Goal: Task Accomplishment & Management: Manage account settings

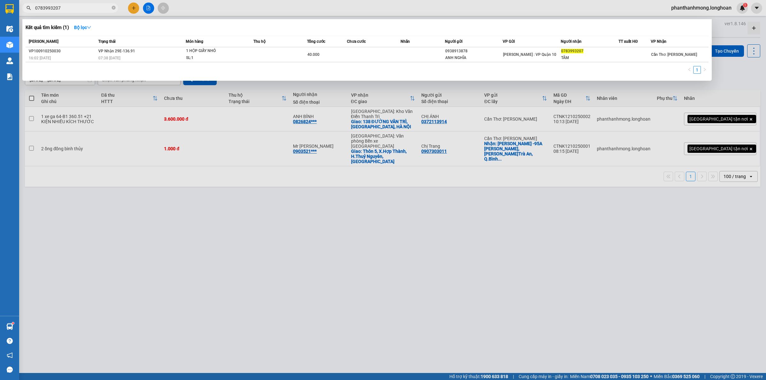
type input "0783993207"
click at [423, 169] on div at bounding box center [383, 190] width 766 height 380
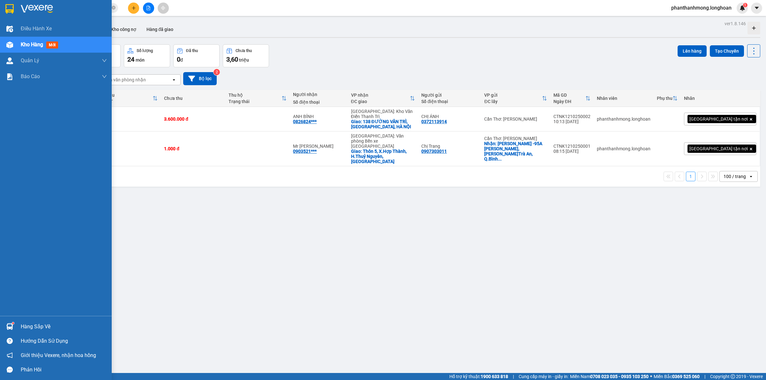
click at [9, 11] on img at bounding box center [9, 9] width 8 height 10
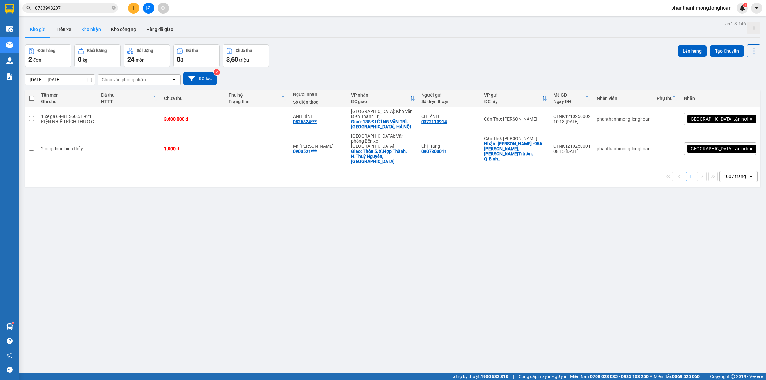
click at [103, 26] on button "Kho nhận" at bounding box center [91, 29] width 30 height 15
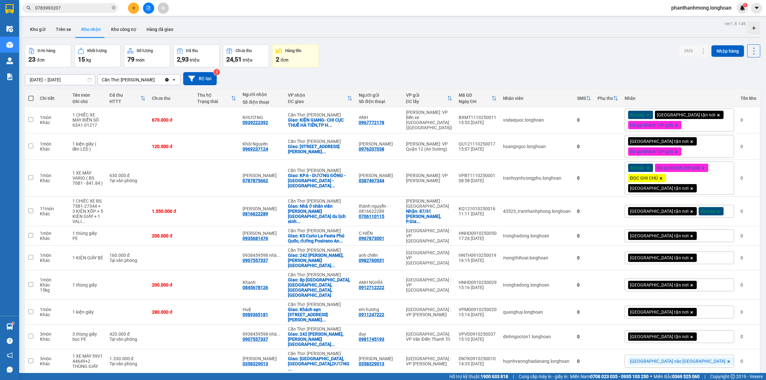
click at [347, 98] on div "VP nhận ĐC giao" at bounding box center [317, 98] width 59 height 11
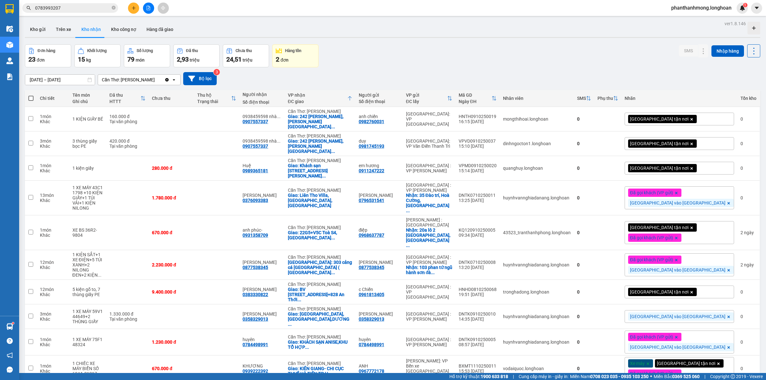
click at [347, 98] on div "VP nhận ĐC giao" at bounding box center [317, 98] width 59 height 11
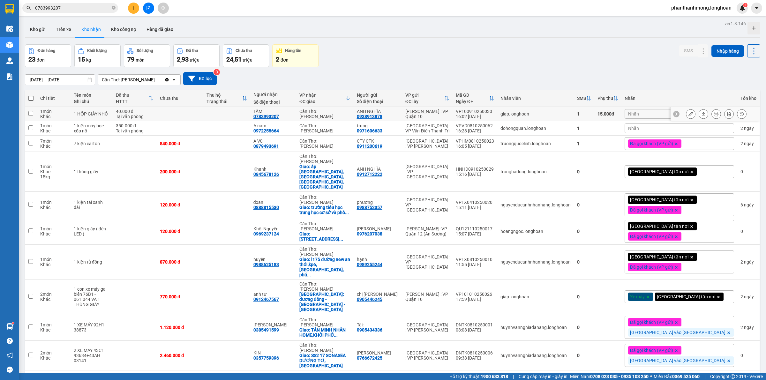
click at [688, 113] on icon at bounding box center [690, 114] width 4 height 4
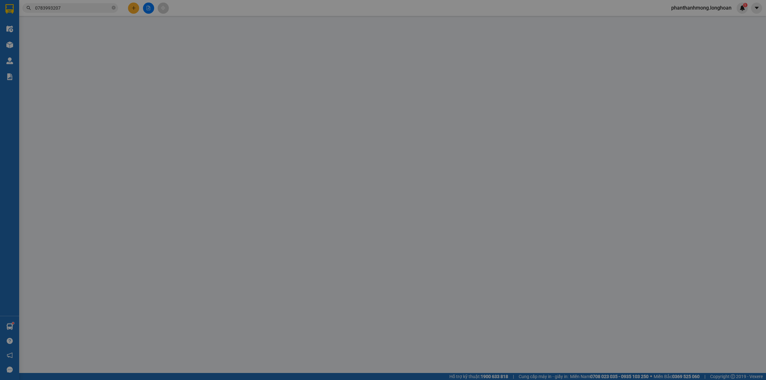
type input "0938913878"
type input "ANH NGHĨA"
type input "0783993207"
type input "TÂM"
type input "hàng k bao bể vỡ hư hỏng"
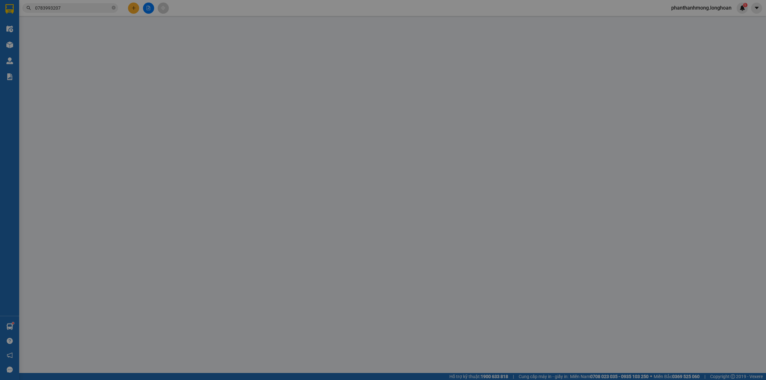
type input "0"
type input "40.000"
type input "15.000"
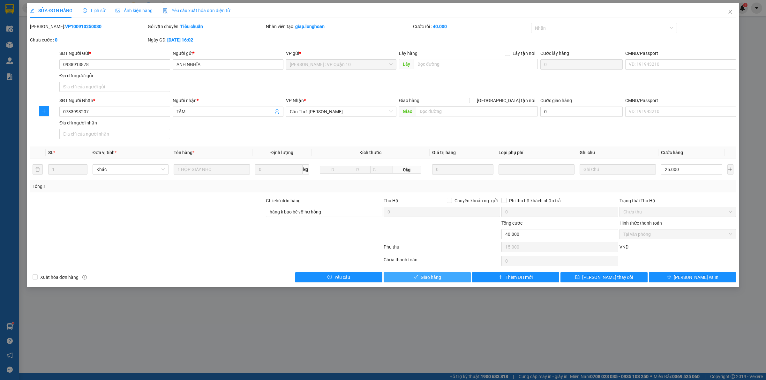
drag, startPoint x: 432, startPoint y: 282, endPoint x: 450, endPoint y: 270, distance: 21.1
click at [432, 282] on button "Giao hàng" at bounding box center [426, 277] width 87 height 10
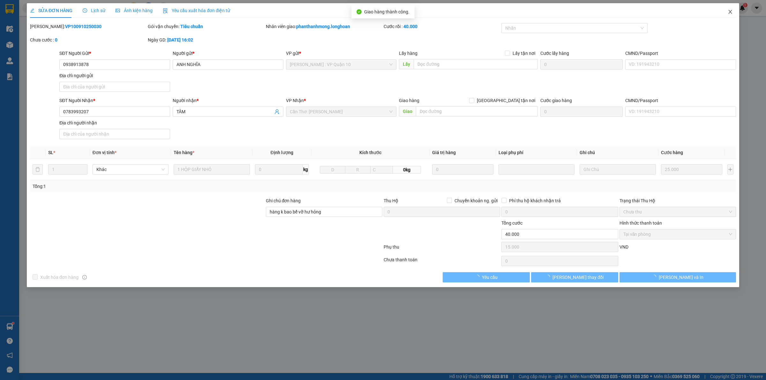
click at [731, 13] on icon "close" at bounding box center [730, 12] width 4 height 4
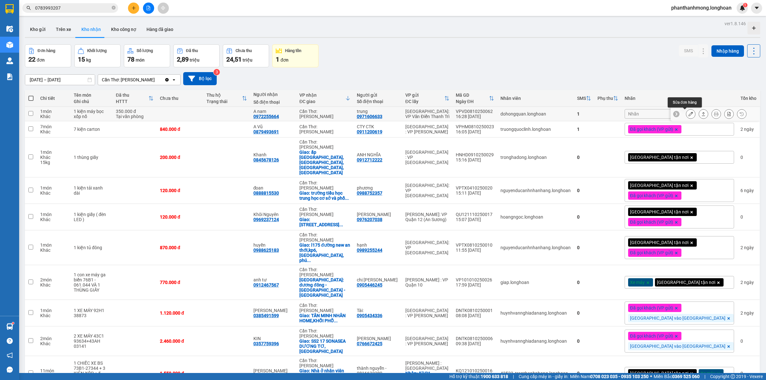
click at [688, 113] on icon at bounding box center [690, 114] width 4 height 4
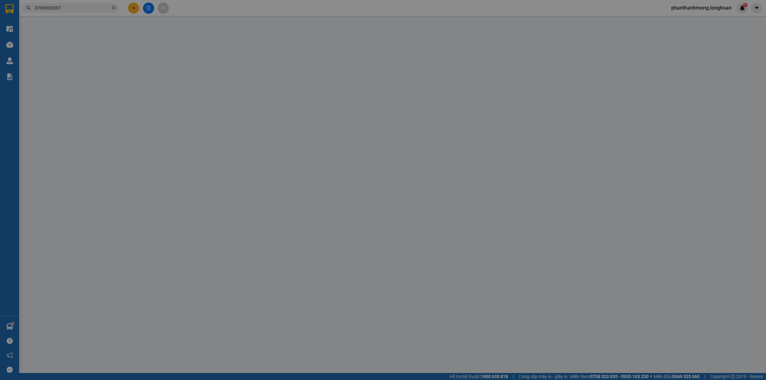
type input "0971606633"
type input "trung"
type input "0972255664"
type input "A nam"
type input "0"
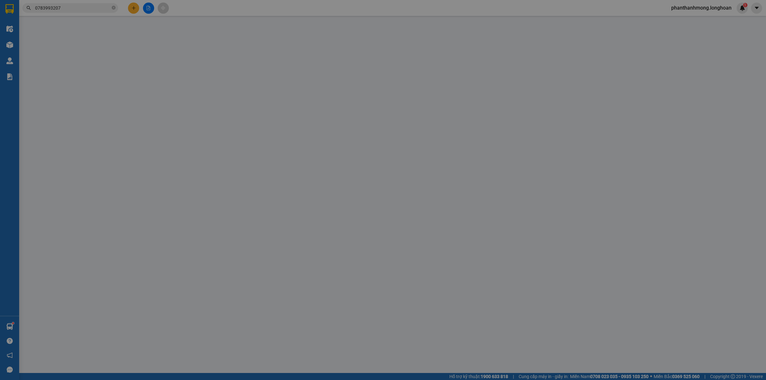
type input "350.000"
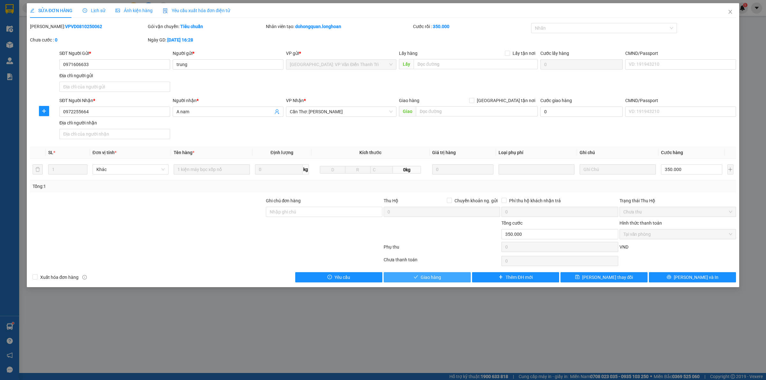
click at [439, 281] on span "Giao hàng" at bounding box center [430, 277] width 20 height 7
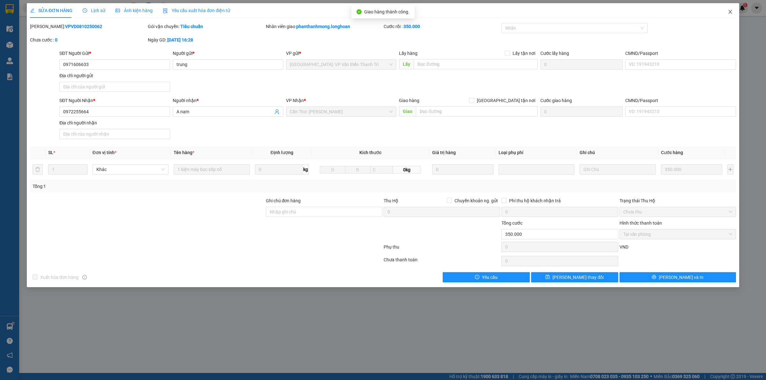
click at [727, 10] on span "Close" at bounding box center [730, 12] width 18 height 18
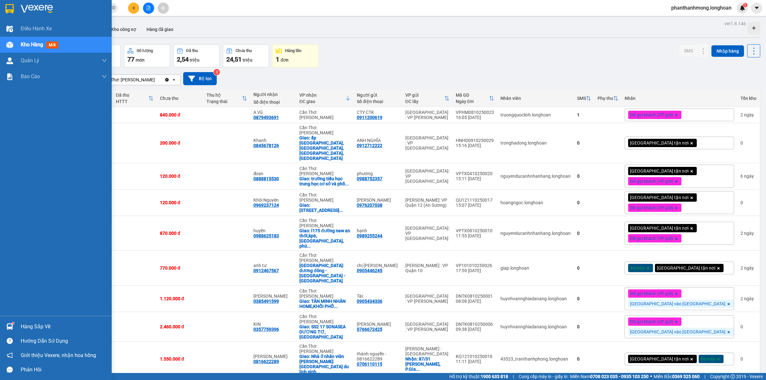
click at [9, 2] on div at bounding box center [56, 10] width 112 height 21
click at [10, 324] on img at bounding box center [9, 326] width 7 height 7
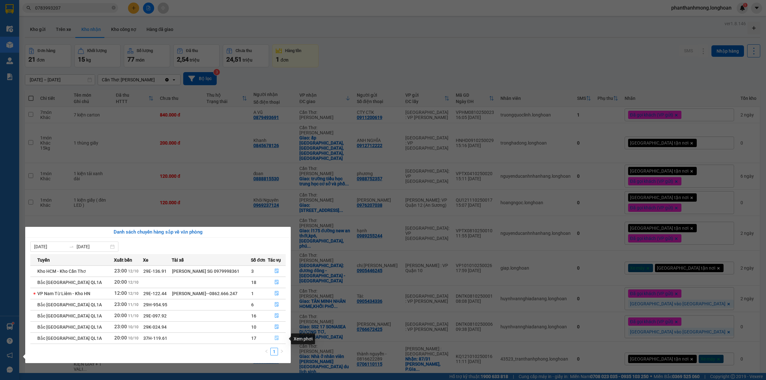
click at [275, 339] on icon "file-done" at bounding box center [276, 338] width 4 height 4
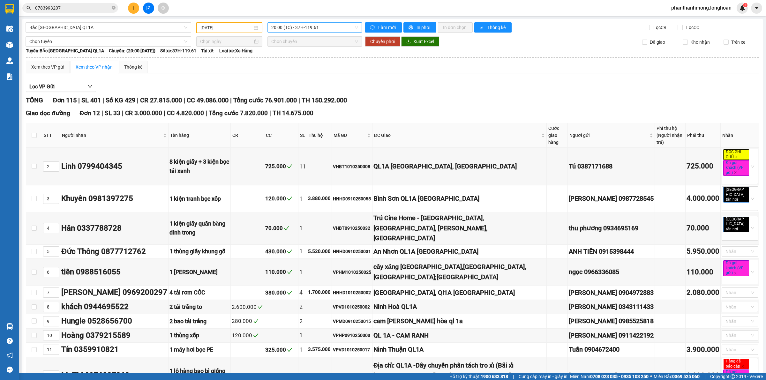
click at [295, 29] on span "20:00 (TC) - 37H-119.61" at bounding box center [314, 28] width 87 height 10
click at [296, 56] on div "23:00 (TC) - 29K-024.94" at bounding box center [293, 61] width 57 height 10
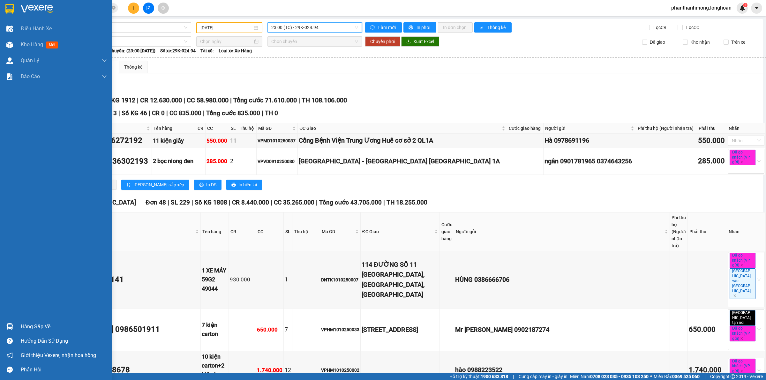
click at [7, 8] on img at bounding box center [9, 9] width 8 height 10
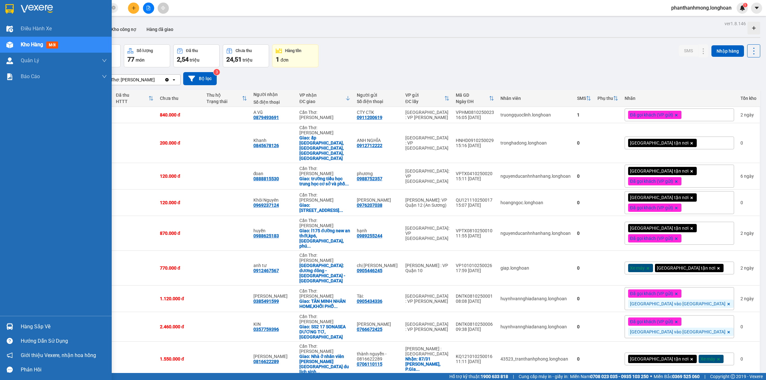
drag, startPoint x: 10, startPoint y: 7, endPoint x: 110, endPoint y: 8, distance: 100.2
click at [11, 7] on img at bounding box center [9, 9] width 8 height 10
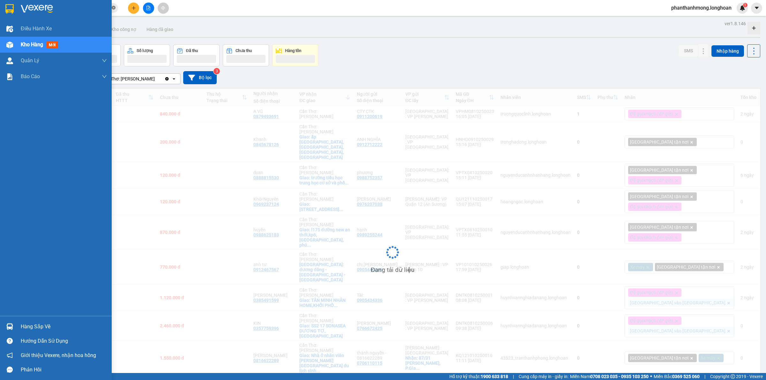
click at [112, 8] on icon "close-circle" at bounding box center [114, 8] width 4 height 4
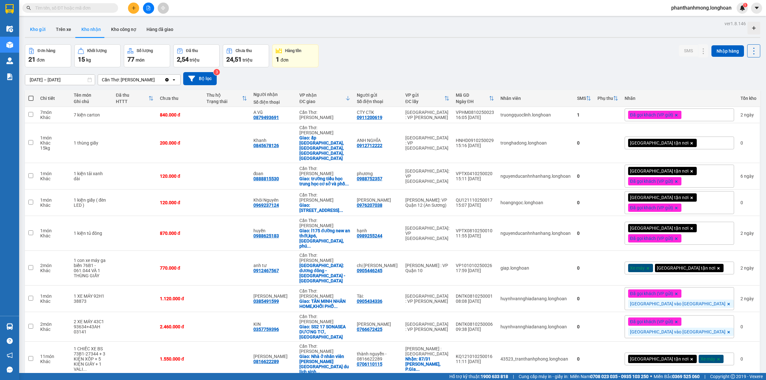
click at [37, 32] on button "Kho gửi" at bounding box center [38, 29] width 26 height 15
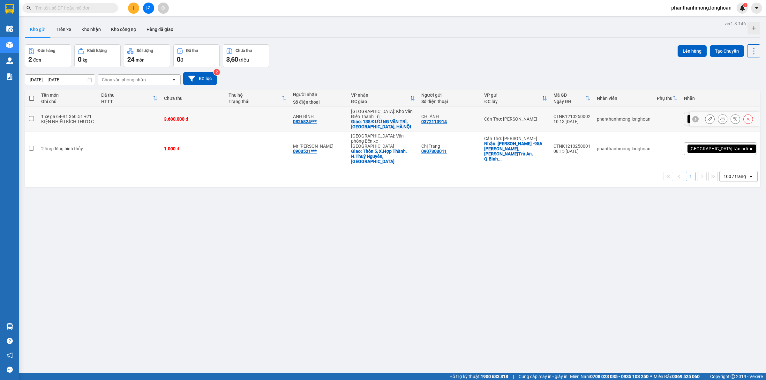
click at [32, 116] on input "checkbox" at bounding box center [31, 118] width 5 height 5
checkbox input "true"
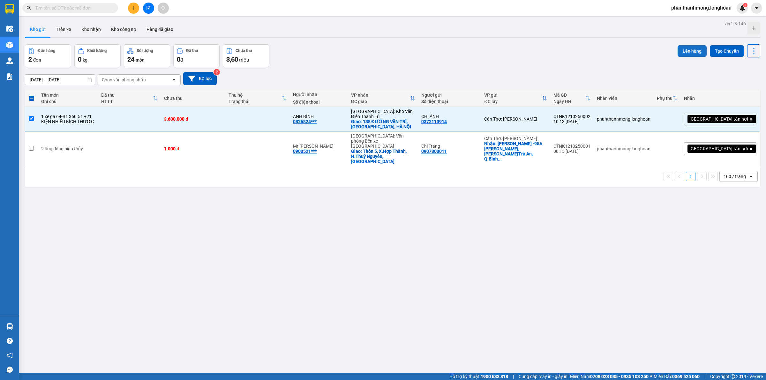
click at [683, 53] on button "Lên hàng" at bounding box center [691, 50] width 29 height 11
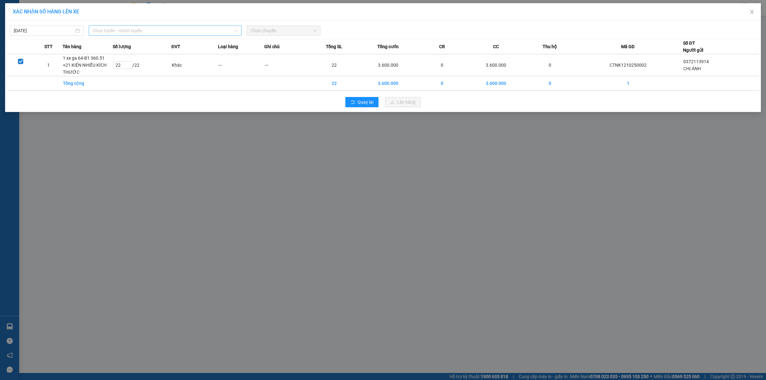
click at [139, 27] on span "Chọn tuyến - nhóm tuyến" at bounding box center [165, 31] width 145 height 10
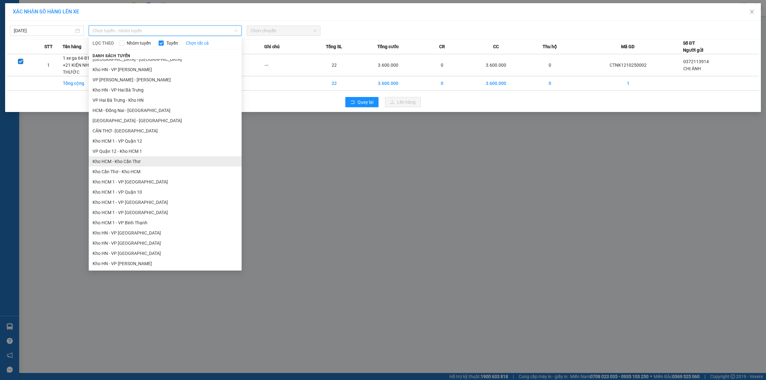
scroll to position [40, 0]
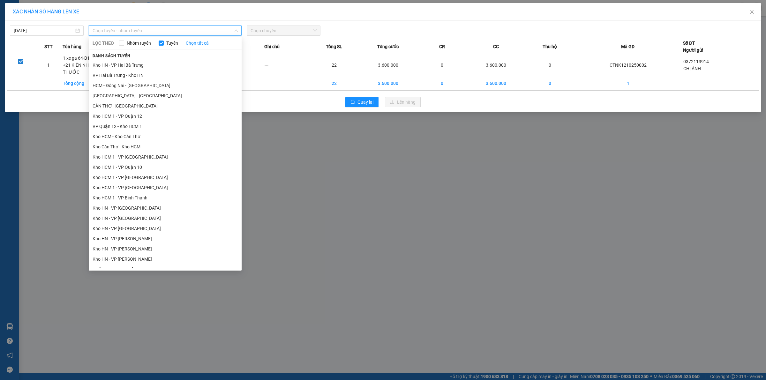
drag, startPoint x: 132, startPoint y: 147, endPoint x: 202, endPoint y: 104, distance: 82.5
click at [131, 147] on li "Kho Cần Thơ - Kho HCM" at bounding box center [165, 147] width 153 height 10
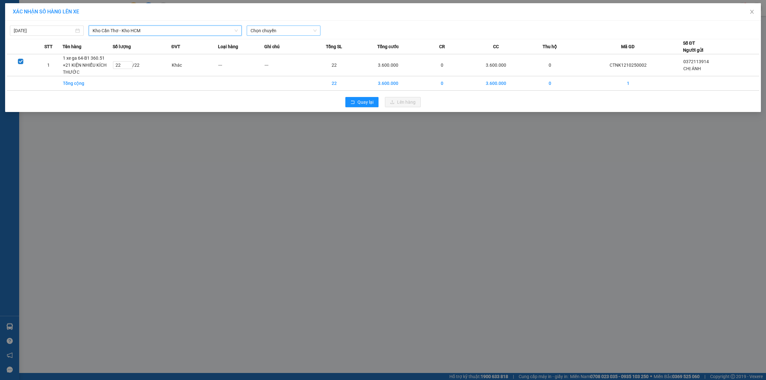
click at [295, 33] on span "Chọn chuyến" at bounding box center [283, 31] width 66 height 10
drag, startPoint x: 273, startPoint y: 53, endPoint x: 276, endPoint y: 54, distance: 3.2
click at [273, 53] on div "10:00 (TC) - 29E-136.91" at bounding box center [275, 53] width 50 height 7
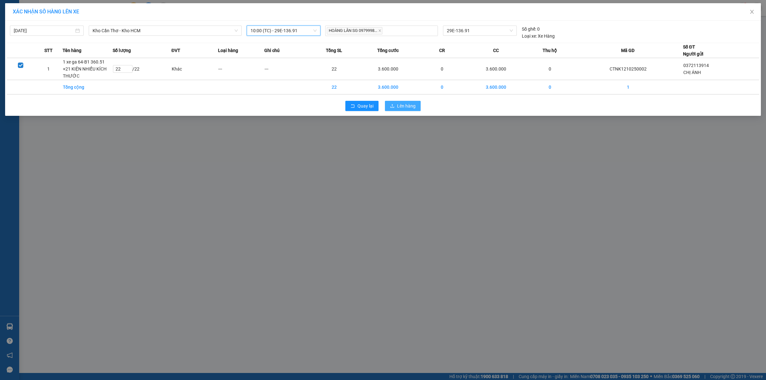
click at [394, 104] on icon "upload" at bounding box center [392, 106] width 4 height 4
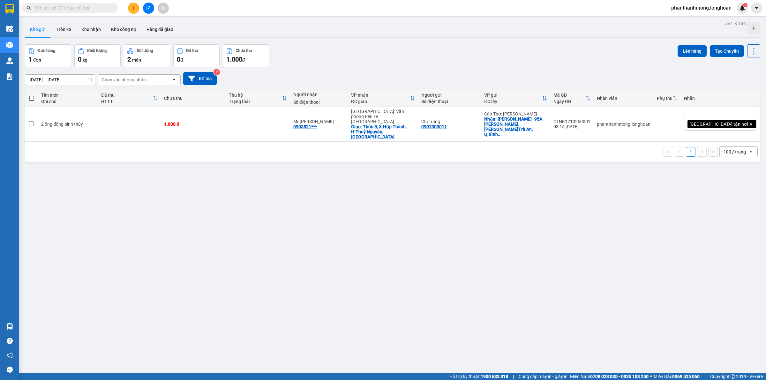
click at [144, 7] on button at bounding box center [148, 8] width 11 height 11
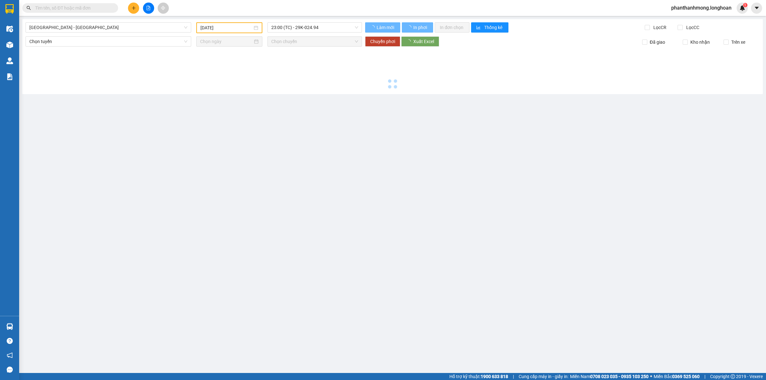
type input "[DATE]"
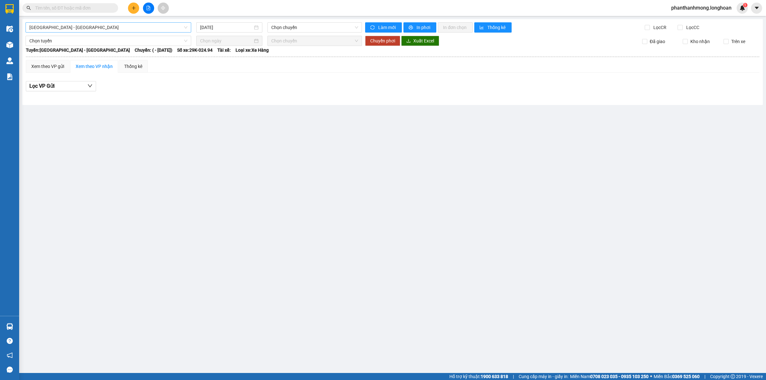
click at [53, 29] on span "[GEOGRAPHIC_DATA] - [GEOGRAPHIC_DATA]" at bounding box center [108, 28] width 158 height 10
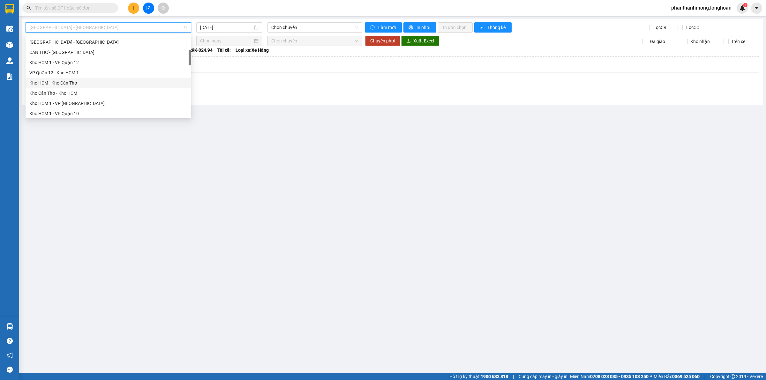
scroll to position [120, 0]
click at [66, 54] on div "Kho Cần Thơ - Kho HCM" at bounding box center [108, 53] width 158 height 7
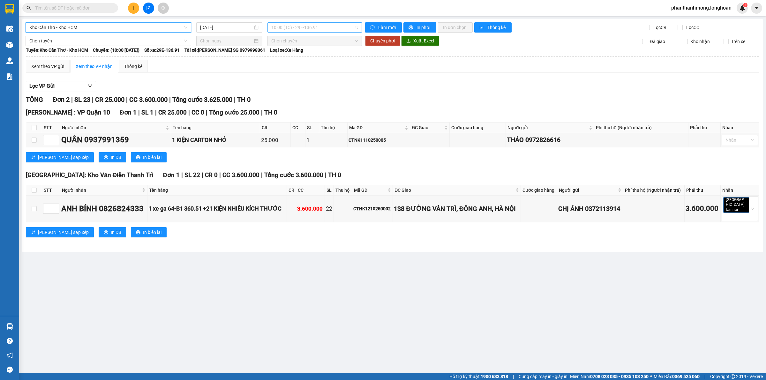
click at [292, 28] on span "10:00 (TC) - 29E-136.91" at bounding box center [314, 28] width 87 height 10
click at [291, 48] on div "10:00 (TC) - 29E-136.91" at bounding box center [296, 50] width 50 height 7
click at [230, 29] on input "[DATE]" at bounding box center [226, 27] width 53 height 7
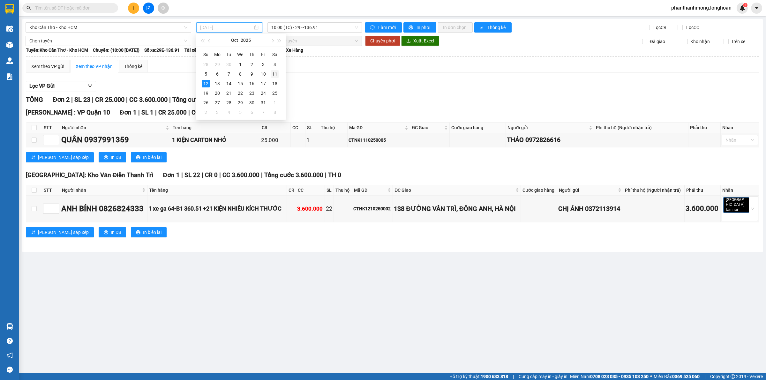
click at [272, 73] on div "11" at bounding box center [275, 74] width 8 height 8
type input "[DATE]"
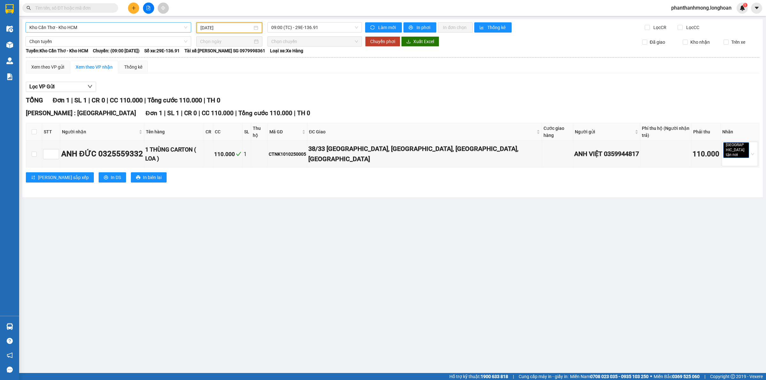
click at [72, 26] on span "Kho Cần Thơ - Kho HCM" at bounding box center [108, 28] width 158 height 10
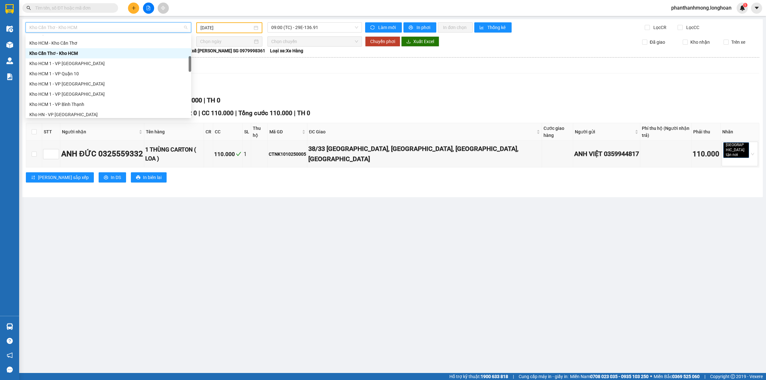
scroll to position [80, 0]
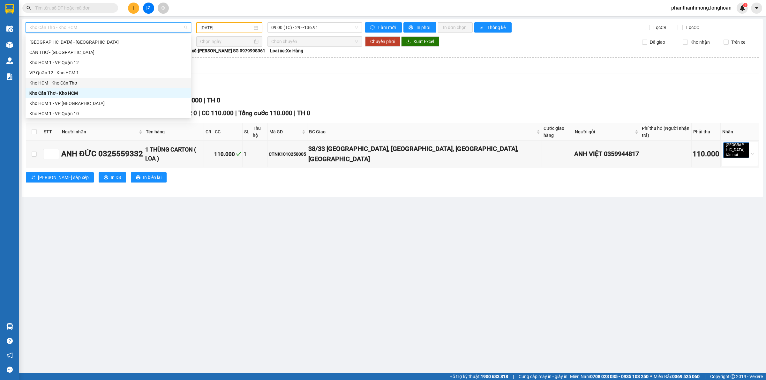
click at [72, 82] on div "Kho HCM - Kho Cần Thơ" at bounding box center [108, 82] width 158 height 7
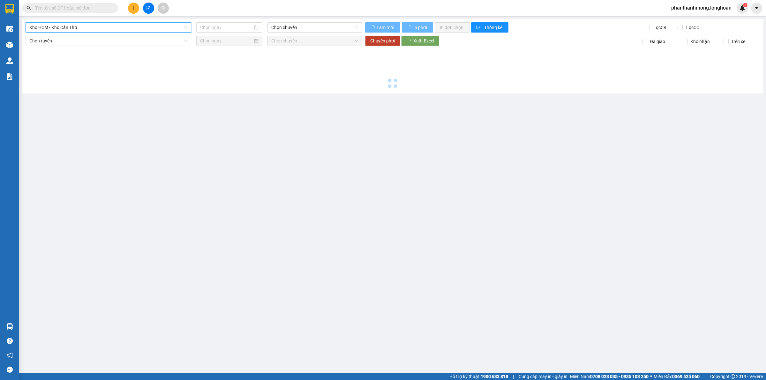
type input "[DATE]"
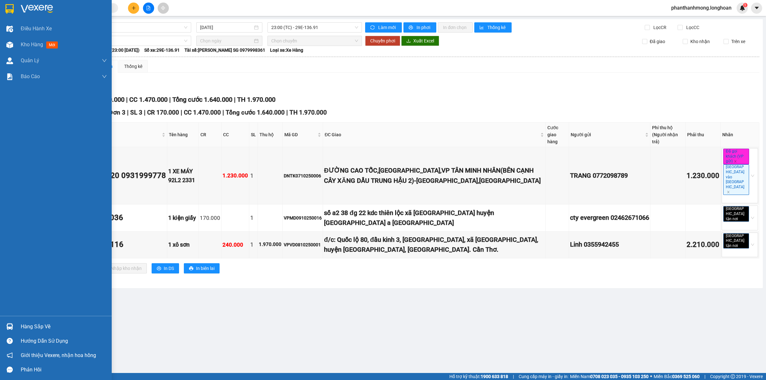
click at [7, 6] on img at bounding box center [9, 9] width 8 height 10
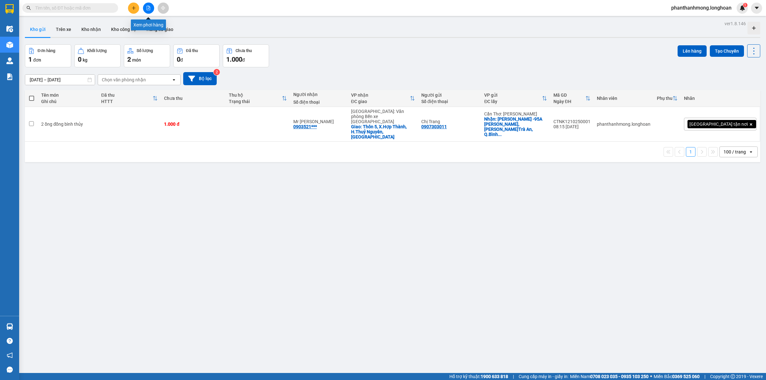
click at [147, 6] on icon "file-add" at bounding box center [148, 8] width 4 height 4
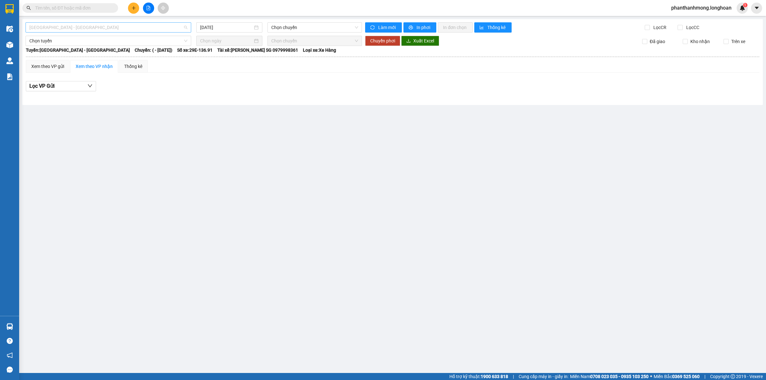
click at [104, 28] on span "[GEOGRAPHIC_DATA] - [GEOGRAPHIC_DATA]" at bounding box center [108, 28] width 158 height 10
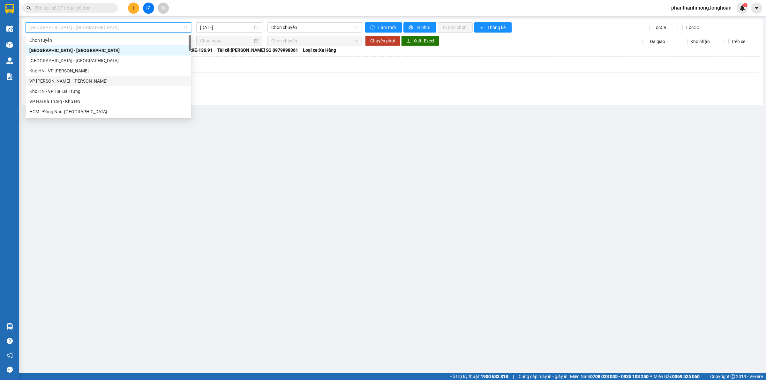
scroll to position [40, 0]
click at [149, 27] on span "[GEOGRAPHIC_DATA] - [GEOGRAPHIC_DATA]" at bounding box center [108, 28] width 158 height 10
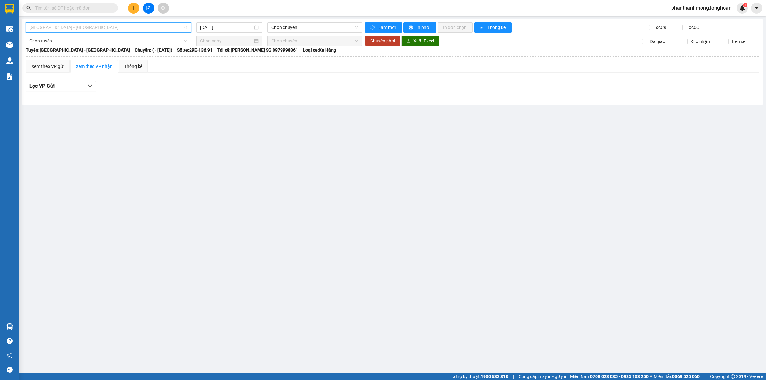
click at [167, 27] on span "[GEOGRAPHIC_DATA] - [GEOGRAPHIC_DATA]" at bounding box center [108, 28] width 158 height 10
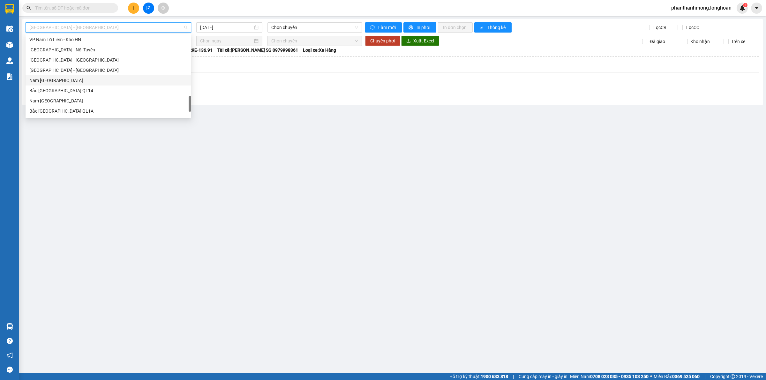
scroll to position [449, 0]
click at [74, 61] on div "Nam Trung Bắc QL1A" at bounding box center [108, 60] width 158 height 7
type input "[DATE]"
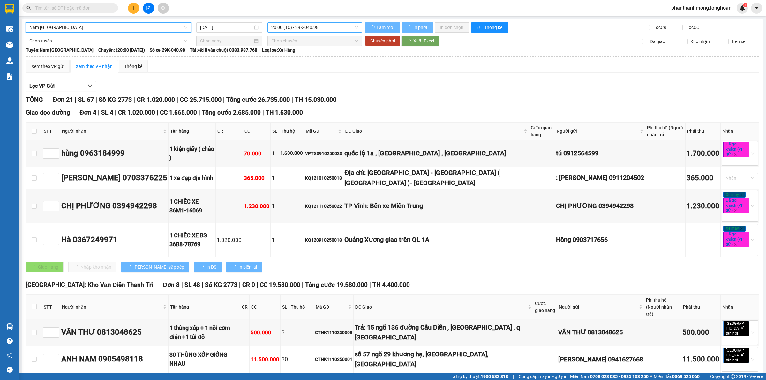
click at [280, 29] on span "20:00 (TC) - 29K-040.98" at bounding box center [314, 28] width 87 height 10
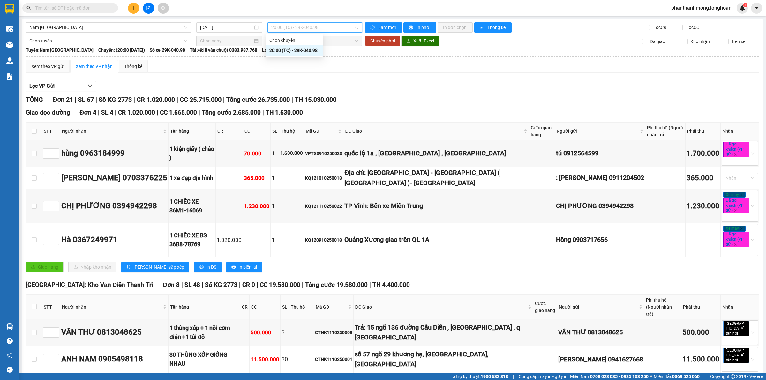
click at [291, 49] on div "20:00 (TC) - 29K-040.98" at bounding box center [294, 50] width 50 height 7
click at [42, 65] on div "Xem theo VP gửi" at bounding box center [47, 66] width 33 height 7
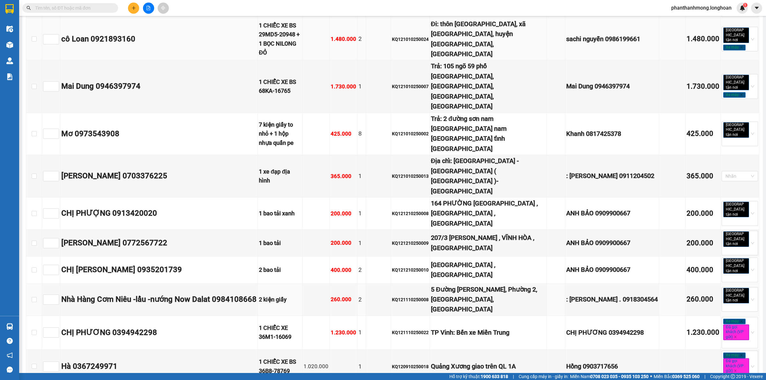
scroll to position [199, 0]
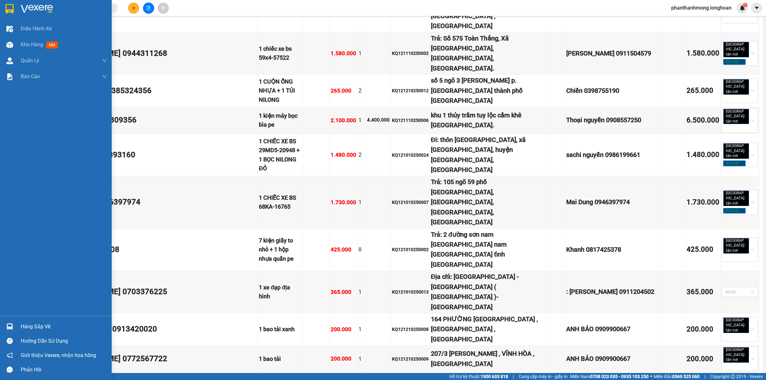
click at [9, 321] on div at bounding box center [9, 326] width 11 height 11
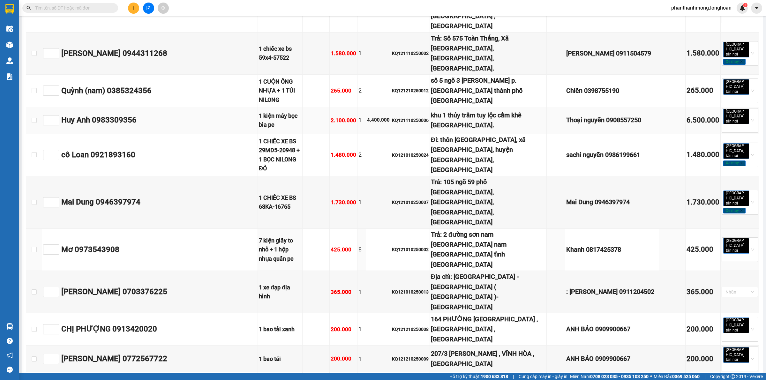
drag, startPoint x: 179, startPoint y: 179, endPoint x: 179, endPoint y: 95, distance: 84.2
click at [179, 179] on section "Kết quả tìm kiếm ( 1 ) Bộ lọc Mã ĐH Trạng thái Món hàng Thu hộ Tổng cước Chưa c…" at bounding box center [383, 190] width 766 height 380
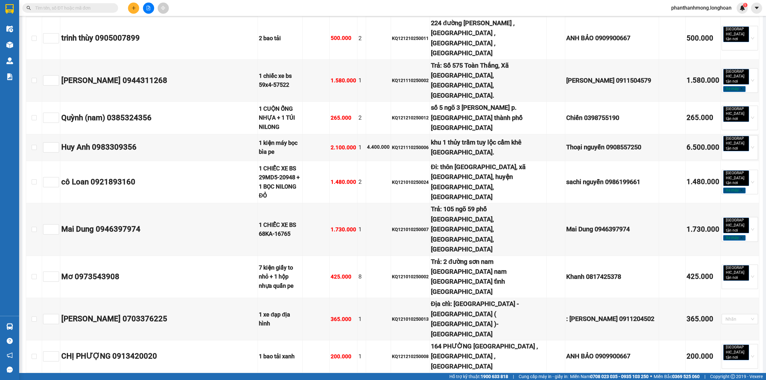
scroll to position [120, 0]
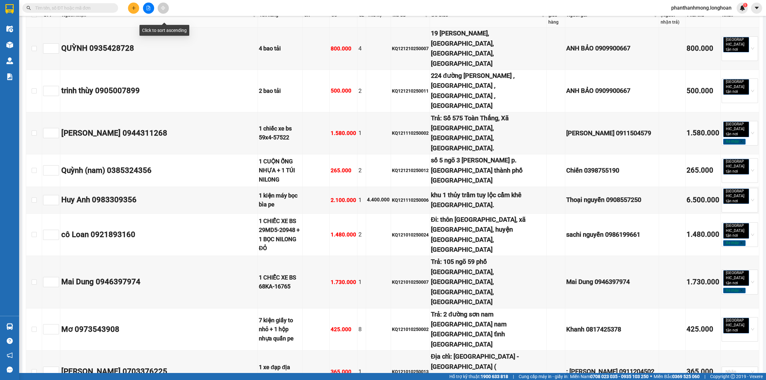
click at [147, 6] on icon "file-add" at bounding box center [148, 8] width 4 height 4
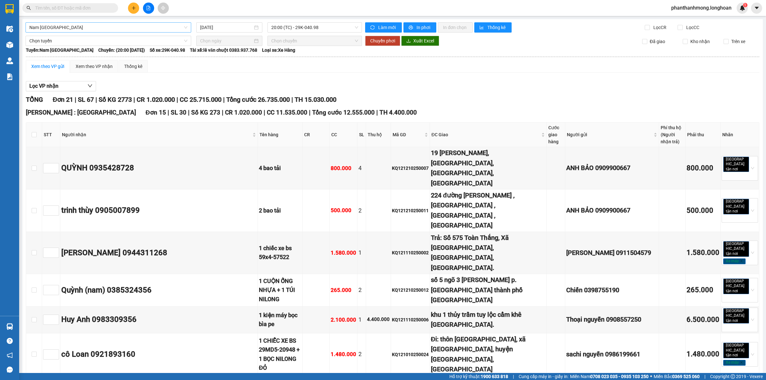
click at [117, 26] on span "Nam Trung Bắc QL1A" at bounding box center [108, 28] width 158 height 10
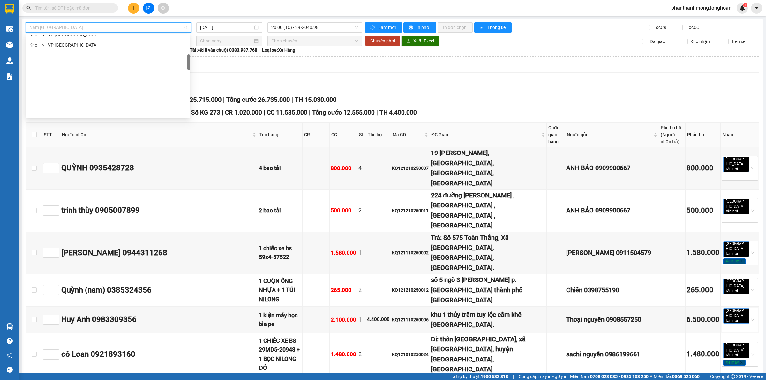
scroll to position [130, 0]
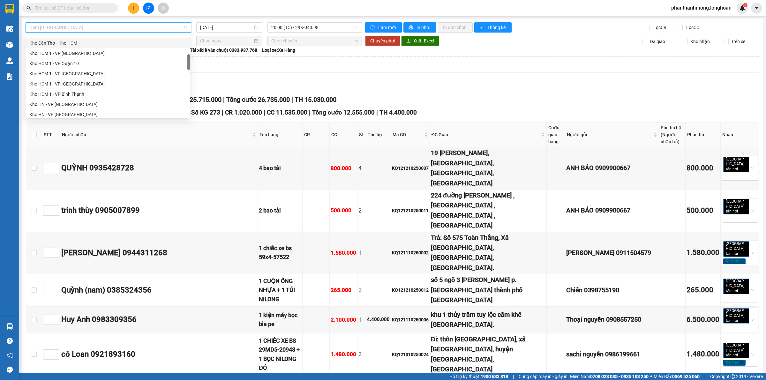
click at [66, 44] on div "Kho Cần Thơ - Kho HCM" at bounding box center [107, 43] width 157 height 7
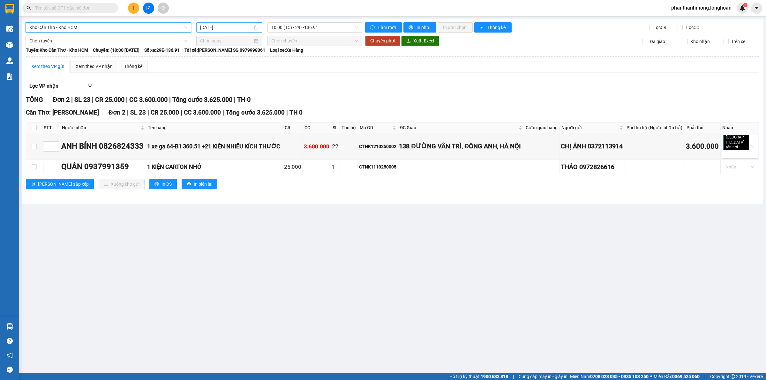
click at [229, 26] on input "[DATE]" at bounding box center [226, 27] width 53 height 7
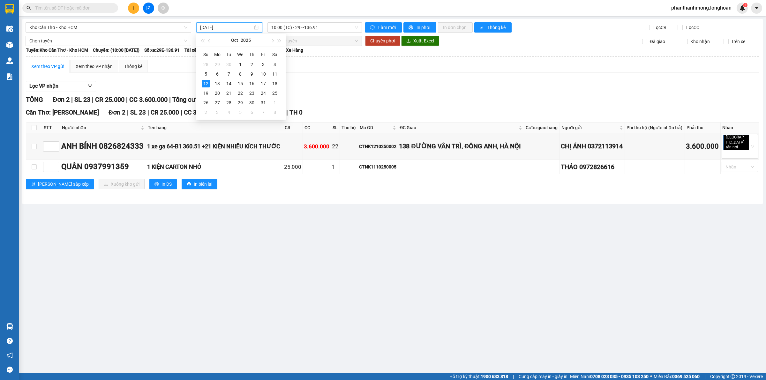
type input "[DATE]"
click at [206, 84] on div "12" at bounding box center [206, 84] width 8 height 8
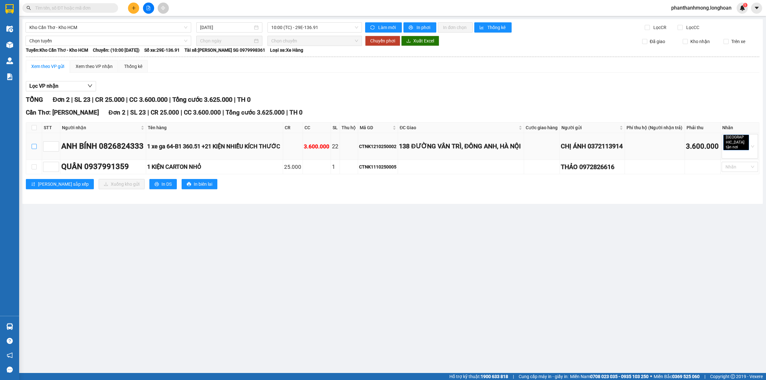
click at [34, 149] on input "checkbox" at bounding box center [34, 146] width 5 height 5
checkbox input "true"
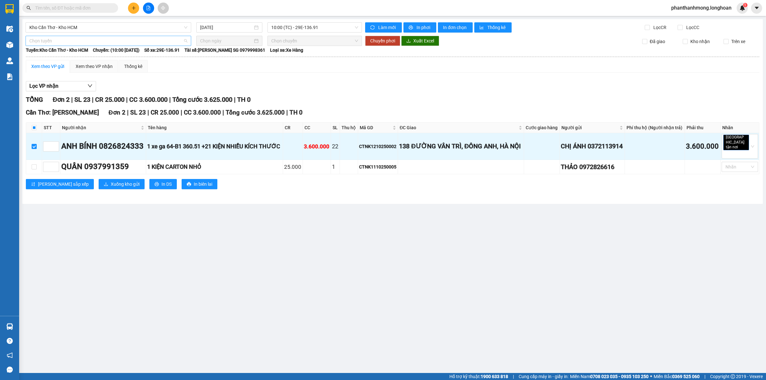
click at [101, 37] on span "Chọn tuyến" at bounding box center [108, 41] width 158 height 10
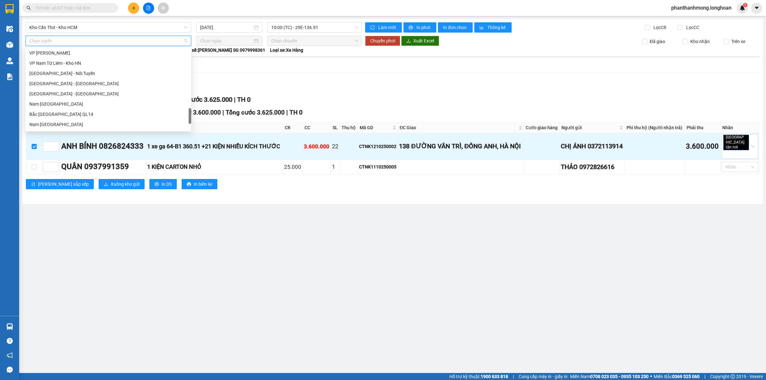
scroll to position [449, 0]
click at [74, 74] on div "Nam Trung Bắc QL1A" at bounding box center [108, 74] width 158 height 7
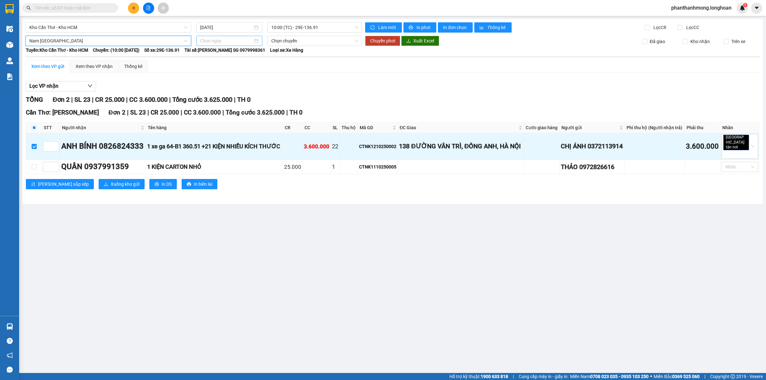
click at [237, 39] on input at bounding box center [226, 40] width 53 height 7
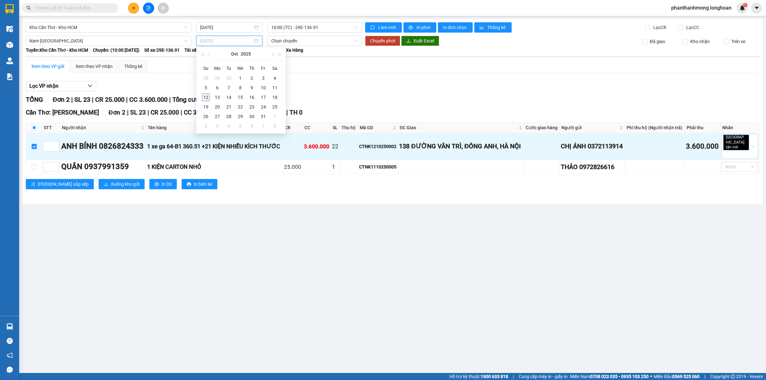
type input "[DATE]"
click at [205, 97] on div "12" at bounding box center [206, 97] width 8 height 8
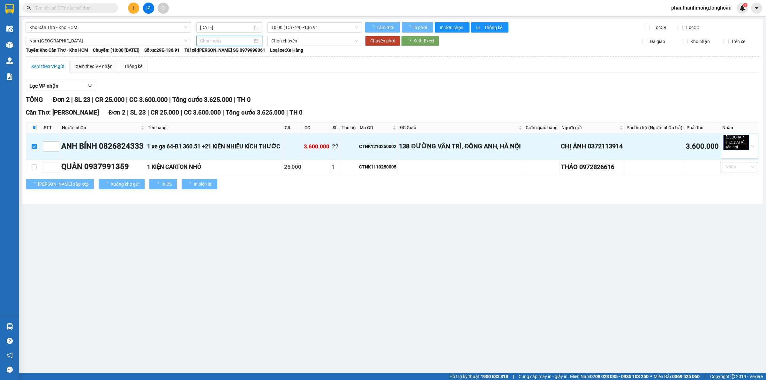
type input "[DATE]"
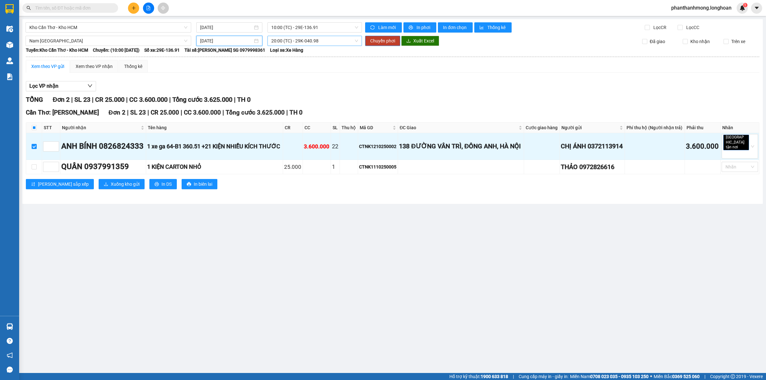
click at [296, 41] on span "20:00 (TC) - 29K-040.98" at bounding box center [314, 41] width 87 height 10
click at [296, 63] on div "20:00 (TC) - 29K-040.98" at bounding box center [296, 63] width 50 height 7
click at [376, 40] on span "Chuyển phơi" at bounding box center [382, 40] width 25 height 7
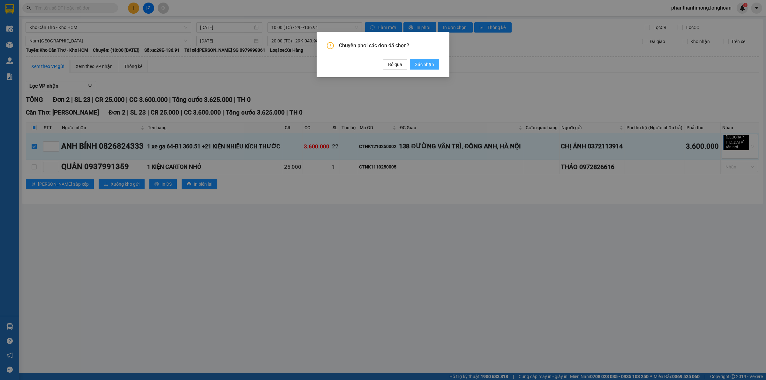
click at [417, 63] on span "Xác nhận" at bounding box center [424, 64] width 19 height 7
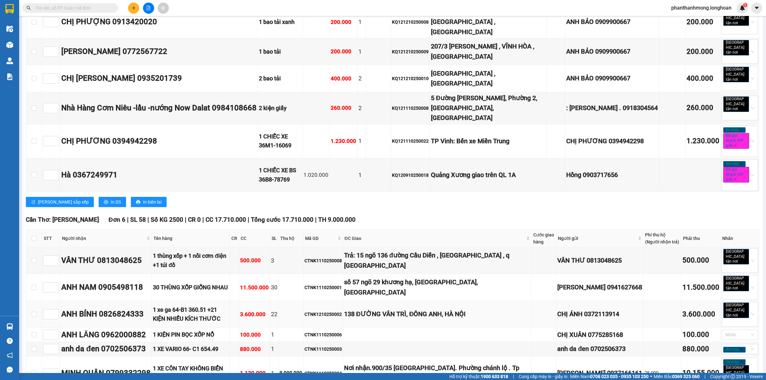
scroll to position [525, 0]
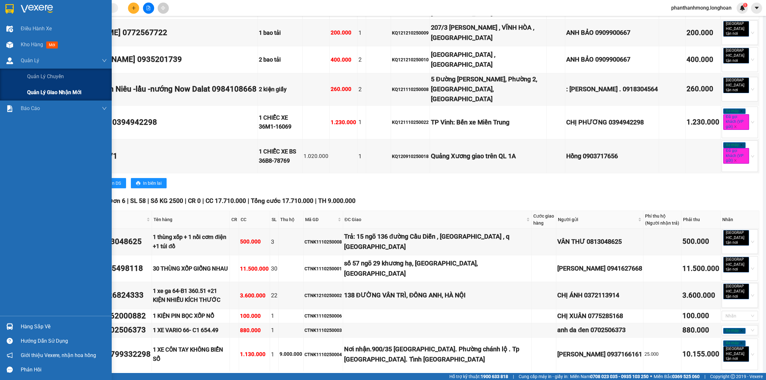
click at [48, 93] on span "Quản lý giao nhận mới" at bounding box center [54, 92] width 54 height 8
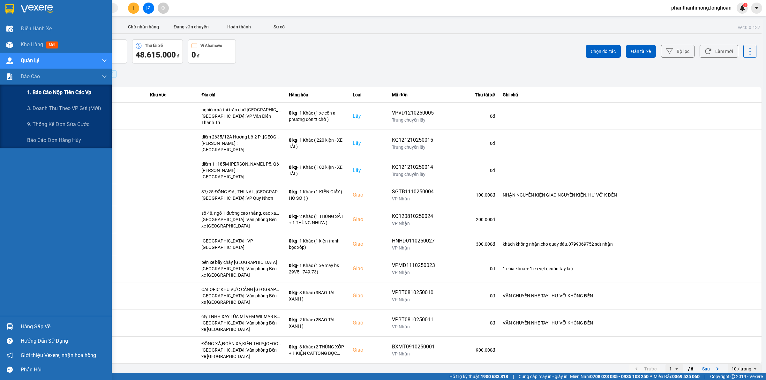
click at [56, 91] on span "1. Báo cáo nộp tiền các vp" at bounding box center [59, 92] width 64 height 8
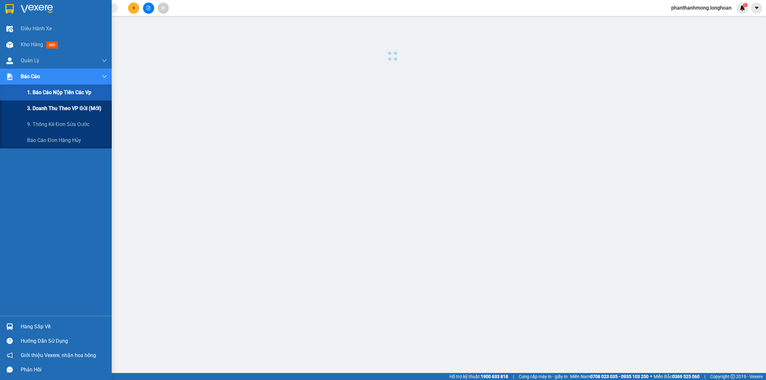
click at [54, 110] on span "3. Doanh Thu theo VP Gửi (mới)" at bounding box center [64, 108] width 74 height 8
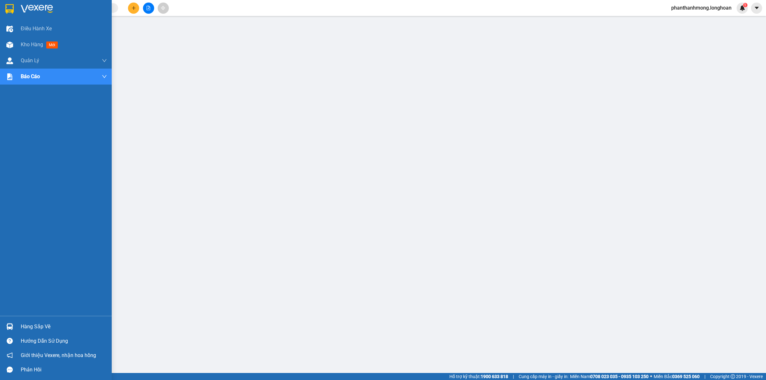
click at [8, 7] on img at bounding box center [9, 9] width 8 height 10
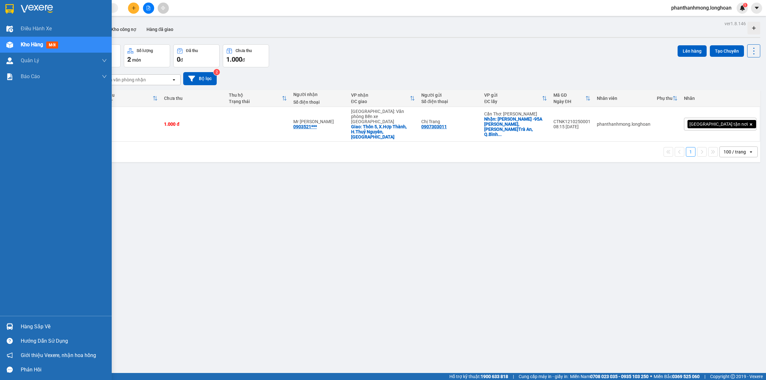
click at [14, 11] on div at bounding box center [9, 8] width 11 height 11
click at [2, 12] on div at bounding box center [56, 10] width 112 height 21
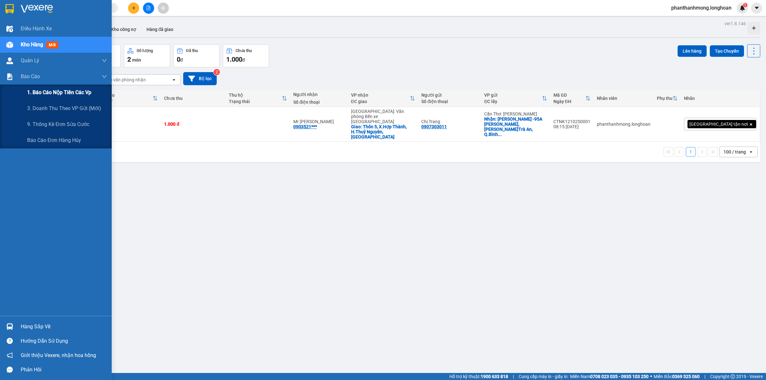
click at [62, 95] on span "1. Báo cáo nộp tiền các vp" at bounding box center [59, 92] width 64 height 8
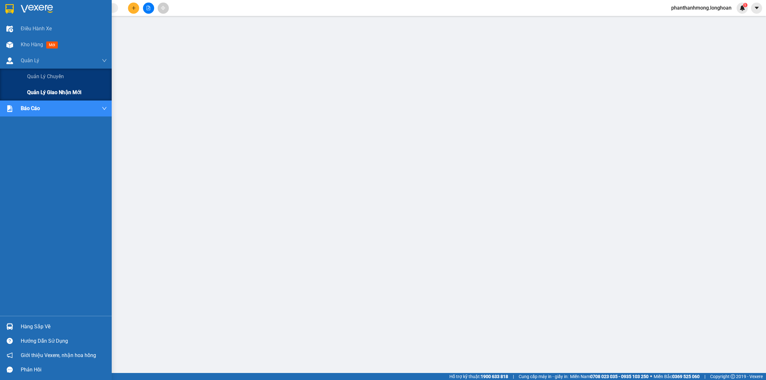
drag, startPoint x: 61, startPoint y: 93, endPoint x: 89, endPoint y: 82, distance: 29.9
click at [61, 94] on span "Quản lý giao nhận mới" at bounding box center [54, 92] width 54 height 8
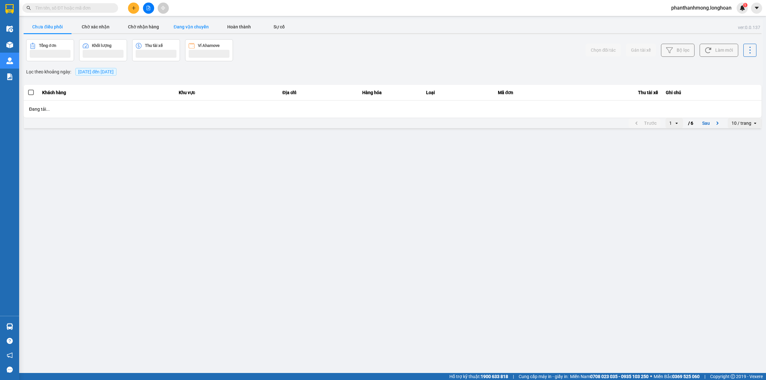
click at [199, 30] on button "Đang vận chuyển" at bounding box center [191, 26] width 48 height 13
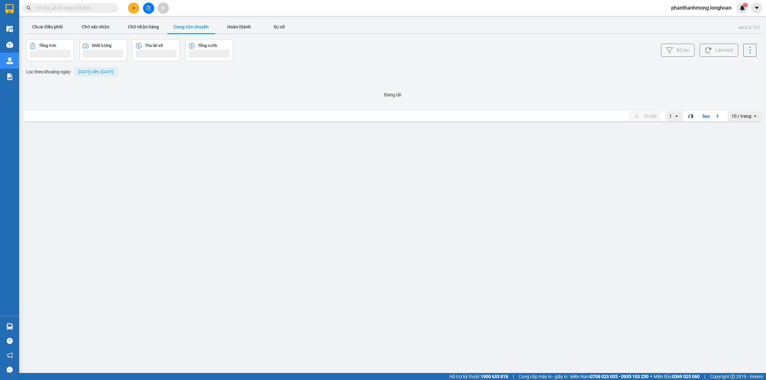
click at [232, 29] on button "Hoàn thành" at bounding box center [239, 26] width 48 height 13
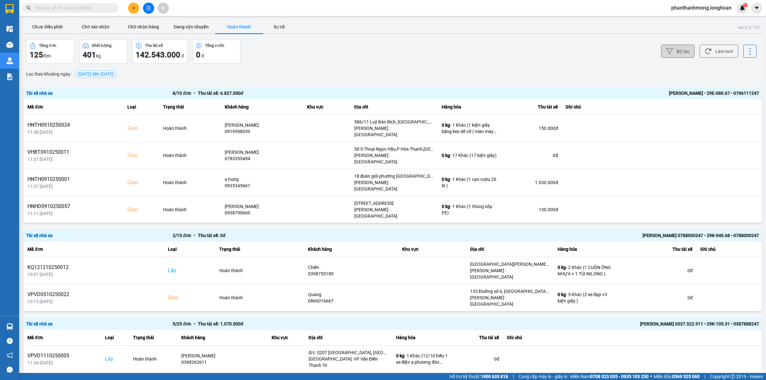
click at [669, 49] on button "Bộ lọc" at bounding box center [677, 51] width 33 height 13
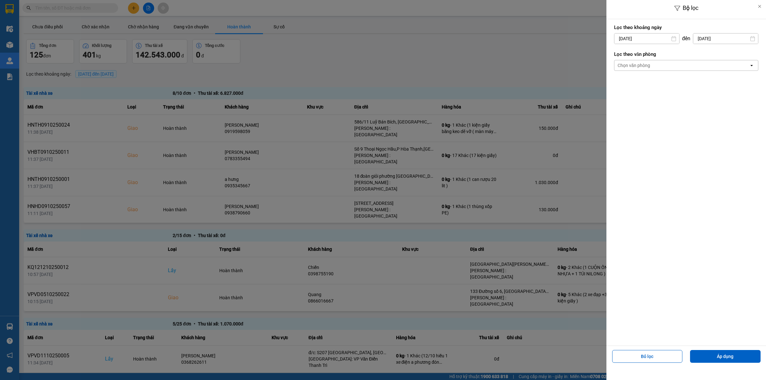
click at [647, 40] on input "[DATE]" at bounding box center [646, 38] width 65 height 10
click at [684, 98] on div "11" at bounding box center [681, 99] width 9 height 8
type input "[DATE]"
click at [716, 39] on input "[DATE]" at bounding box center [725, 38] width 65 height 10
click at [643, 65] on div "Chọn văn phòng" at bounding box center [633, 65] width 33 height 6
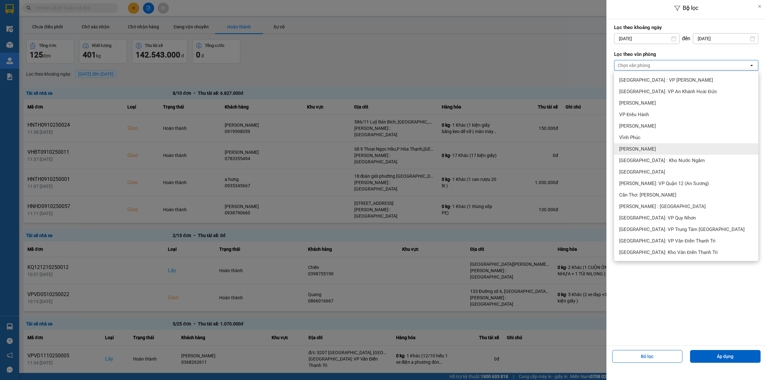
scroll to position [239, 0]
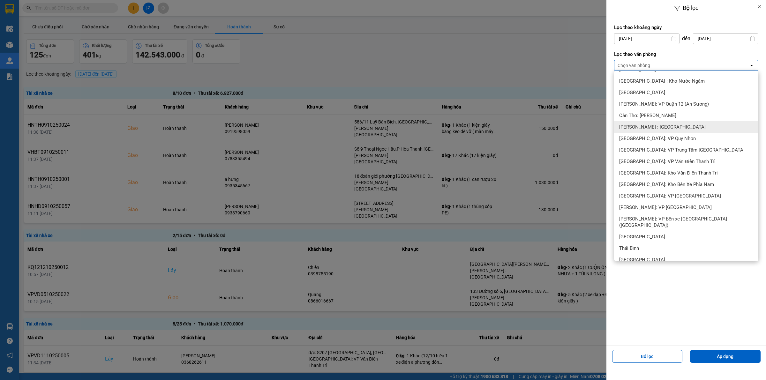
click at [667, 116] on span "Cần Thơ: [PERSON_NAME]" at bounding box center [647, 115] width 57 height 6
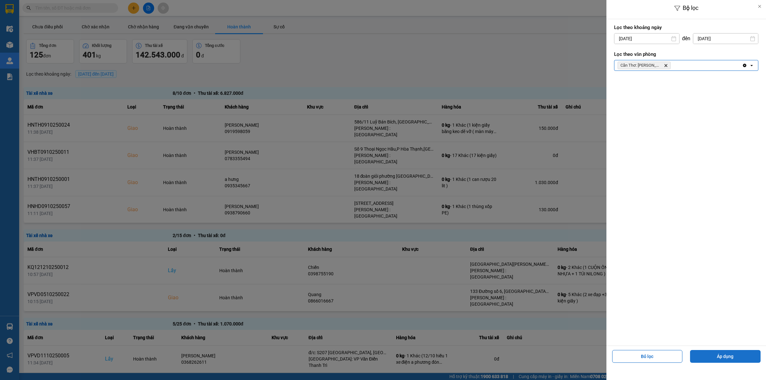
click at [717, 356] on button "Áp dụng" at bounding box center [725, 356] width 70 height 13
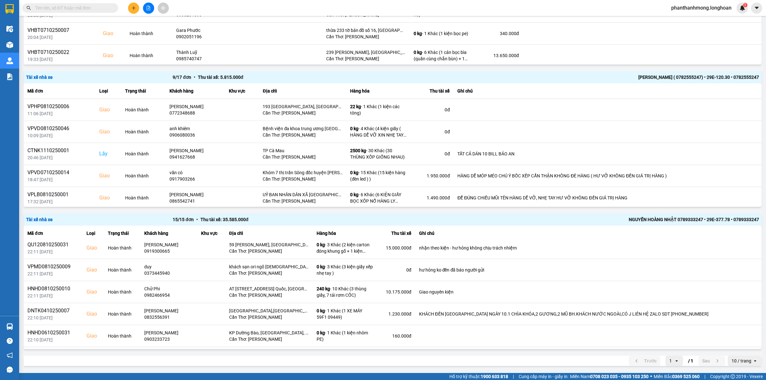
scroll to position [117, 0]
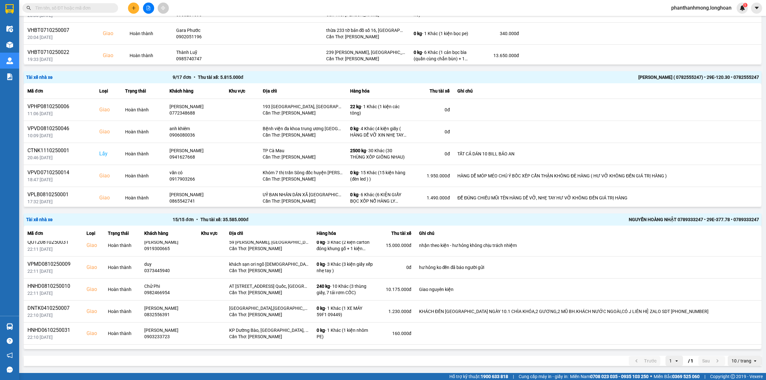
drag, startPoint x: 755, startPoint y: 299, endPoint x: 762, endPoint y: 312, distance: 14.7
click at [762, 312] on main "ver: 0.0.137 Chưa điều phối Chờ xác nhận Chờ nhận hàng Đang vận chuyển Hoàn thà…" at bounding box center [383, 186] width 766 height 373
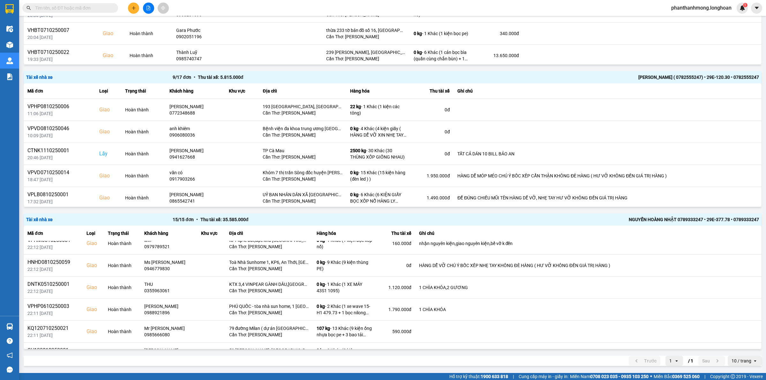
scroll to position [0, 0]
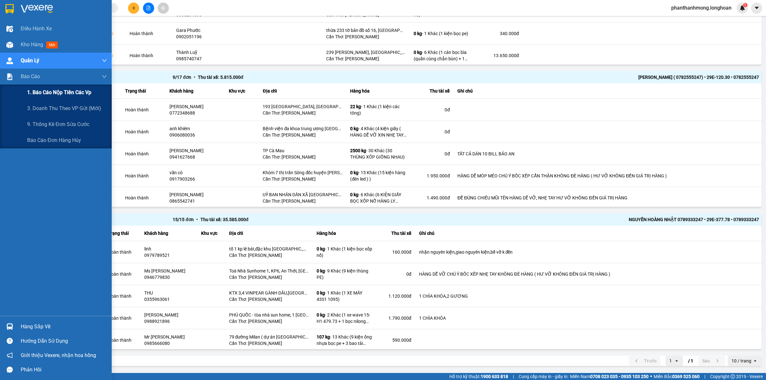
click at [62, 96] on span "1. Báo cáo nộp tiền các vp" at bounding box center [59, 92] width 64 height 8
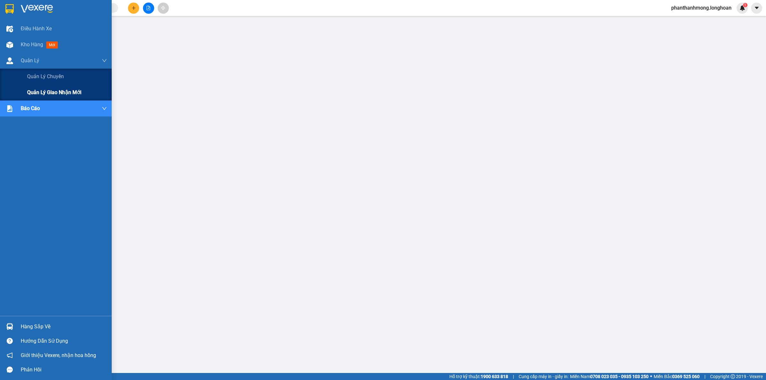
drag, startPoint x: 50, startPoint y: 93, endPoint x: 57, endPoint y: 90, distance: 8.1
click at [49, 93] on span "Quản lý giao nhận mới" at bounding box center [54, 92] width 54 height 8
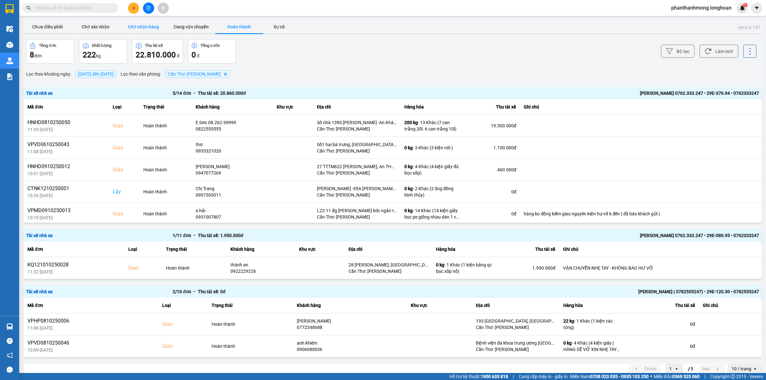
click at [144, 28] on button "Chờ nhận hàng" at bounding box center [143, 26] width 48 height 13
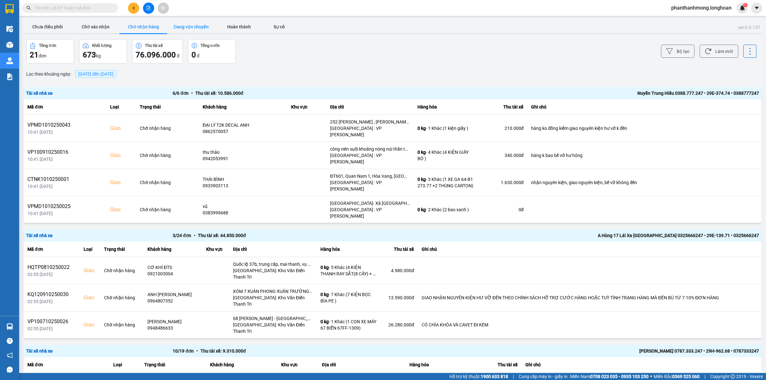
click at [187, 28] on button "Đang vận chuyển" at bounding box center [191, 26] width 48 height 13
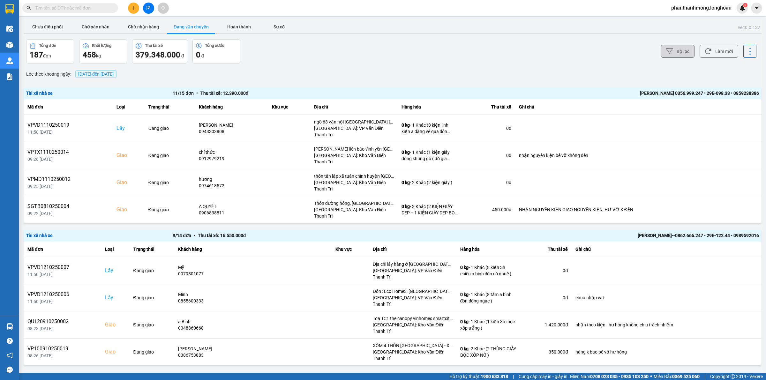
click at [677, 48] on button "Bộ lọc" at bounding box center [677, 51] width 33 height 13
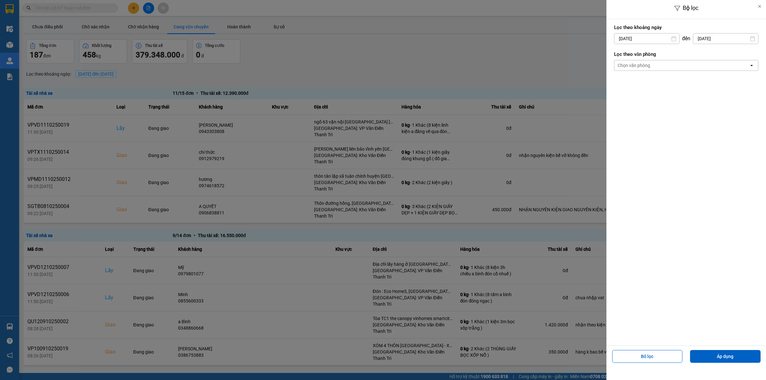
click at [664, 96] on div "10" at bounding box center [668, 99] width 13 height 13
type input "[DATE]"
click at [659, 70] on div "Chọn văn phòng" at bounding box center [681, 65] width 135 height 10
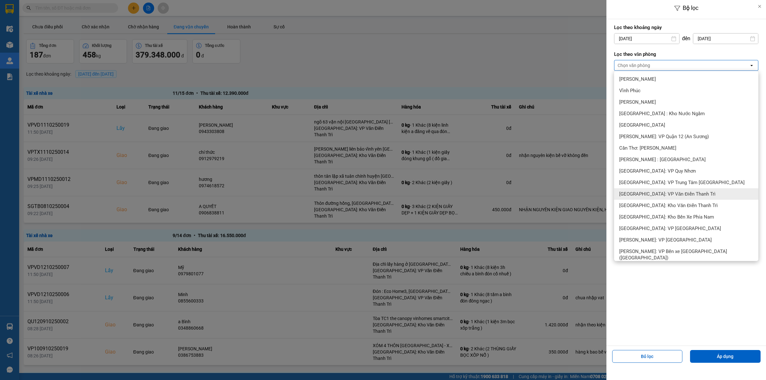
scroll to position [239, 0]
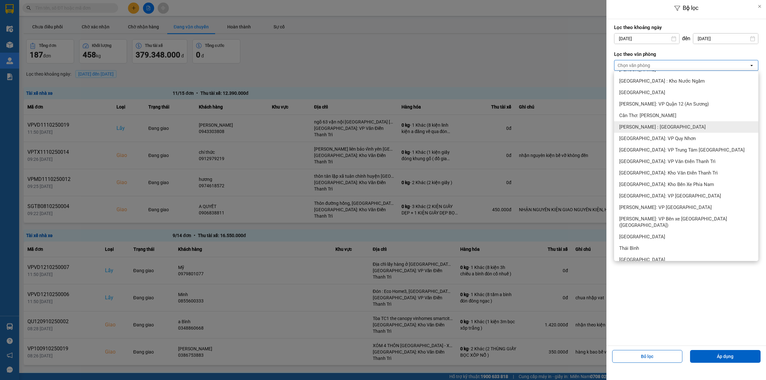
click at [648, 117] on span "Cần Thơ: [PERSON_NAME]" at bounding box center [647, 115] width 57 height 6
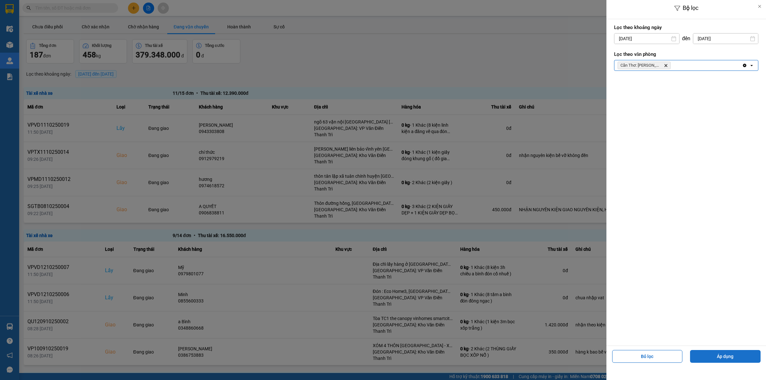
click at [710, 352] on button "Áp dụng" at bounding box center [725, 356] width 70 height 13
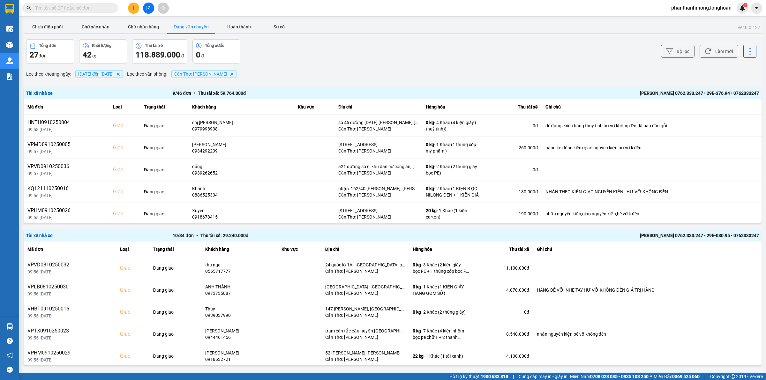
scroll to position [158, 0]
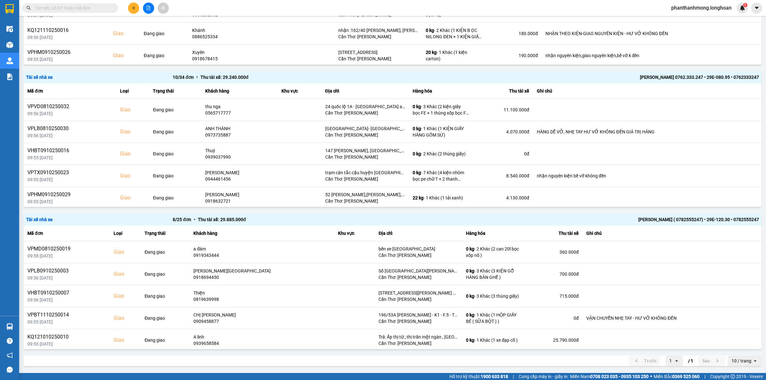
click at [740, 359] on div "10 / trang" at bounding box center [741, 361] width 20 height 6
click at [734, 345] on div "100 / trang" at bounding box center [738, 347] width 23 height 6
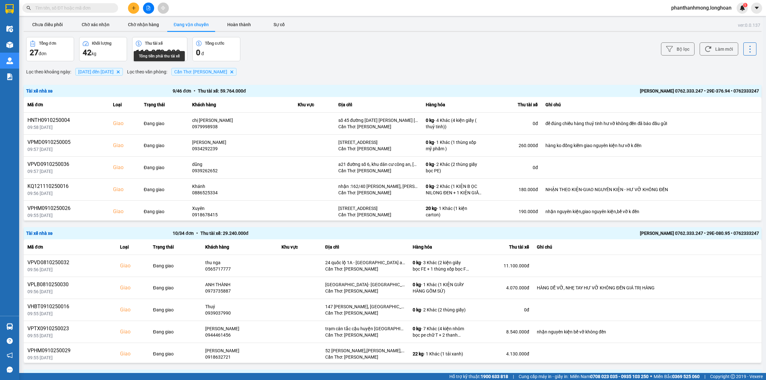
scroll to position [0, 0]
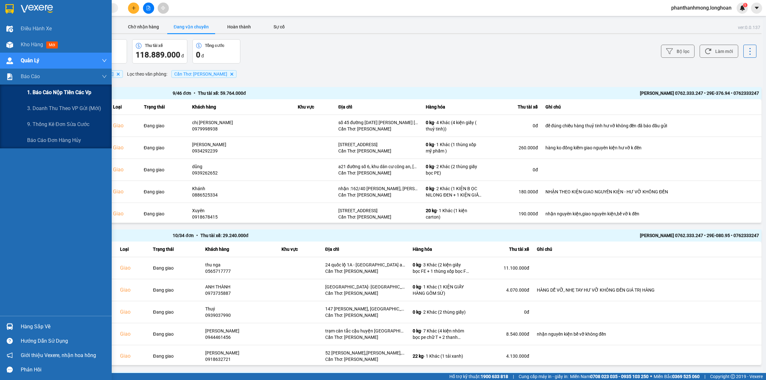
click at [63, 98] on div "1. Báo cáo nộp tiền các vp" at bounding box center [67, 93] width 80 height 16
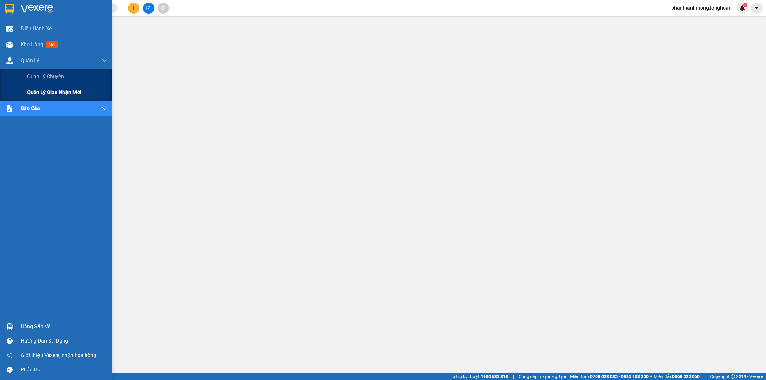
click at [37, 91] on span "Quản lý giao nhận mới" at bounding box center [54, 92] width 54 height 8
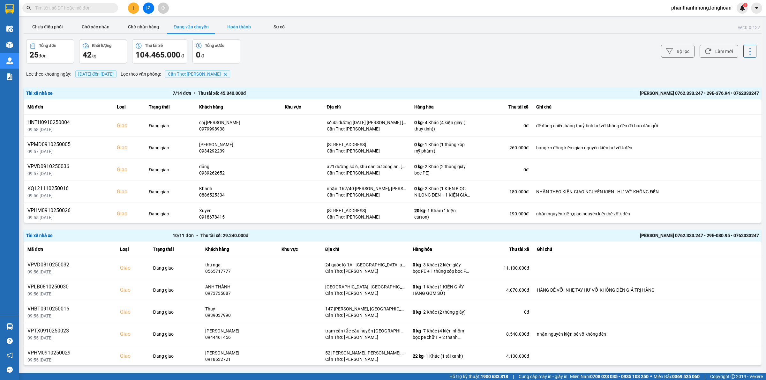
click at [238, 29] on button "Hoàn thành" at bounding box center [239, 26] width 48 height 13
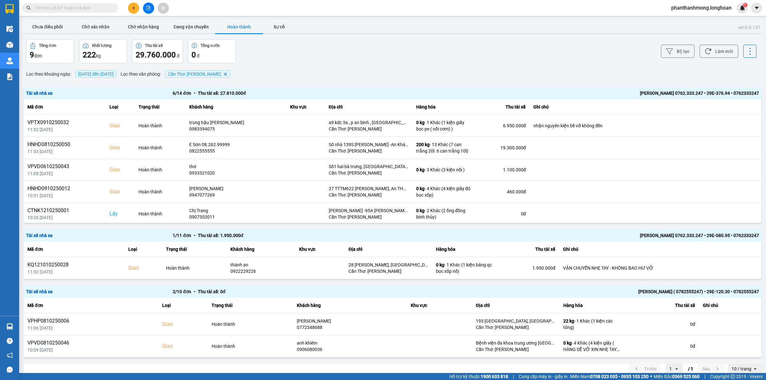
scroll to position [8, 0]
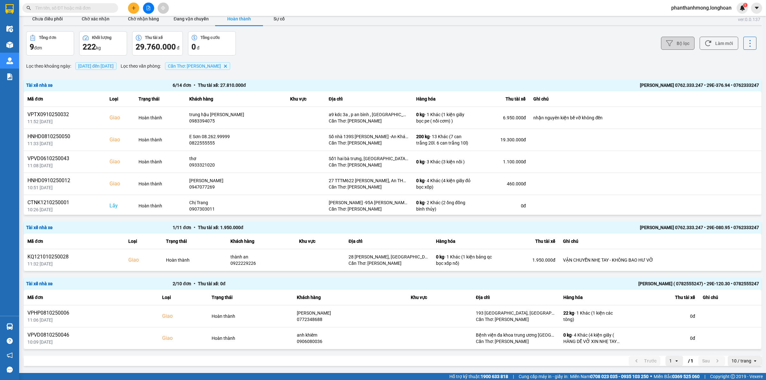
click at [687, 47] on button "Bộ lọc" at bounding box center [677, 43] width 33 height 13
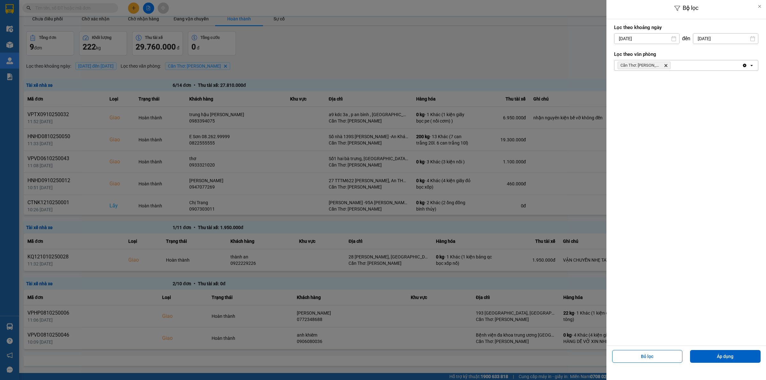
click at [656, 37] on input "[DATE]" at bounding box center [646, 38] width 65 height 10
click at [681, 97] on div "11" at bounding box center [681, 100] width 9 height 8
type input "[DATE]"
click at [708, 39] on input "[DATE]" at bounding box center [725, 38] width 65 height 10
drag, startPoint x: 740, startPoint y: 100, endPoint x: 722, endPoint y: 89, distance: 21.6
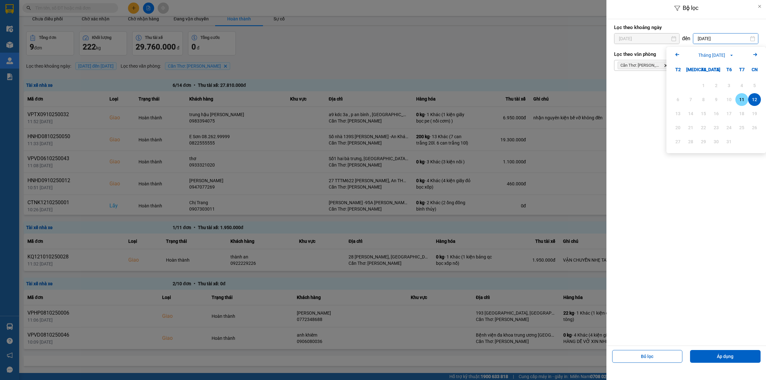
click at [740, 100] on div "11" at bounding box center [741, 100] width 9 height 8
type input "[DATE]"
click at [705, 348] on div "Bỏ lọc Áp dụng" at bounding box center [686, 358] width 156 height 23
click at [704, 353] on button "Áp dụng" at bounding box center [725, 356] width 70 height 13
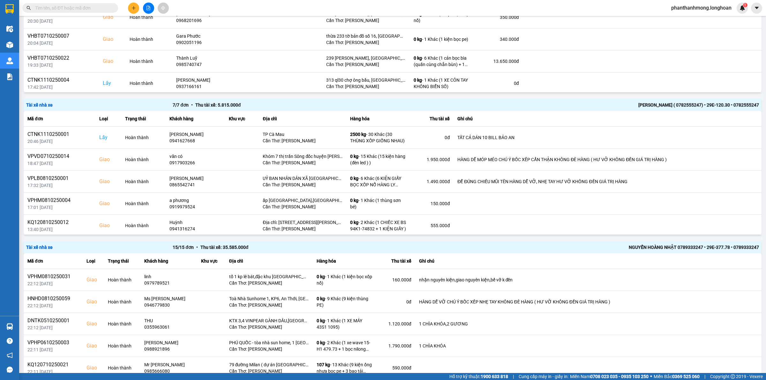
scroll to position [300, 0]
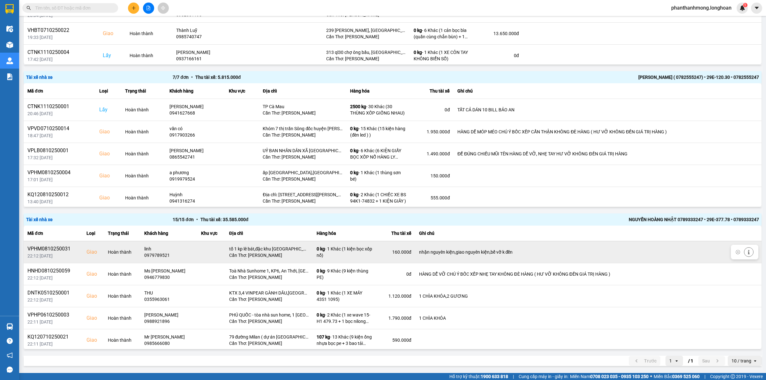
click at [55, 248] on div "VPHM0810250031" at bounding box center [52, 249] width 51 height 8
click at [56, 248] on div "VPHM0810250031" at bounding box center [52, 249] width 51 height 8
copy div "VPHM0810250031"
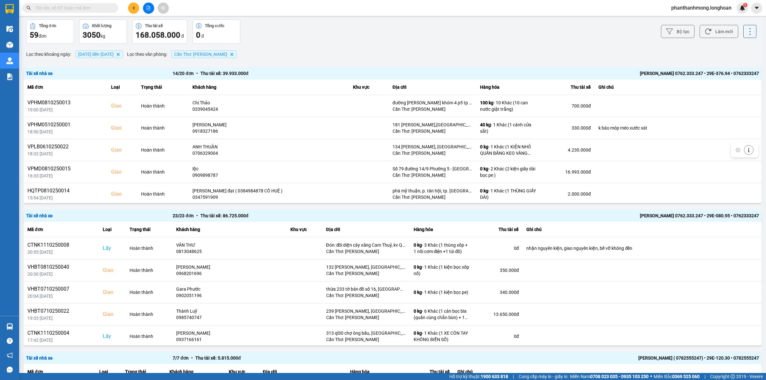
scroll to position [0, 0]
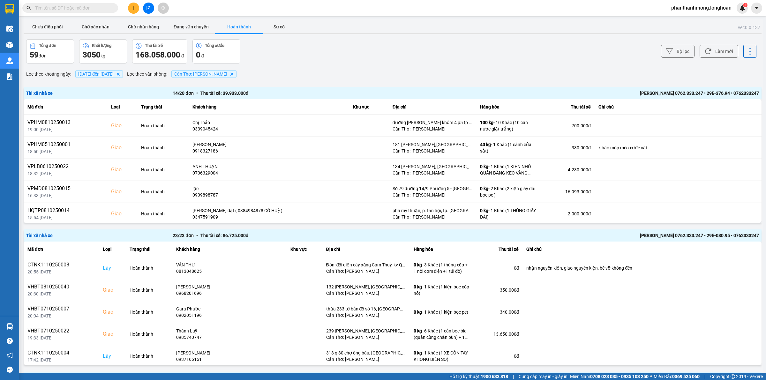
click at [70, 11] on input "text" at bounding box center [72, 7] width 75 height 7
paste input "VPHM0810250031"
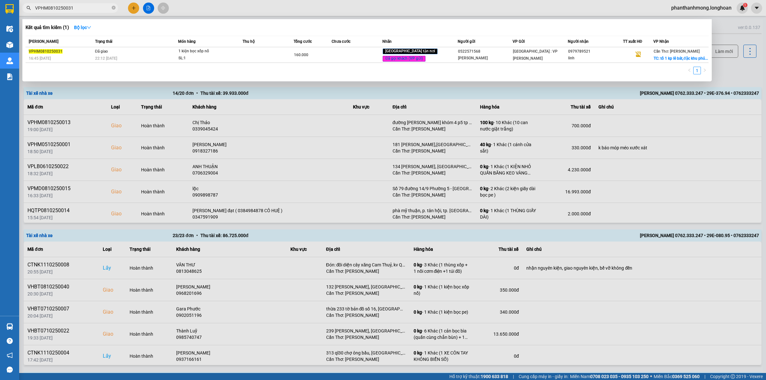
type input "VPHM0810250031"
drag, startPoint x: 152, startPoint y: 103, endPoint x: 125, endPoint y: 78, distance: 36.8
click at [152, 103] on div at bounding box center [383, 190] width 766 height 380
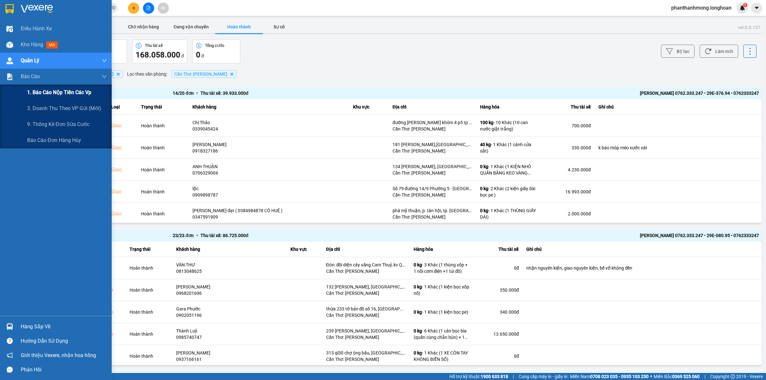
click at [63, 90] on span "1. Báo cáo nộp tiền các vp" at bounding box center [59, 92] width 64 height 8
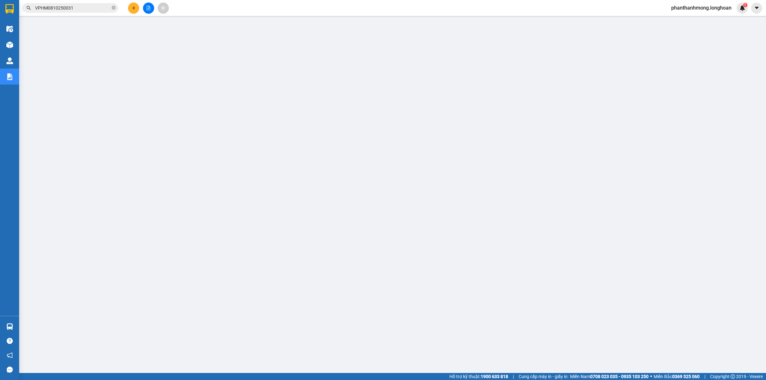
click at [85, 5] on input "VPHM0810250031" at bounding box center [72, 7] width 75 height 7
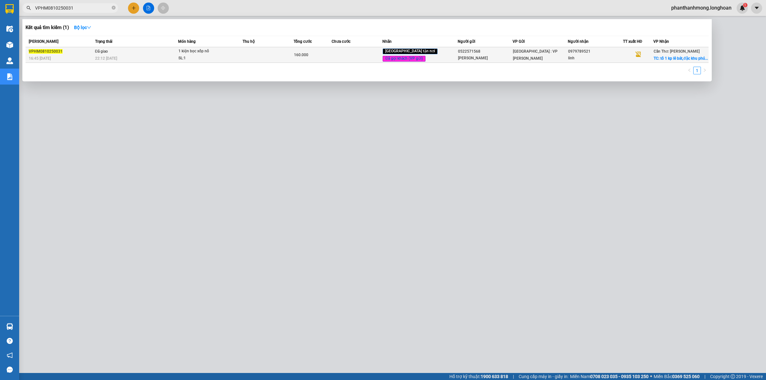
click at [149, 56] on div "22:12 - 11/10" at bounding box center [136, 58] width 83 height 7
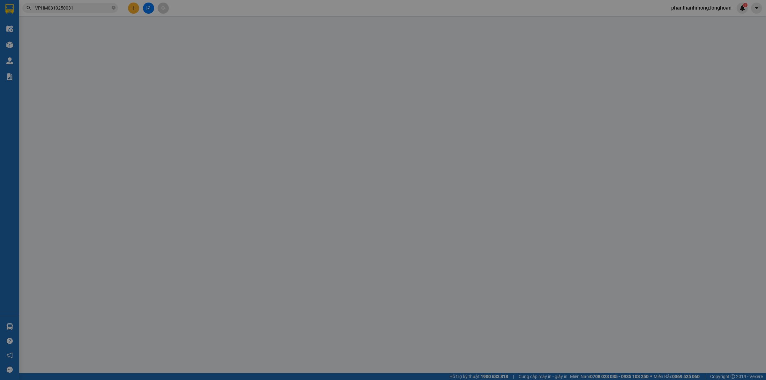
type input "0522571568"
type input "hoàng kim"
type input "0979789521"
type input "linh"
checkbox input "true"
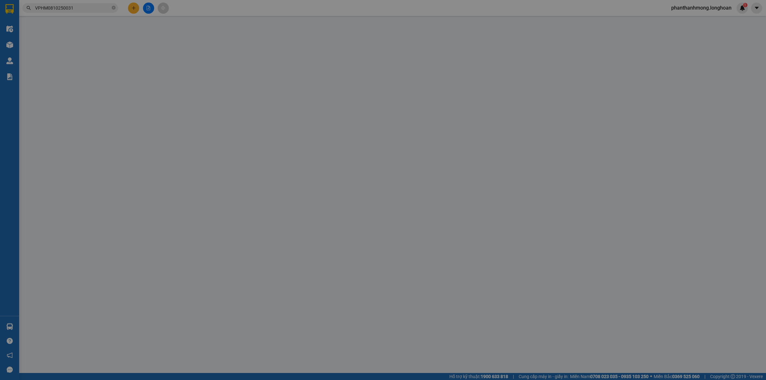
type input "tổ 1 kp lê bát,đặc khu phú quốc,kiên giang"
type input "nhận nguyên kiện,giao nguyên kiện,bể vỡ k đền"
type input "0"
type input "160.000"
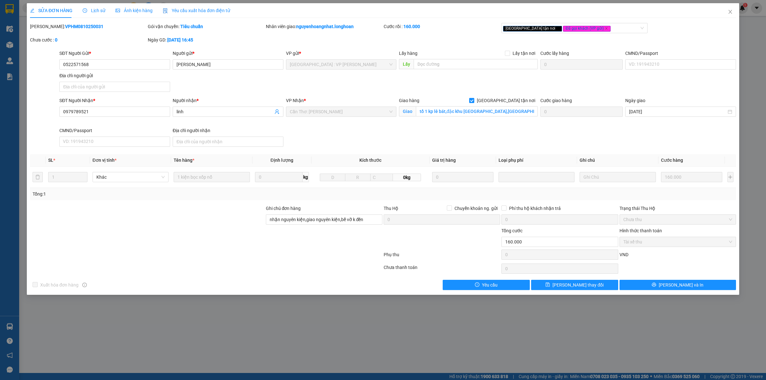
click at [97, 11] on span "Lịch sử" at bounding box center [94, 10] width 23 height 5
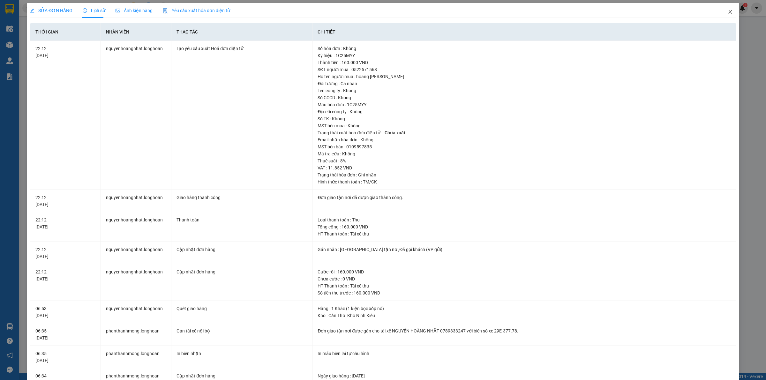
click at [727, 12] on icon "close" at bounding box center [729, 11] width 5 height 5
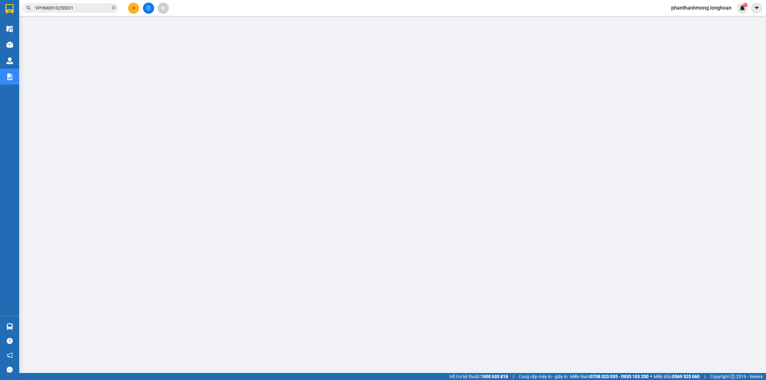
click at [86, 8] on input "VPHM0810250031" at bounding box center [72, 7] width 75 height 7
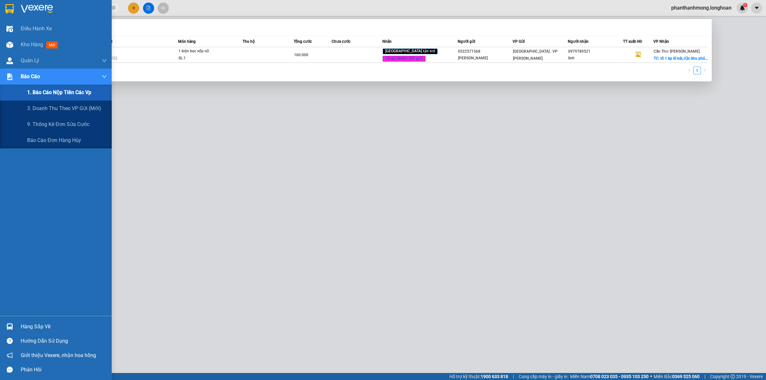
click at [72, 94] on span "1. Báo cáo nộp tiền các vp" at bounding box center [59, 92] width 64 height 8
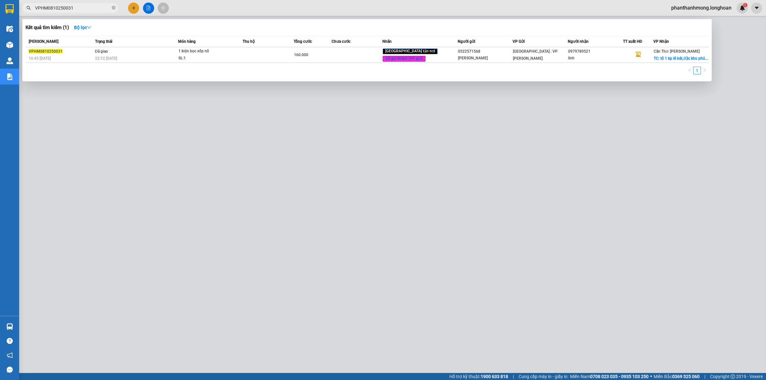
click at [230, 133] on div at bounding box center [383, 190] width 766 height 380
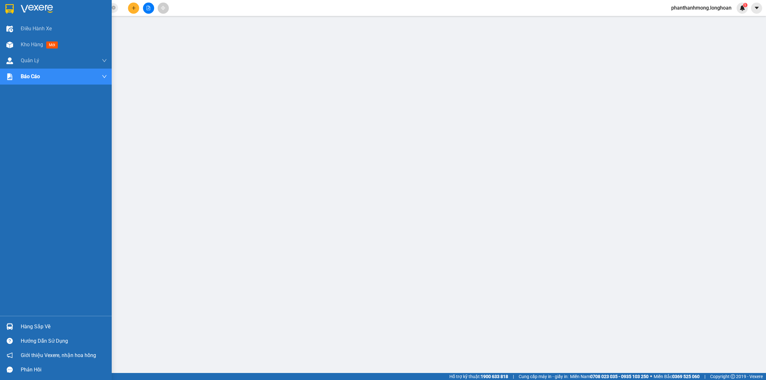
click at [6, 11] on img at bounding box center [9, 9] width 8 height 10
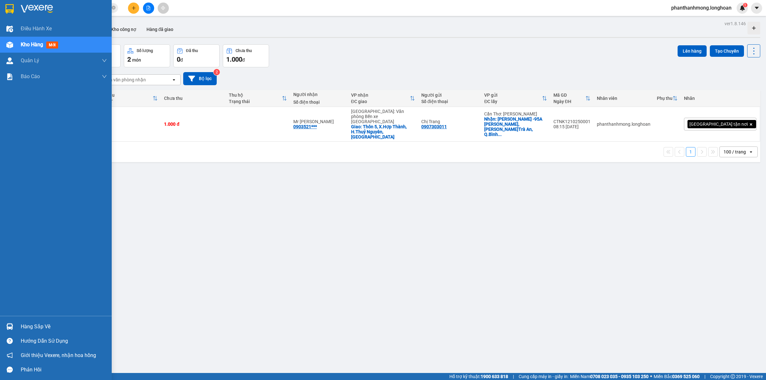
drag, startPoint x: 12, startPoint y: 8, endPoint x: 58, endPoint y: 45, distance: 58.5
click at [13, 9] on img at bounding box center [9, 9] width 8 height 10
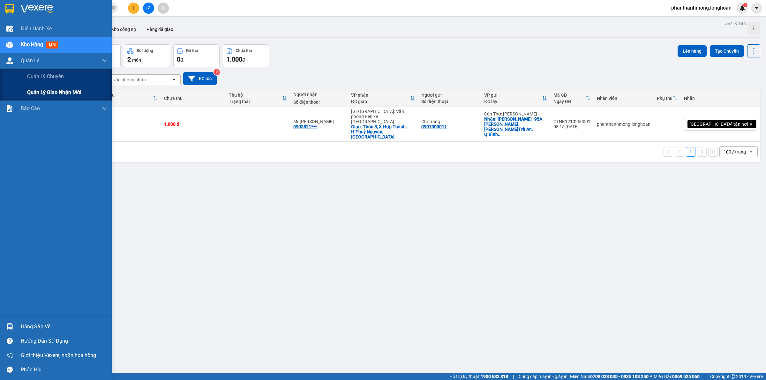
click at [64, 91] on span "Quản lý giao nhận mới" at bounding box center [54, 92] width 54 height 8
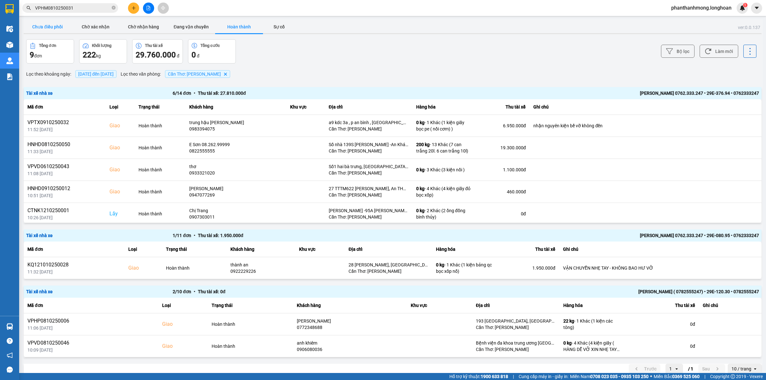
click at [49, 29] on button "Chưa điều phối" at bounding box center [48, 26] width 48 height 13
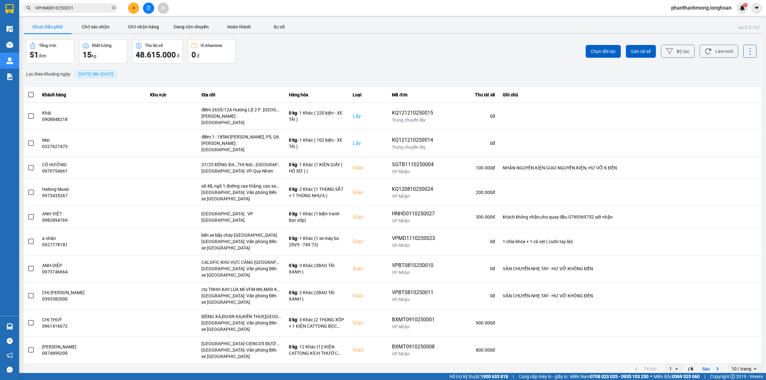
click at [660, 51] on div "Chọn đối tác Gán tài xế Bộ lọc Làm mới" at bounding box center [573, 51] width 365 height 24
click at [664, 51] on button "Bộ lọc" at bounding box center [677, 51] width 33 height 13
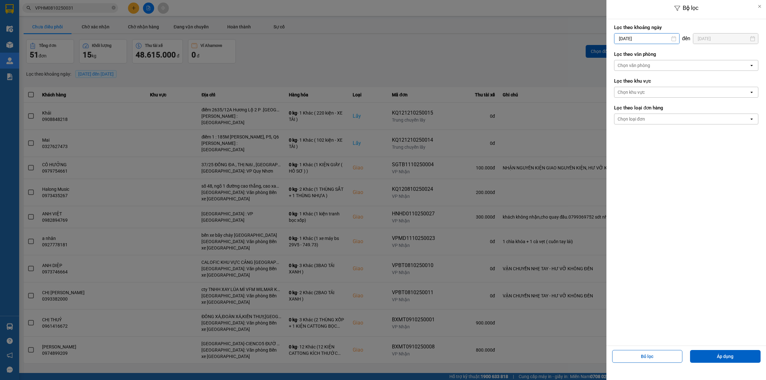
click at [639, 40] on input "[DATE]" at bounding box center [646, 38] width 65 height 10
click at [643, 80] on div "1" at bounding box center [643, 85] width 13 height 13
click at [656, 62] on div "Chọn văn phòng" at bounding box center [681, 65] width 135 height 10
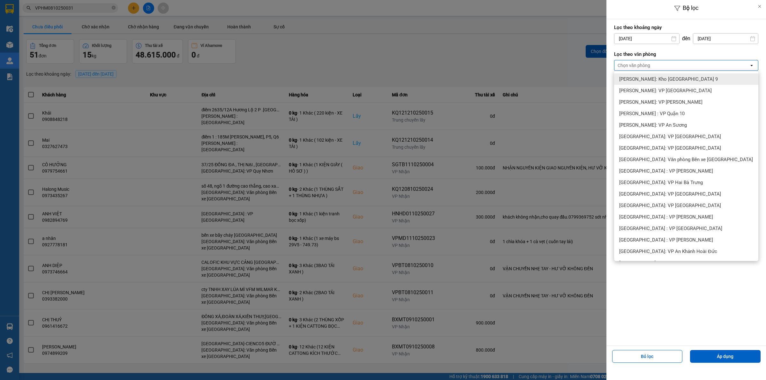
click at [653, 375] on div "Bộ lọc Lọc theo khoảng ngày 01/10/2025 Press the down arrow key to interact wit…" at bounding box center [392, 375] width 740 height 0
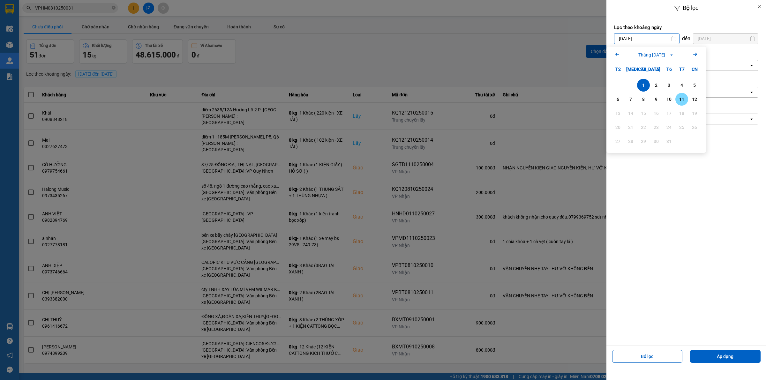
click at [686, 96] on div "11" at bounding box center [681, 99] width 13 height 13
type input "[DATE]"
click at [670, 63] on div "Chọn văn phòng" at bounding box center [681, 65] width 135 height 10
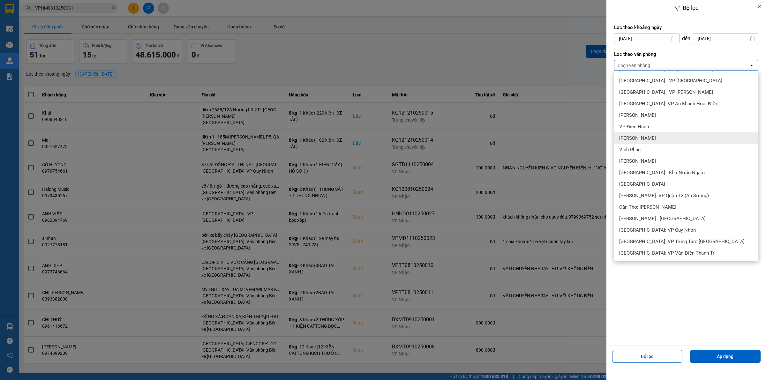
scroll to position [159, 0]
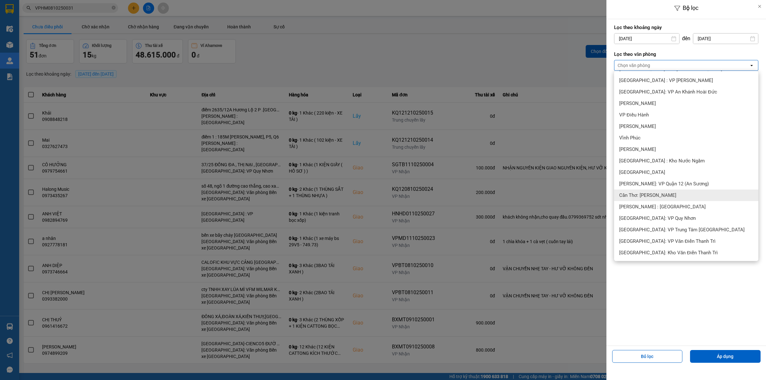
click at [662, 197] on span "Cần Thơ: [PERSON_NAME]" at bounding box center [647, 195] width 57 height 6
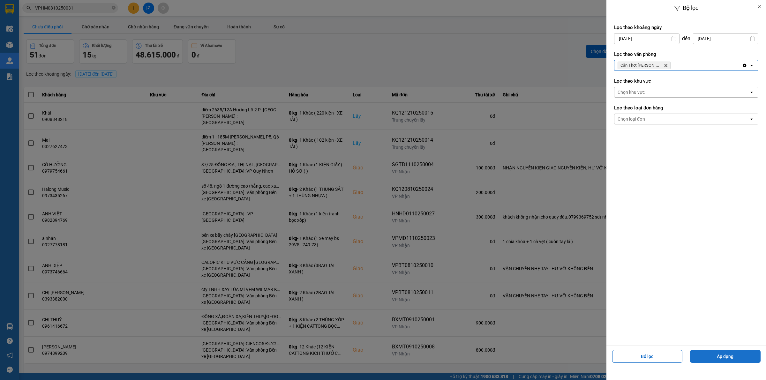
click at [702, 353] on button "Áp dụng" at bounding box center [725, 356] width 70 height 13
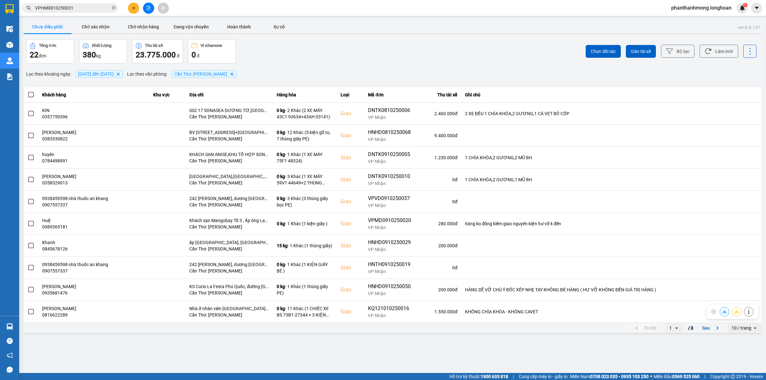
drag, startPoint x: 738, startPoint y: 329, endPoint x: 741, endPoint y: 326, distance: 3.8
click at [738, 328] on div "10 / trang" at bounding box center [741, 328] width 20 height 6
click at [739, 317] on div "100 / trang" at bounding box center [744, 315] width 23 height 6
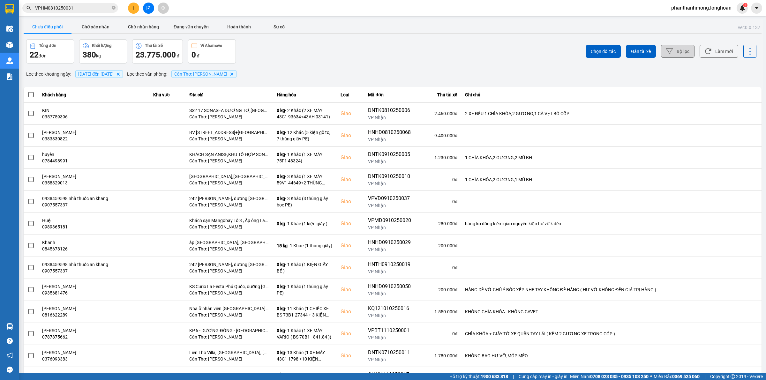
click at [682, 52] on button "Bộ lọc" at bounding box center [677, 51] width 33 height 13
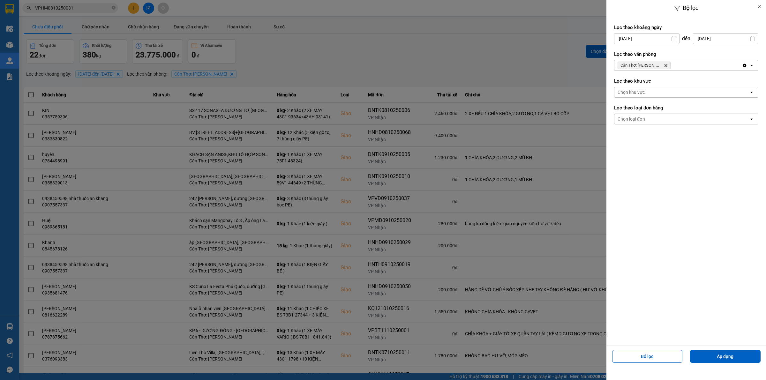
click at [649, 39] on input "[DATE]" at bounding box center [646, 38] width 65 height 10
click at [643, 97] on div "8" at bounding box center [643, 99] width 9 height 8
type input "08/10/2025"
click at [737, 97] on div "11" at bounding box center [741, 99] width 9 height 8
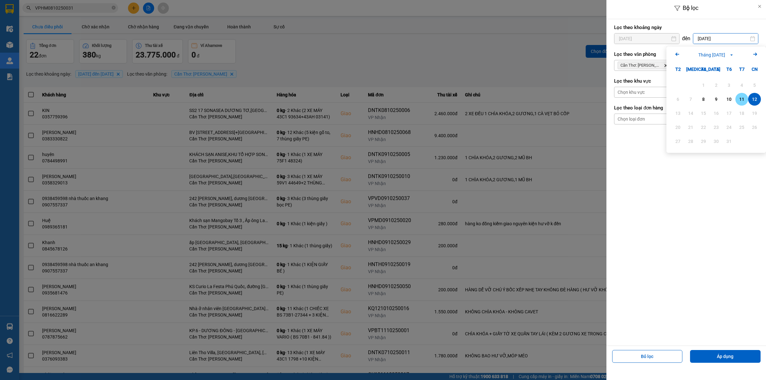
type input "[DATE]"
click at [710, 353] on button "Áp dụng" at bounding box center [725, 356] width 70 height 13
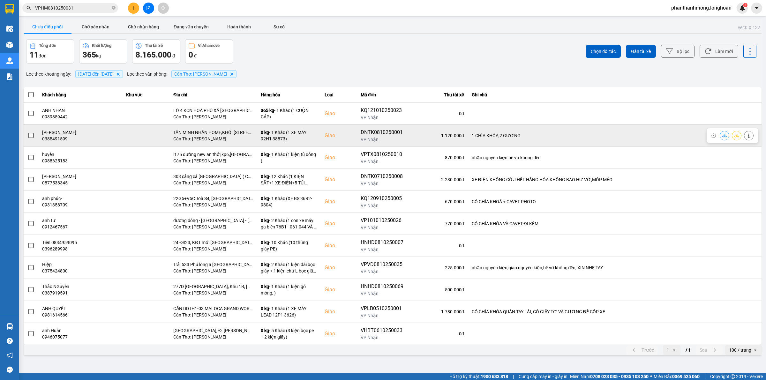
click at [30, 133] on span at bounding box center [31, 136] width 6 height 6
click at [27, 132] on input "checkbox" at bounding box center [27, 132] width 0 height 0
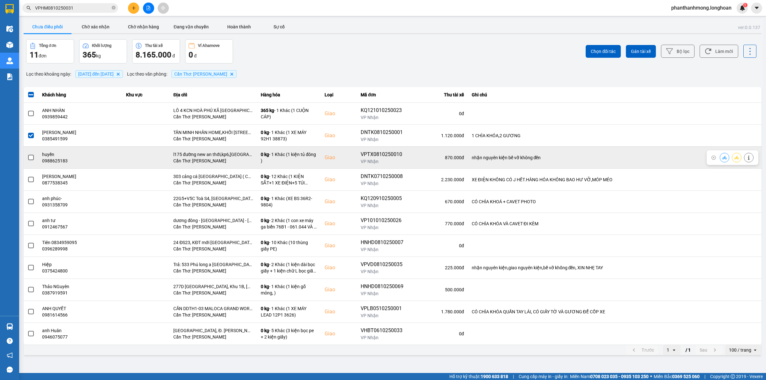
click at [34, 160] on label at bounding box center [30, 157] width 7 height 7
click at [27, 154] on input "checkbox" at bounding box center [27, 154] width 0 height 0
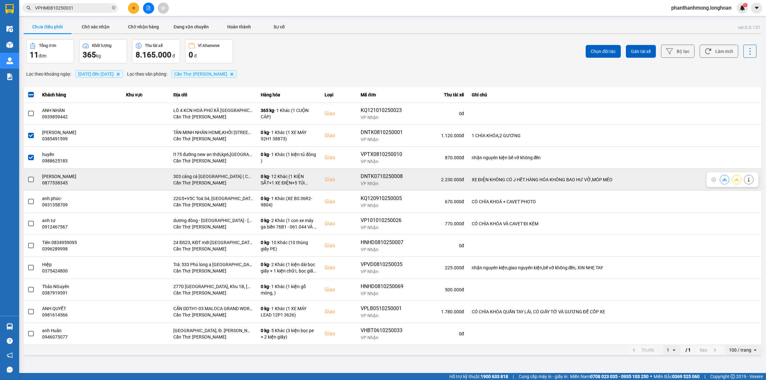
click at [28, 179] on label at bounding box center [30, 179] width 7 height 7
click at [27, 176] on input "checkbox" at bounding box center [27, 176] width 0 height 0
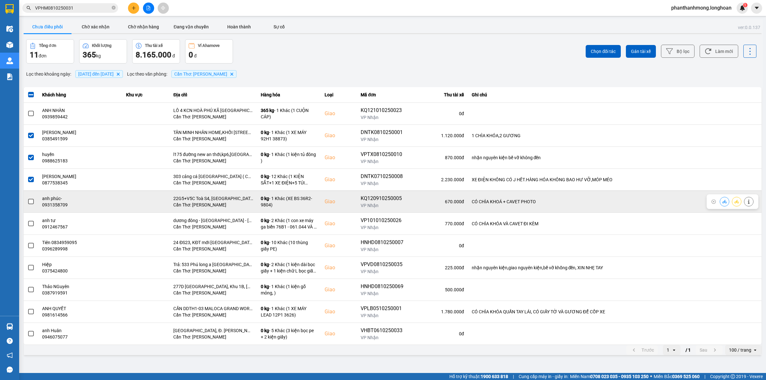
click at [29, 202] on span at bounding box center [31, 202] width 6 height 6
click at [27, 198] on input "checkbox" at bounding box center [27, 198] width 0 height 0
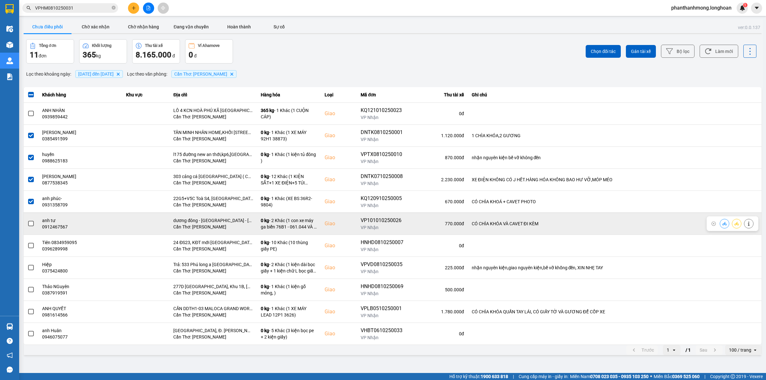
click at [28, 221] on label at bounding box center [30, 223] width 7 height 7
click at [27, 220] on input "checkbox" at bounding box center [27, 220] width 0 height 0
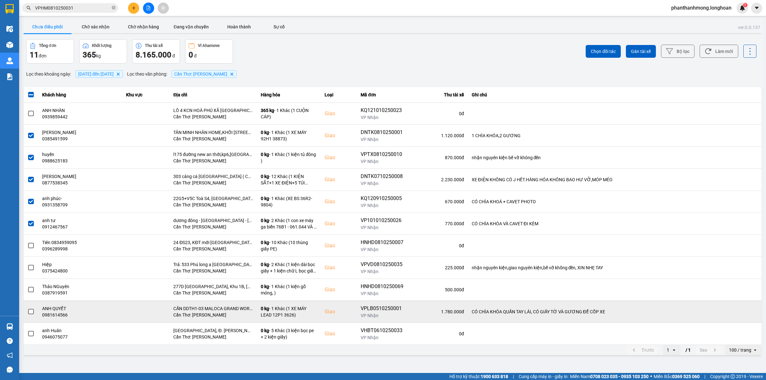
click at [31, 313] on span at bounding box center [31, 312] width 6 height 6
click at [27, 308] on input "checkbox" at bounding box center [27, 308] width 0 height 0
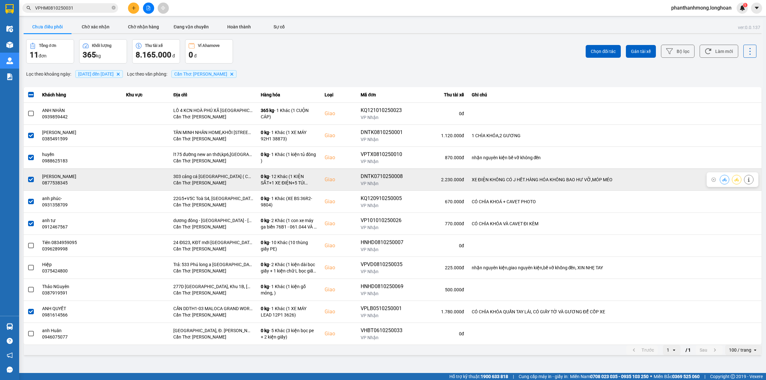
click at [33, 180] on span at bounding box center [31, 180] width 6 height 6
click at [27, 176] on input "checkbox" at bounding box center [27, 176] width 0 height 0
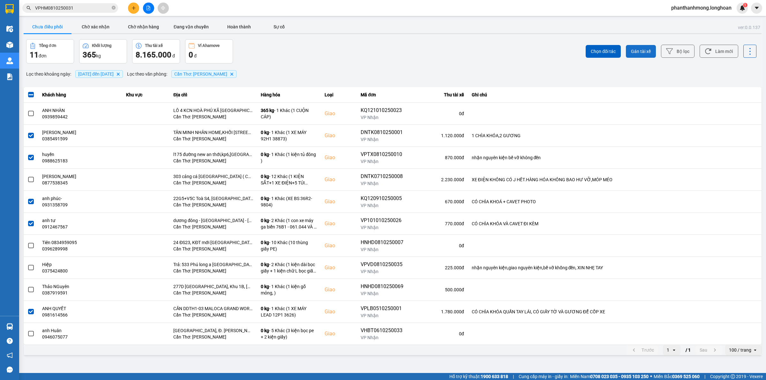
click at [648, 53] on span "Gán tài xế" at bounding box center [641, 51] width 20 height 6
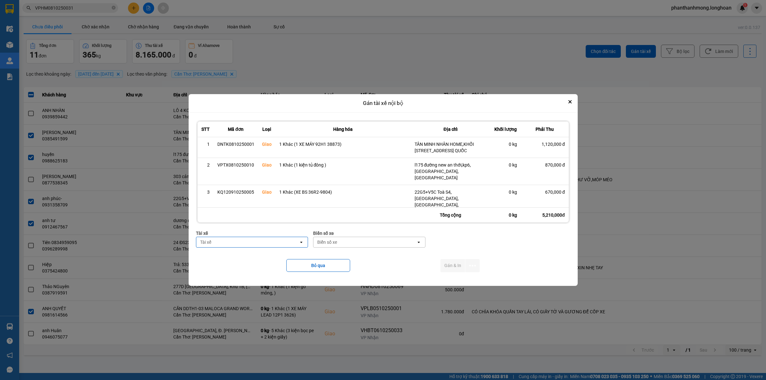
click at [230, 238] on div "Tài xế" at bounding box center [247, 242] width 103 height 10
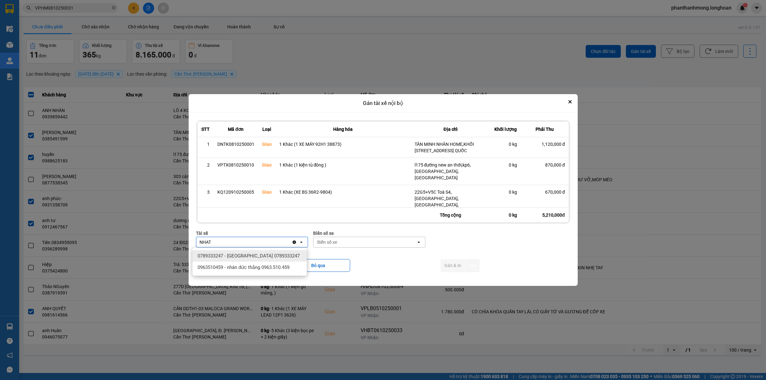
type input "NHAT"
drag, startPoint x: 256, startPoint y: 262, endPoint x: 325, endPoint y: 250, distance: 70.3
click at [256, 259] on span "0789333247 - [GEOGRAPHIC_DATA] 0789333247" at bounding box center [248, 256] width 102 height 6
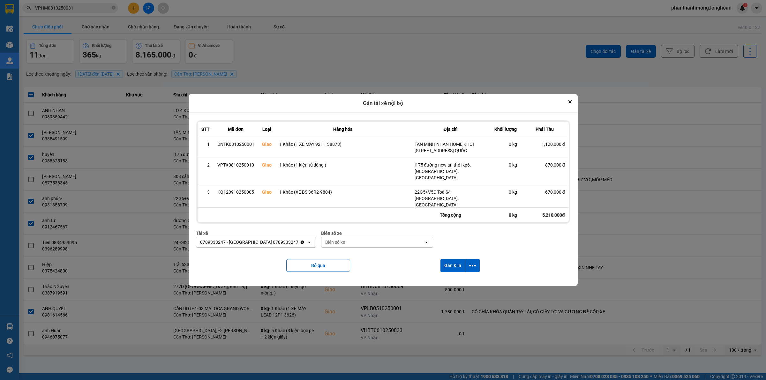
click at [353, 240] on div "Biển số xe" at bounding box center [372, 242] width 103 height 10
type input "778"
click at [359, 276] on div "29E-377.78" at bounding box center [378, 278] width 114 height 11
click at [474, 263] on icon "dialog" at bounding box center [472, 265] width 7 height 7
click at [448, 286] on span "Chỉ gán tài" at bounding box center [448, 283] width 21 height 6
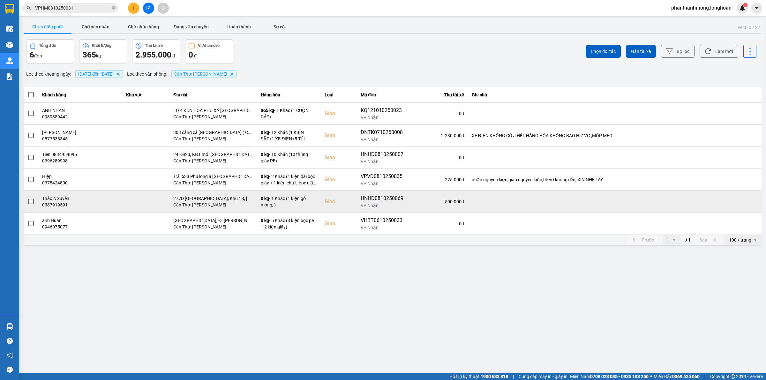
click at [383, 195] on div "HNHD0810250069" at bounding box center [381, 199] width 43 height 8
click at [383, 196] on div "HNHD0810250069" at bounding box center [381, 199] width 43 height 8
click at [384, 196] on div "HNHD0810250069" at bounding box center [381, 199] width 43 height 8
copy div "HNHD0810250069"
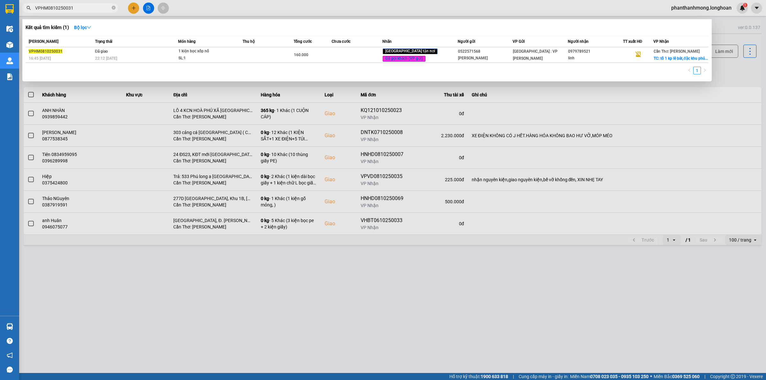
click at [95, 4] on input "VPHM0810250031" at bounding box center [72, 7] width 75 height 7
paste input "HNHD0810250069"
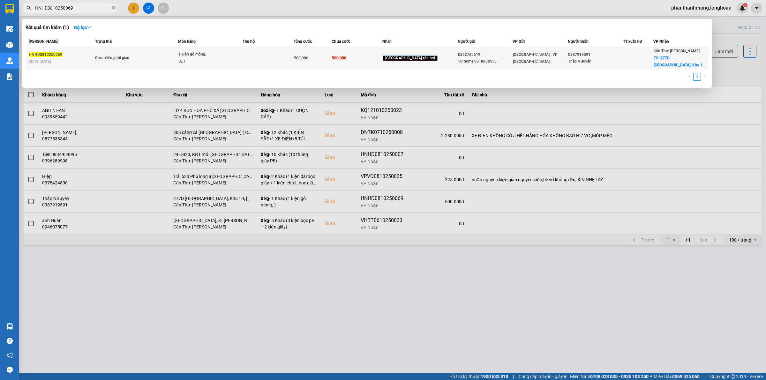
type input "HNHD0810250069"
click at [264, 62] on td at bounding box center [267, 58] width 51 height 22
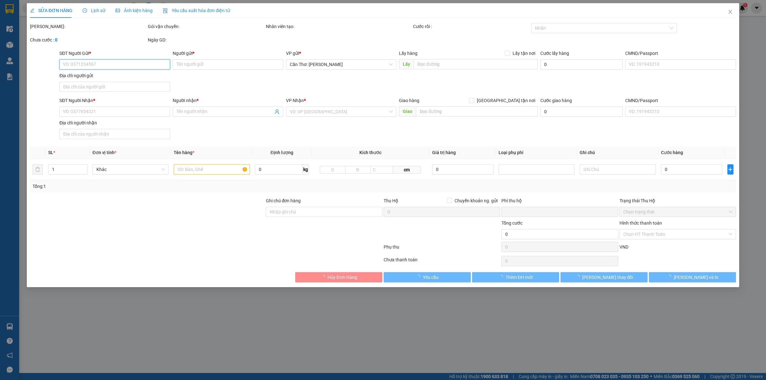
type input "0362760619"
type input "TC home 0818868555"
type input "0387919591"
type input "Thảo NGuyên"
checkbox input "true"
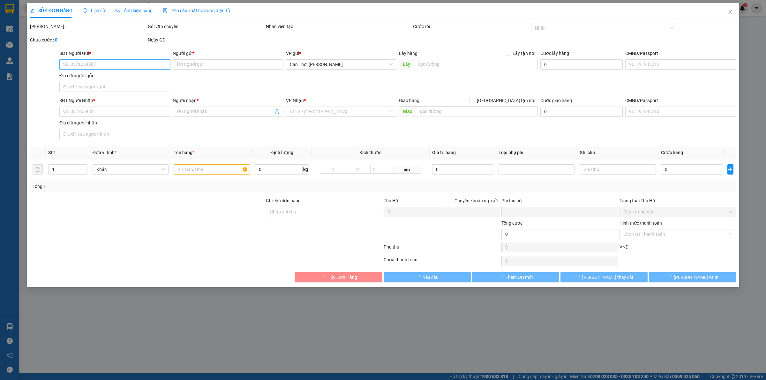
type input "277D Bảo Định Giang, Khu 1B, Cái Bè, Tiền Giang"
type input "0"
type input "500.000"
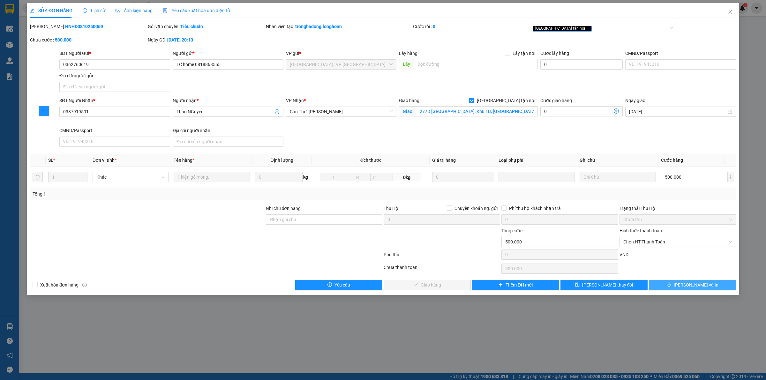
click at [676, 284] on button "[PERSON_NAME] và In" at bounding box center [691, 285] width 87 height 10
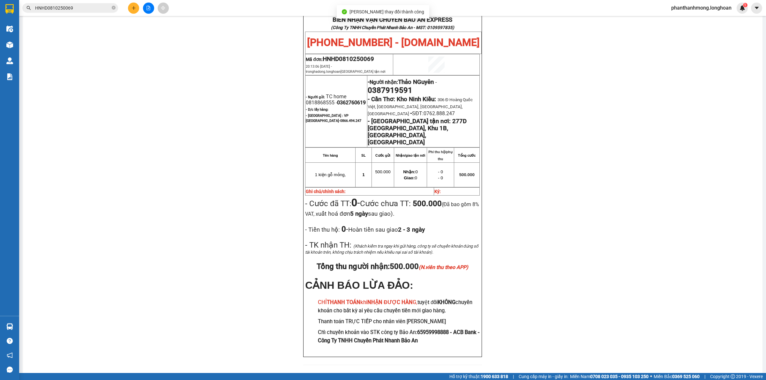
scroll to position [47, 0]
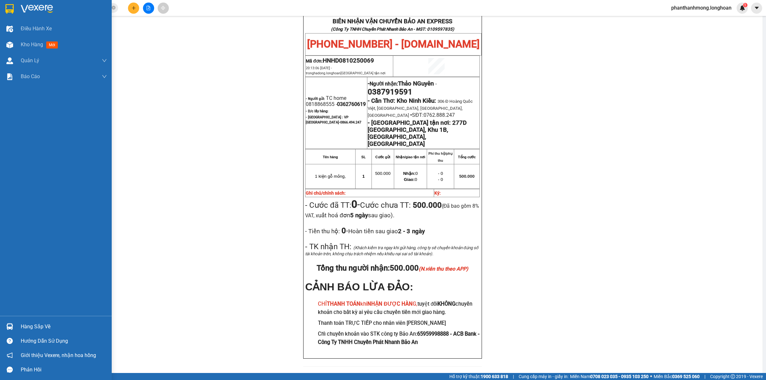
click at [8, 9] on img at bounding box center [9, 9] width 8 height 10
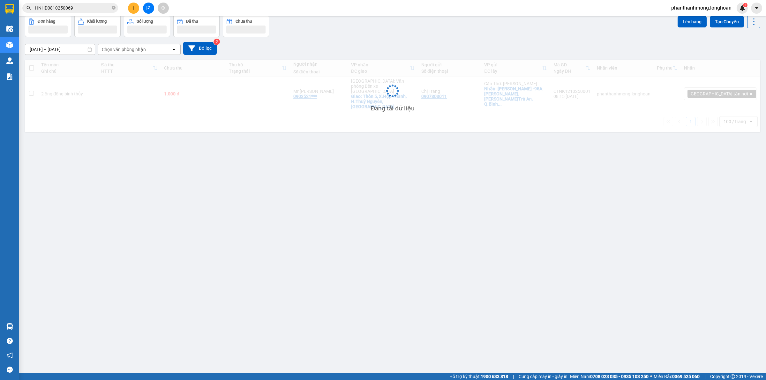
scroll to position [29, 0]
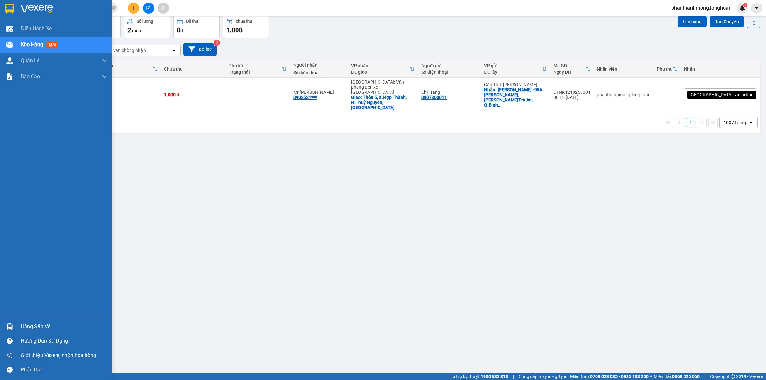
click at [7, 2] on div at bounding box center [56, 10] width 112 height 21
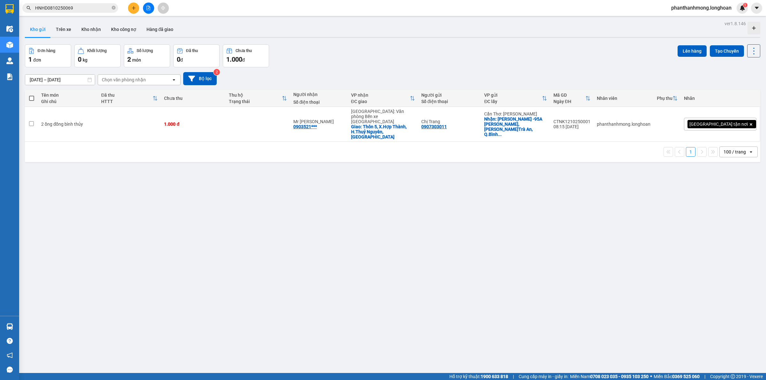
scroll to position [29, 0]
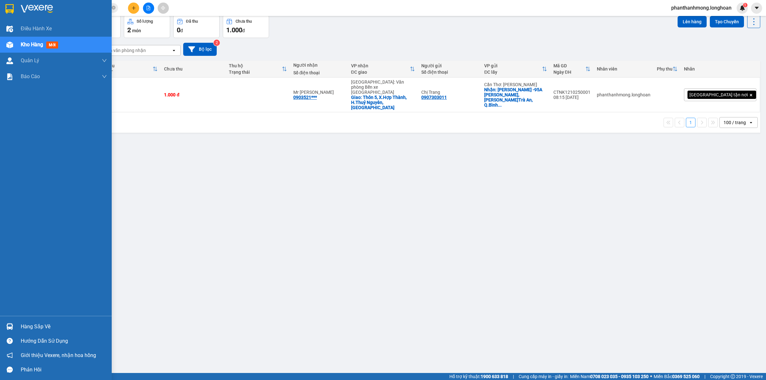
click at [13, 7] on img at bounding box center [9, 9] width 8 height 10
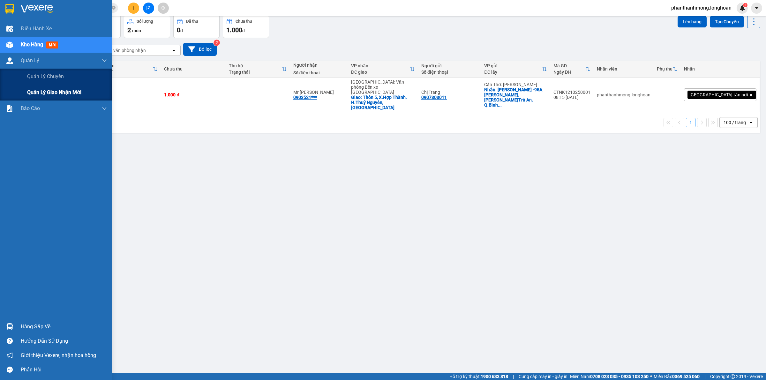
click at [67, 90] on span "Quản lý giao nhận mới" at bounding box center [54, 92] width 54 height 8
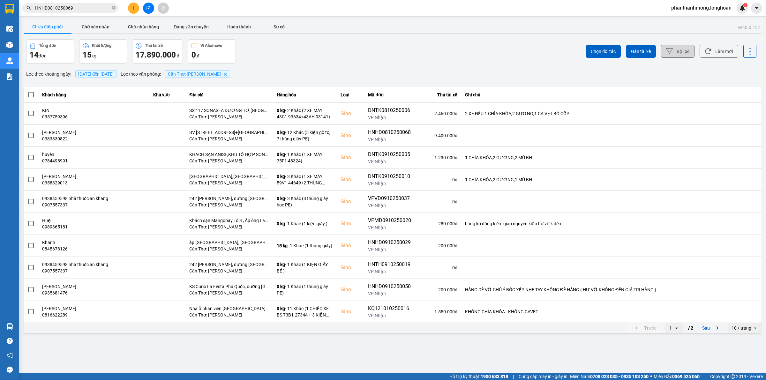
click at [681, 50] on button "Bộ lọc" at bounding box center [677, 51] width 33 height 13
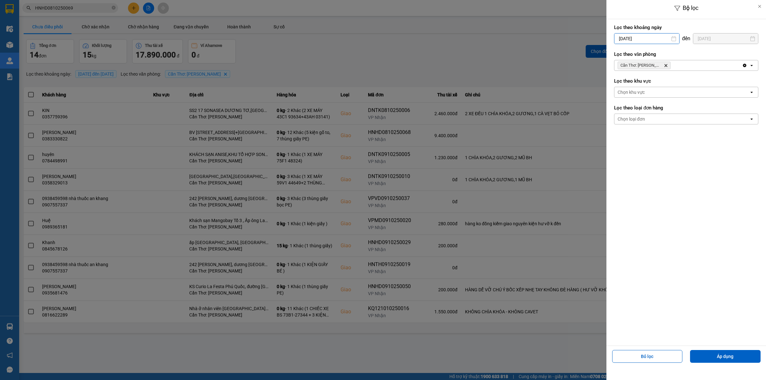
click at [649, 40] on input "[DATE]" at bounding box center [646, 38] width 65 height 10
click at [682, 101] on div "11" at bounding box center [681, 99] width 9 height 8
type input "[DATE]"
click at [715, 360] on button "Áp dụng" at bounding box center [725, 356] width 70 height 13
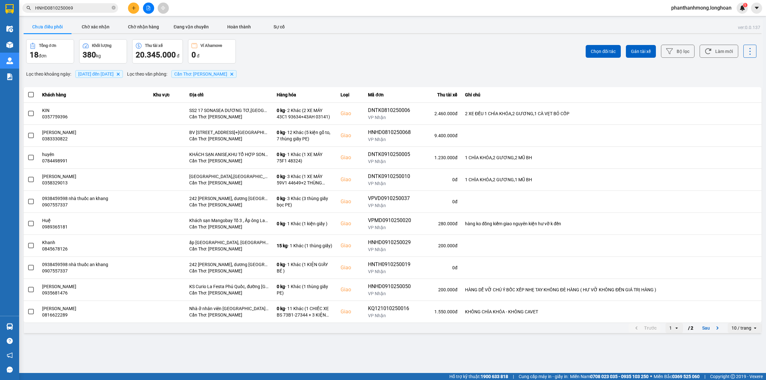
click at [747, 328] on div "10 / trang" at bounding box center [741, 328] width 20 height 6
click at [746, 315] on div "100 / trang" at bounding box center [744, 315] width 23 height 6
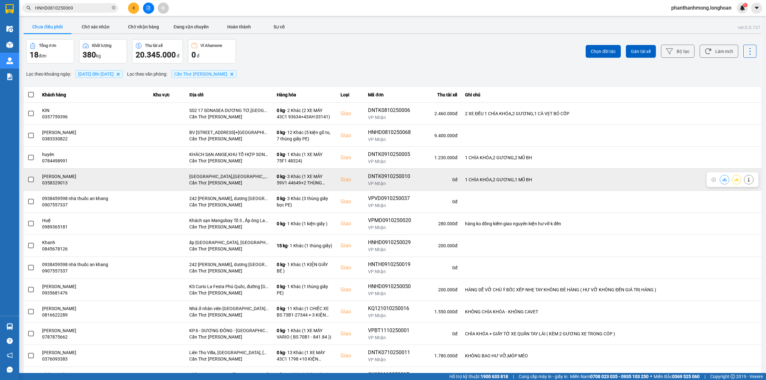
click at [29, 178] on span at bounding box center [31, 180] width 6 height 6
click at [27, 176] on input "checkbox" at bounding box center [27, 176] width 0 height 0
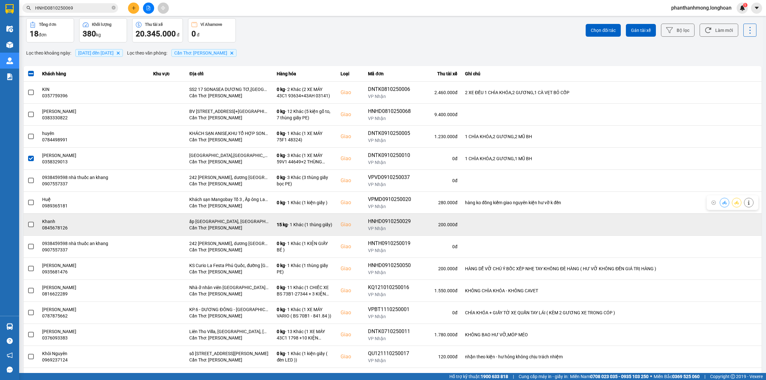
scroll to position [40, 0]
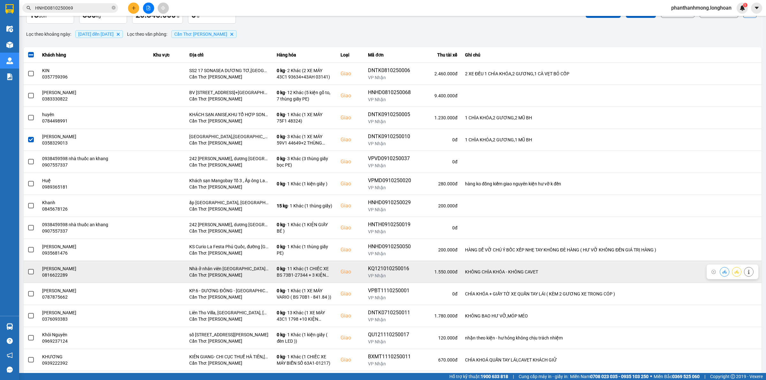
click at [26, 271] on td at bounding box center [31, 272] width 15 height 22
click at [31, 272] on span at bounding box center [31, 272] width 6 height 6
click at [27, 268] on input "checkbox" at bounding box center [27, 268] width 0 height 0
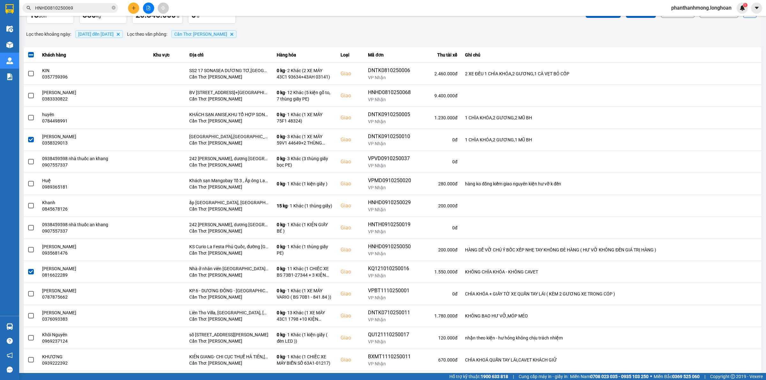
scroll to position [0, 0]
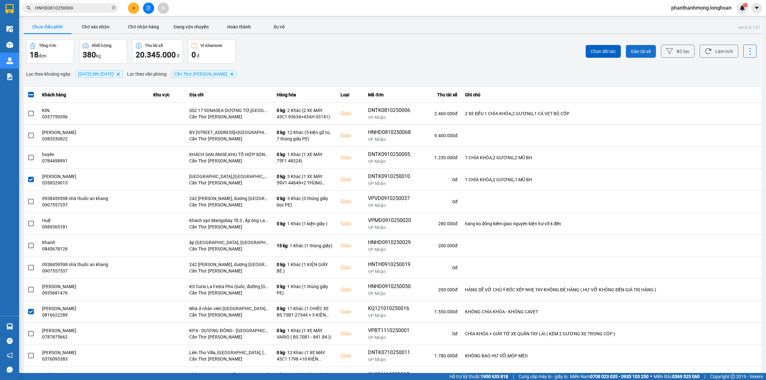
click at [646, 51] on button "Gán tài xế" at bounding box center [641, 51] width 30 height 13
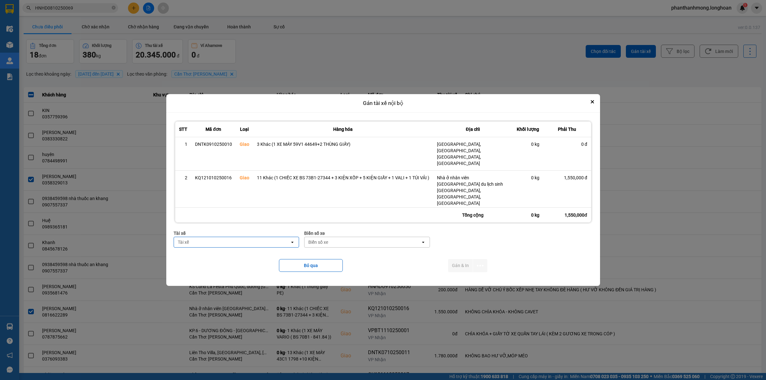
click at [221, 237] on div "Tài xế" at bounding box center [232, 242] width 116 height 10
type input "NHAT"
click at [246, 245] on span "0789333247 - [GEOGRAPHIC_DATA] 0789333247" at bounding box center [229, 244] width 102 height 6
click at [326, 239] on div "Biển số xe" at bounding box center [318, 242] width 20 height 6
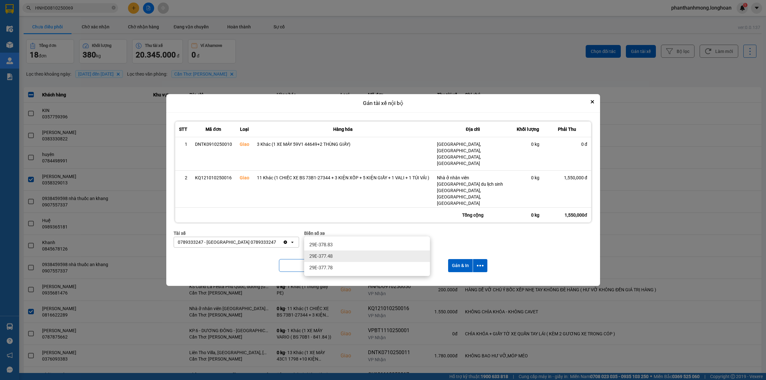
type input "778"
click at [353, 258] on div "29E-377.48" at bounding box center [367, 255] width 126 height 11
click at [482, 262] on icon "dialog" at bounding box center [480, 265] width 7 height 7
click at [415, 241] on icon "Clear value" at bounding box center [416, 243] width 4 height 4
click at [400, 237] on div "Biển số xe" at bounding box center [362, 242] width 116 height 10
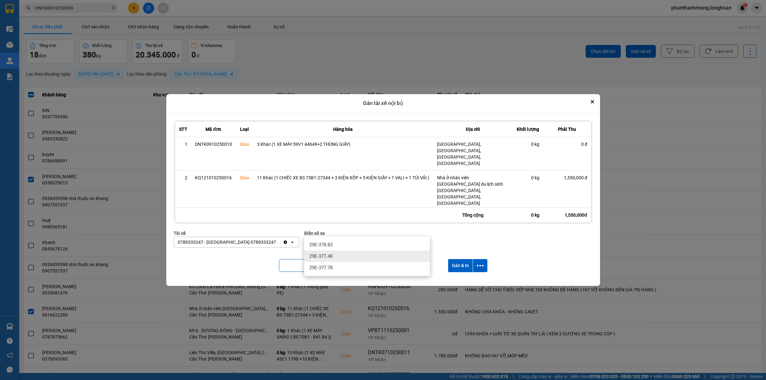
type input "778"
drag, startPoint x: 354, startPoint y: 262, endPoint x: 359, endPoint y: 262, distance: 4.5
click at [354, 262] on div "29E-377.78" at bounding box center [367, 267] width 126 height 11
click at [474, 259] on button "dialog" at bounding box center [480, 265] width 14 height 13
click at [459, 274] on span "Chỉ gán tài" at bounding box center [454, 272] width 21 height 6
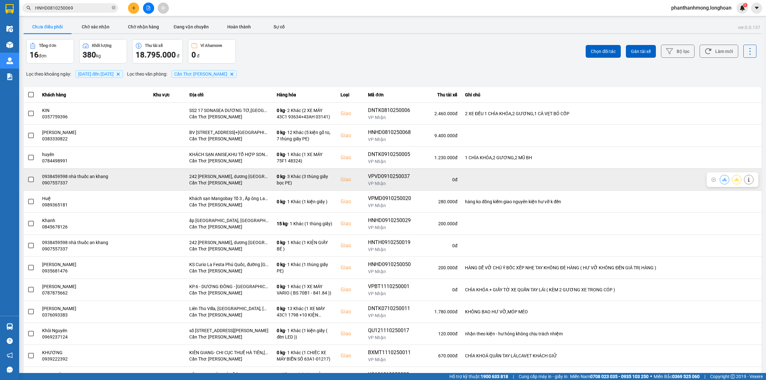
click at [30, 180] on span at bounding box center [31, 180] width 6 height 6
click at [27, 176] on input "checkbox" at bounding box center [27, 176] width 0 height 0
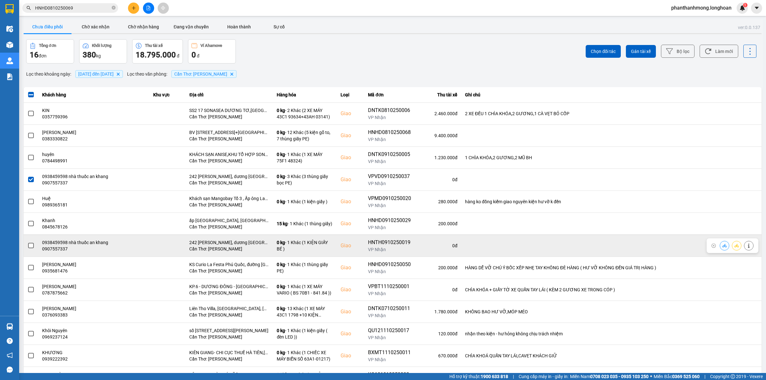
click at [32, 245] on span at bounding box center [31, 246] width 6 height 6
click at [27, 242] on input "checkbox" at bounding box center [27, 242] width 0 height 0
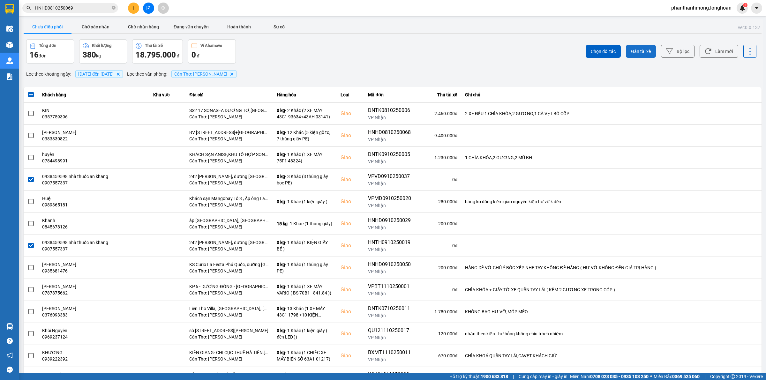
click at [631, 52] on span "Gán tài xế" at bounding box center [641, 51] width 20 height 6
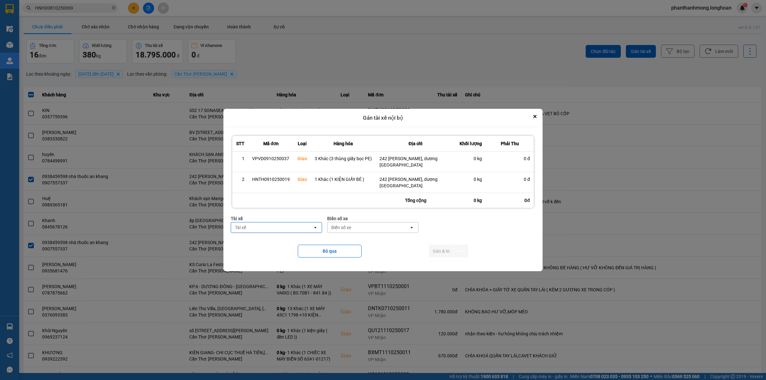
click at [286, 228] on div "Tài xế" at bounding box center [272, 227] width 82 height 10
type input "NHAT"
click at [284, 239] on span "0789333247 - [GEOGRAPHIC_DATA] 0789333247" at bounding box center [277, 244] width 83 height 13
click at [369, 231] on div "Biển số xe" at bounding box center [370, 227] width 20 height 6
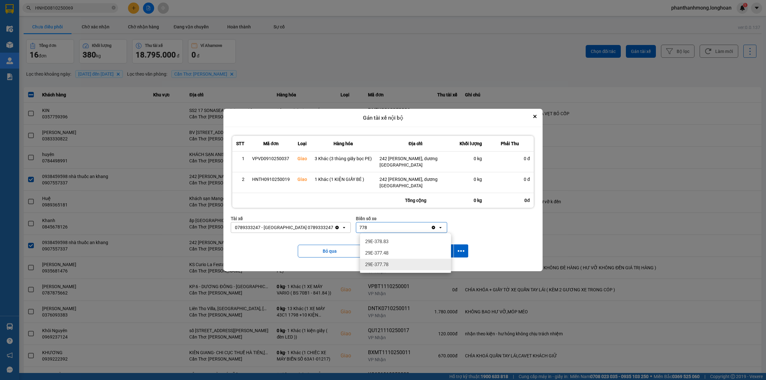
type input "778"
click at [382, 260] on div "29E-377.78" at bounding box center [405, 264] width 91 height 11
drag, startPoint x: 460, startPoint y: 254, endPoint x: 451, endPoint y: 257, distance: 9.8
click at [459, 254] on icon "dialog" at bounding box center [460, 251] width 7 height 7
click at [436, 267] on span "Chỉ gán tài" at bounding box center [435, 268] width 21 height 6
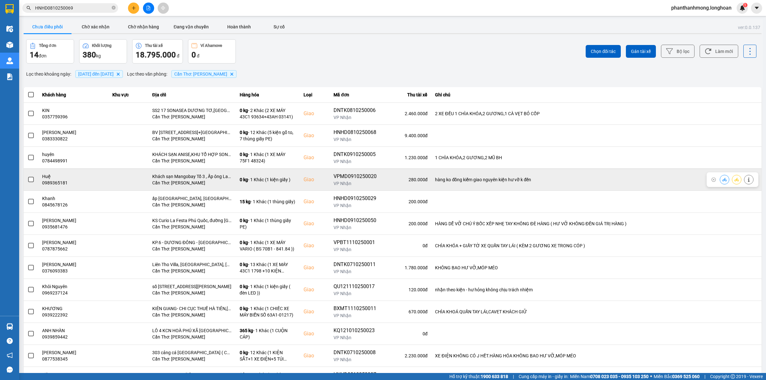
click at [30, 180] on span at bounding box center [31, 180] width 6 height 6
click at [27, 176] on input "checkbox" at bounding box center [27, 176] width 0 height 0
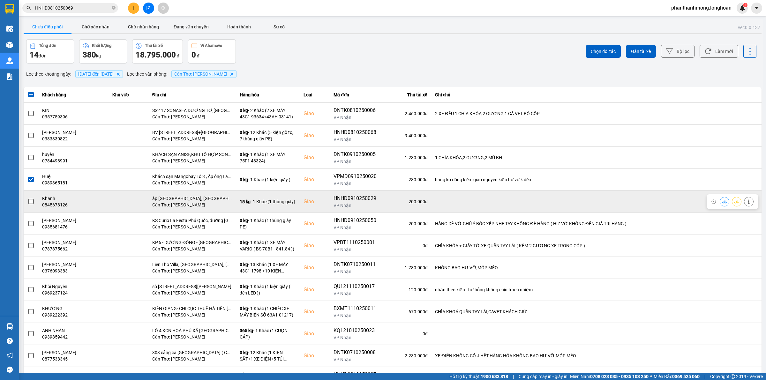
click at [32, 201] on span at bounding box center [31, 202] width 6 height 6
click at [27, 198] on input "checkbox" at bounding box center [27, 198] width 0 height 0
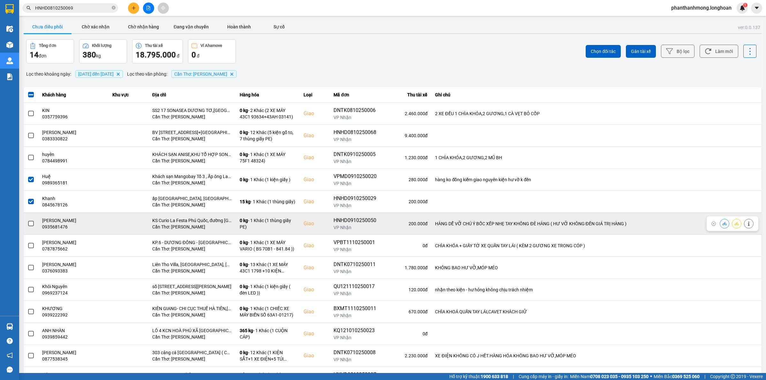
click at [33, 226] on span at bounding box center [31, 224] width 6 height 6
click at [27, 220] on input "checkbox" at bounding box center [27, 220] width 0 height 0
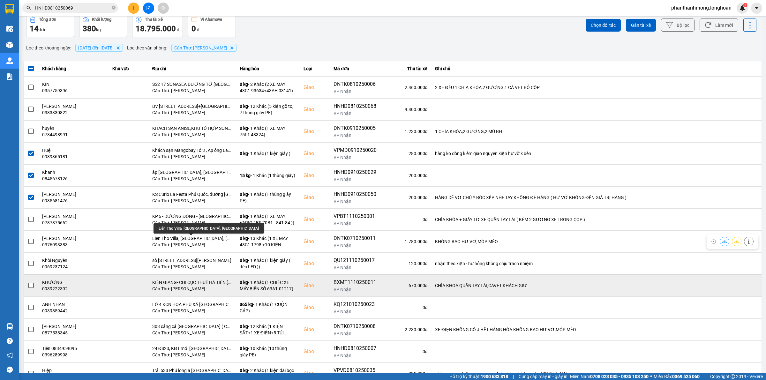
scroll to position [40, 0]
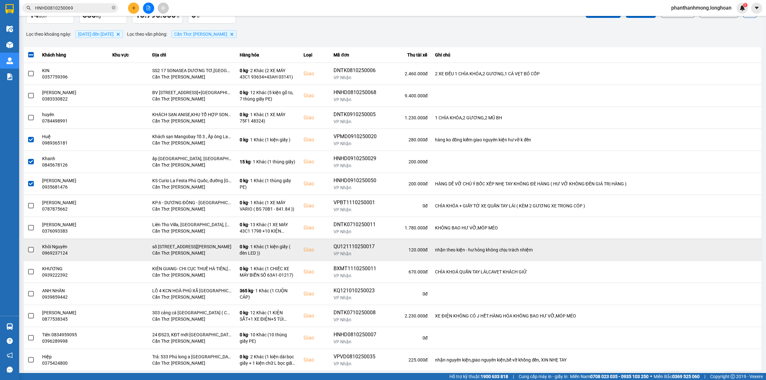
click at [35, 251] on td at bounding box center [31, 250] width 15 height 22
click at [28, 251] on label at bounding box center [30, 249] width 7 height 7
click at [27, 246] on input "checkbox" at bounding box center [27, 246] width 0 height 0
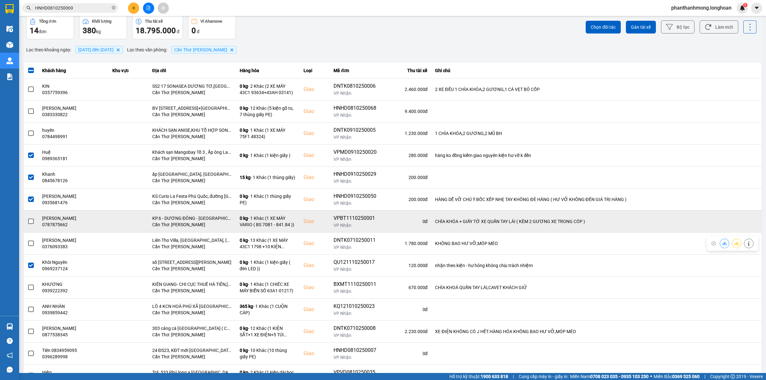
scroll to position [0, 0]
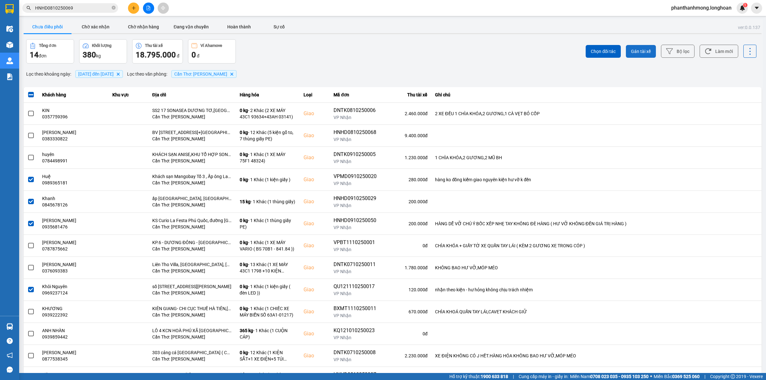
click at [643, 51] on span "Gán tài xế" at bounding box center [641, 51] width 20 height 6
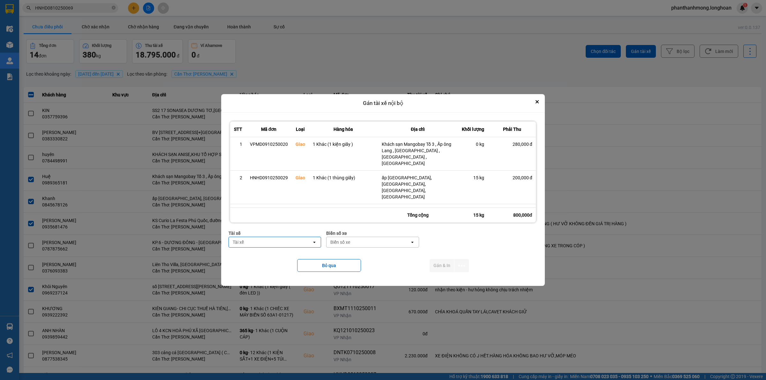
click at [291, 244] on div "Tài xế" at bounding box center [270, 242] width 83 height 10
type input "NHAT"
click at [288, 261] on span "0789333247 - [GEOGRAPHIC_DATA] 0789333247" at bounding box center [274, 259] width 87 height 13
click at [373, 242] on div "Biển số xe" at bounding box center [368, 242] width 20 height 6
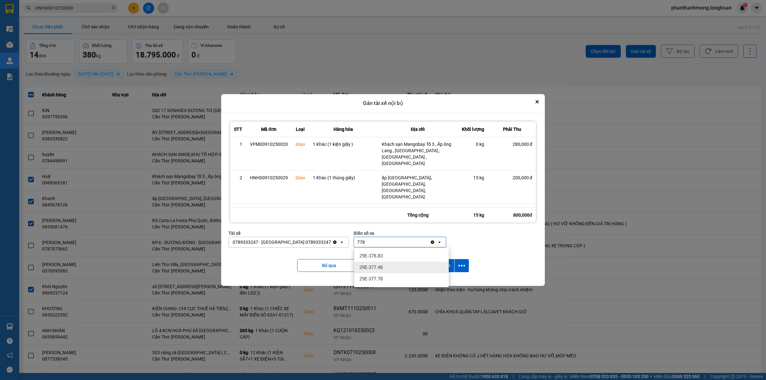
type input "778"
click at [382, 276] on span "29E-377.78" at bounding box center [370, 279] width 23 height 6
click at [463, 263] on icon "dialog" at bounding box center [461, 265] width 7 height 7
click at [439, 281] on span "Chỉ gán tài" at bounding box center [436, 283] width 21 height 6
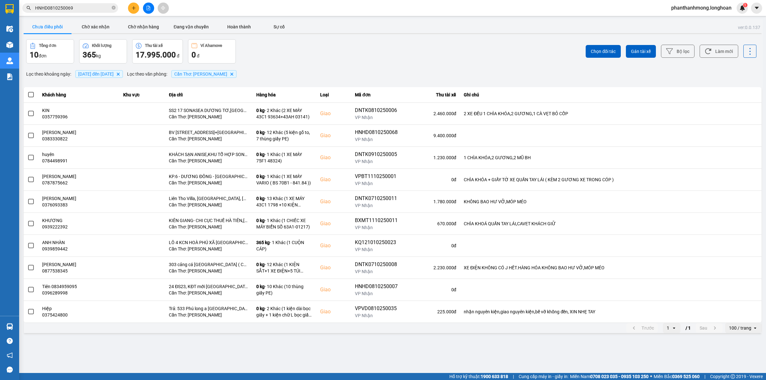
click at [737, 331] on div "100 / trang" at bounding box center [740, 328] width 22 height 6
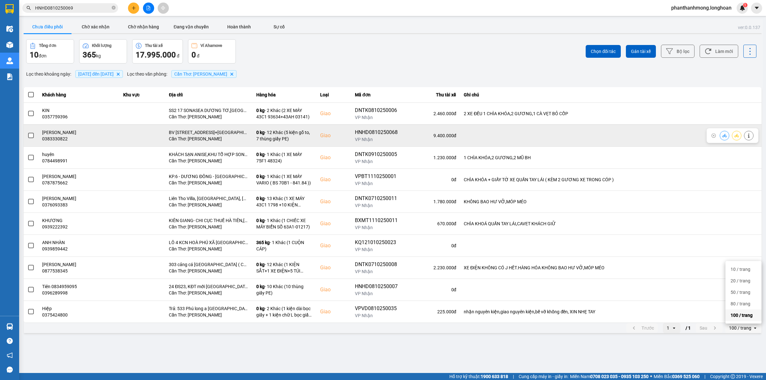
click at [376, 132] on div "HNHD0810250068" at bounding box center [376, 133] width 43 height 8
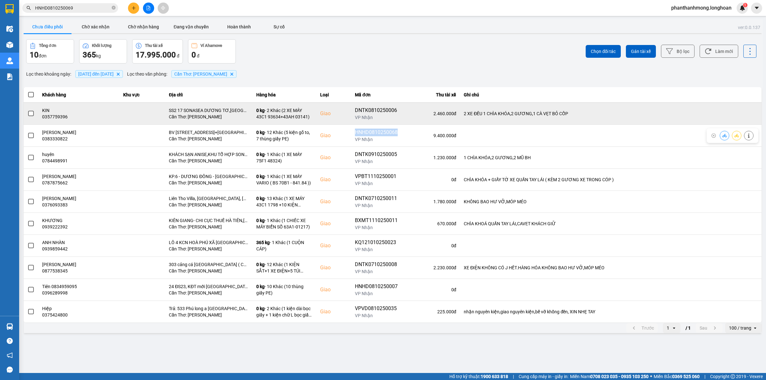
copy div "HNHD0810250068"
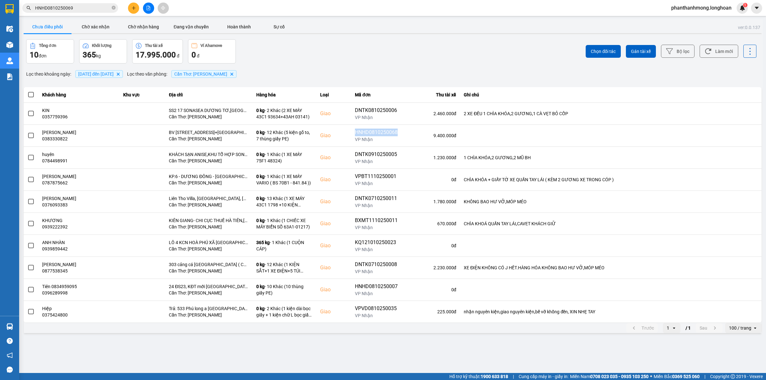
click at [55, 12] on span "HNHD0810250069" at bounding box center [70, 8] width 96 height 10
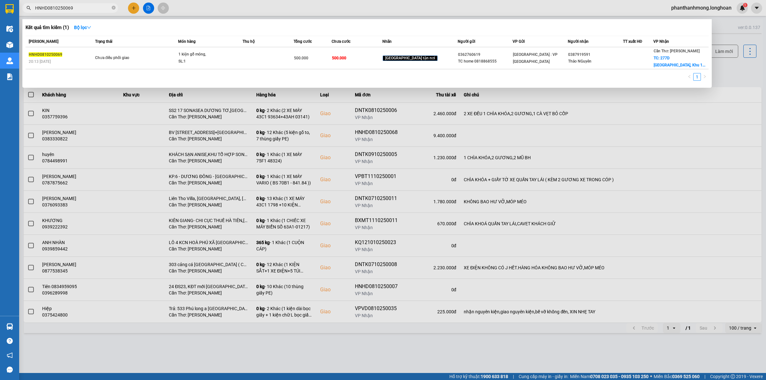
click at [61, 9] on input "HNHD0810250069" at bounding box center [72, 7] width 75 height 7
paste input "8"
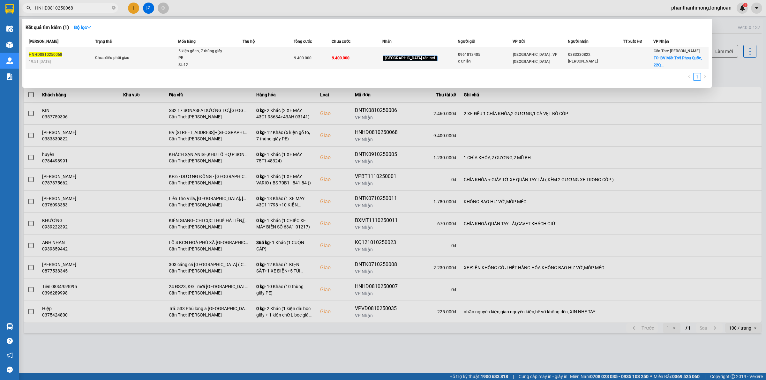
type input "HNHD0810250068"
click at [240, 53] on span "5 kiện gỗ to, 7 thùng giấy PE SL: 12" at bounding box center [210, 58] width 64 height 21
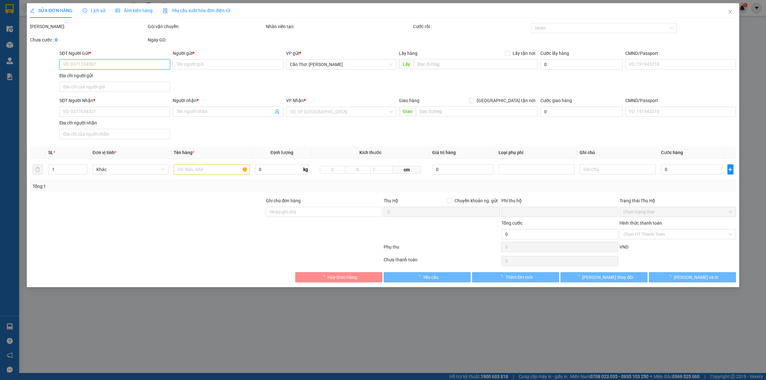
type input "0961813405"
type input "c Chiến"
type input "0383330822"
type input "[PERSON_NAME]"
checkbox input "true"
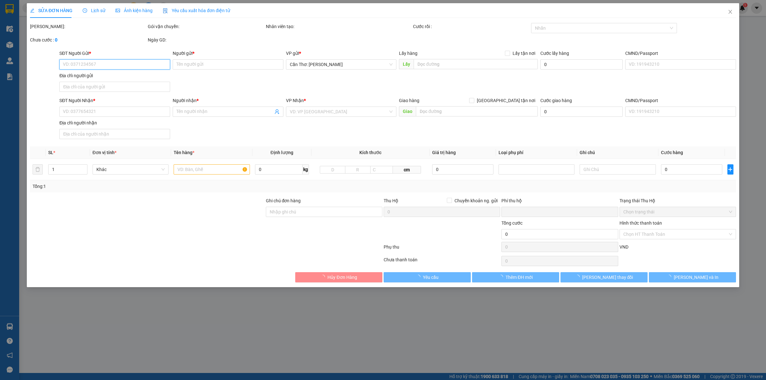
type input "BV [STREET_ADDRESS]+[GEOGRAPHIC_DATA], [GEOGRAPHIC_DATA]"
type input "0"
type input "9.400.000"
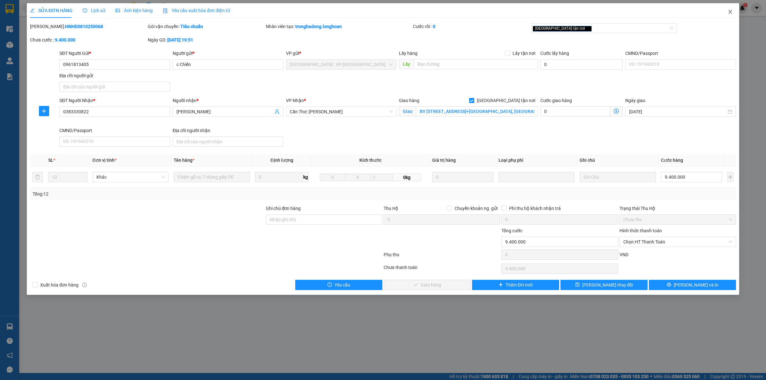
click at [731, 15] on span "Close" at bounding box center [730, 12] width 18 height 18
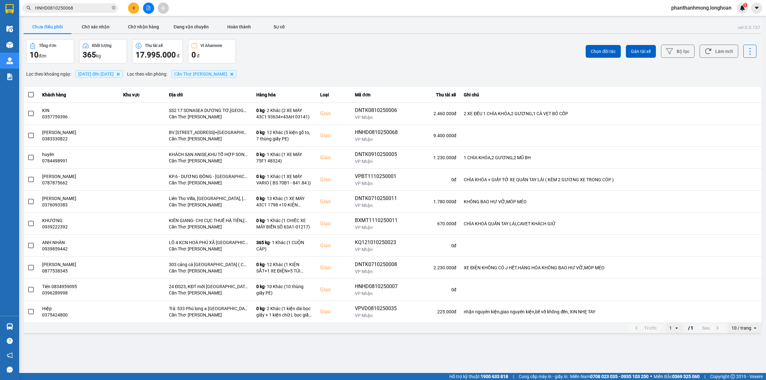
drag, startPoint x: 749, startPoint y: 331, endPoint x: 742, endPoint y: 329, distance: 7.3
click at [749, 331] on div "10 / trang" at bounding box center [741, 328] width 20 height 6
click at [742, 317] on div "100 / trang" at bounding box center [744, 315] width 23 height 6
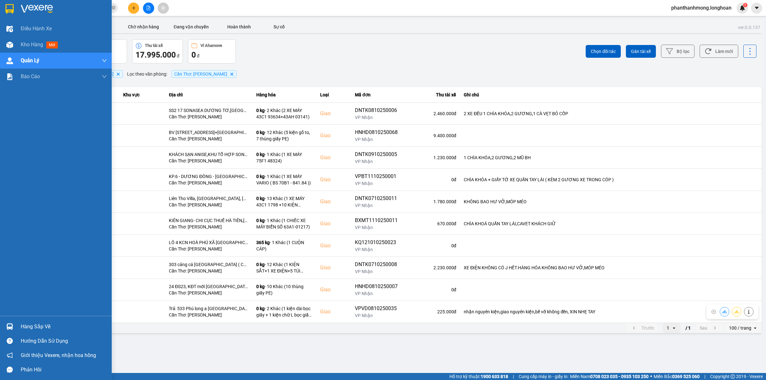
click at [7, 324] on img at bounding box center [9, 326] width 7 height 7
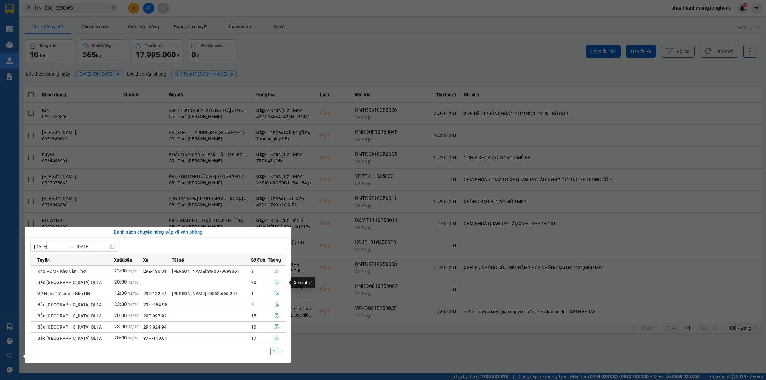
click at [274, 284] on icon "file-done" at bounding box center [276, 282] width 4 height 4
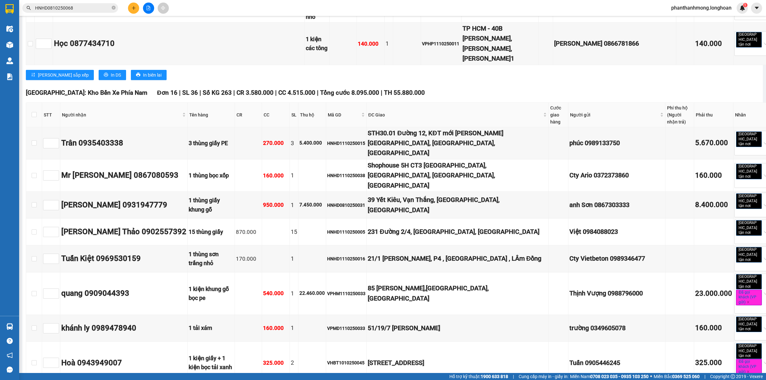
scroll to position [4833, 0]
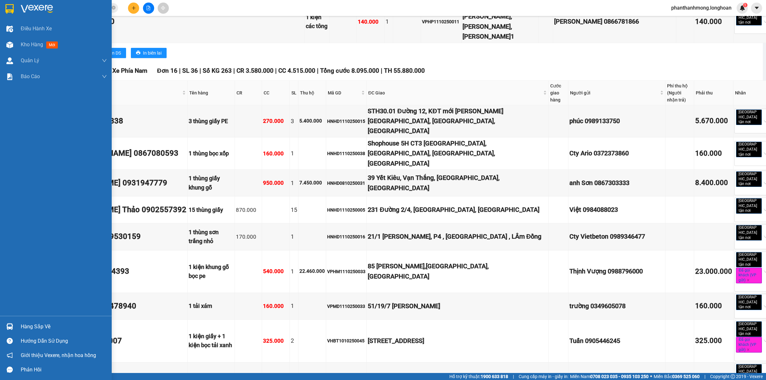
click at [10, 326] on img at bounding box center [9, 326] width 7 height 7
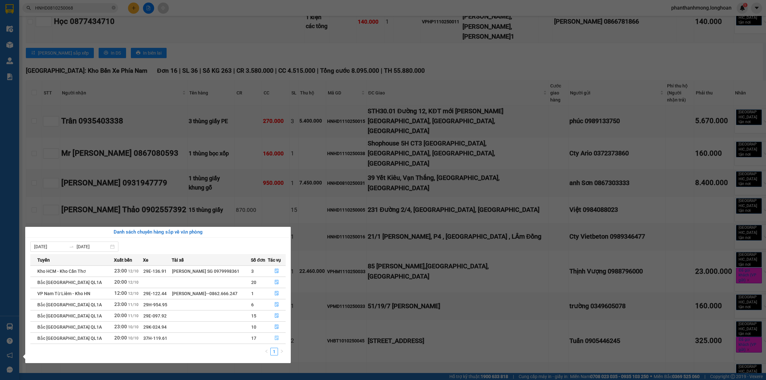
click at [273, 341] on button "button" at bounding box center [276, 338] width 17 height 10
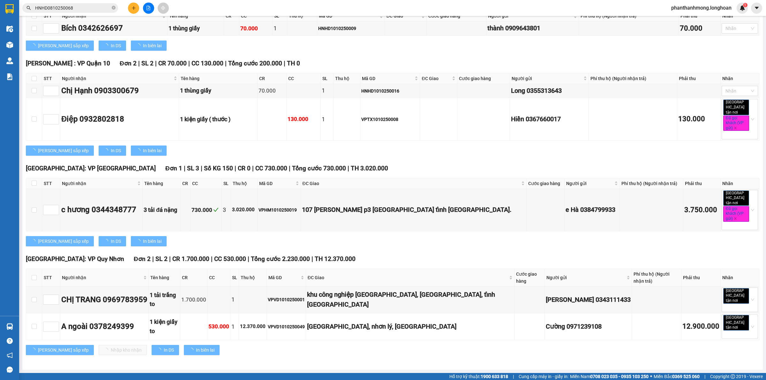
type input "[DATE]"
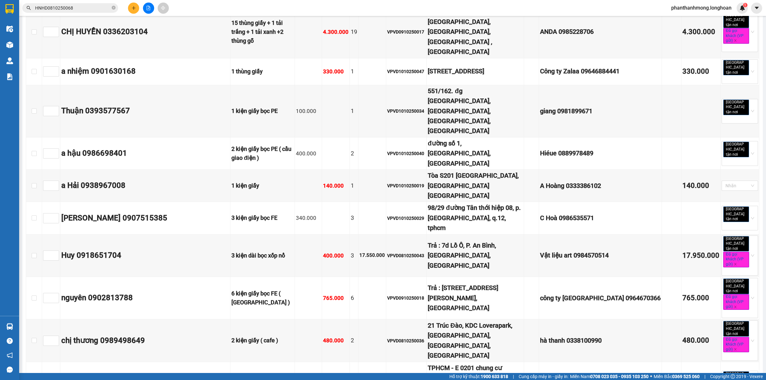
scroll to position [2460, 0]
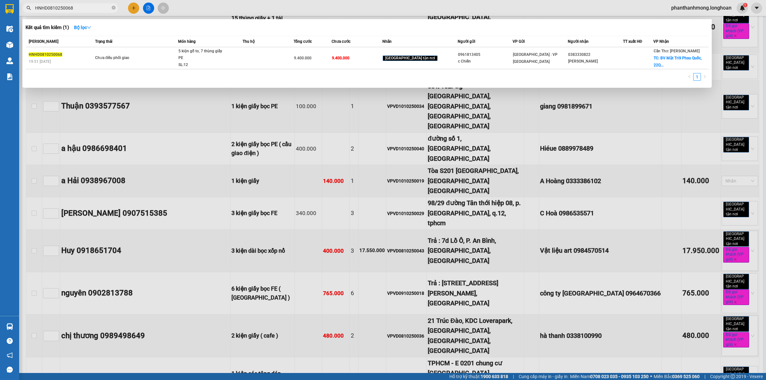
click at [96, 9] on input "HNHD0810250068" at bounding box center [72, 7] width 75 height 7
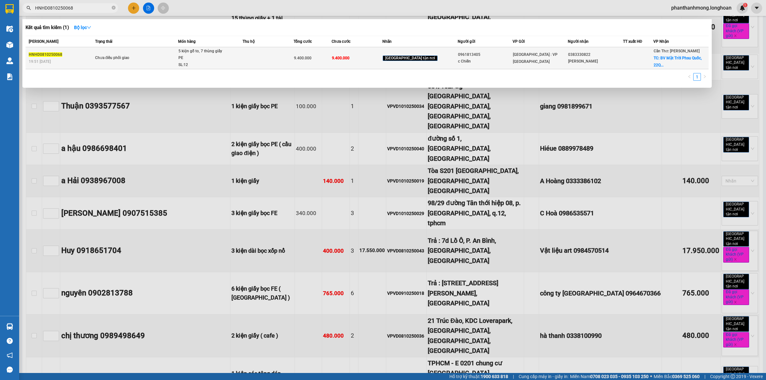
click at [151, 58] on span "Chưa điều phối giao" at bounding box center [136, 58] width 83 height 7
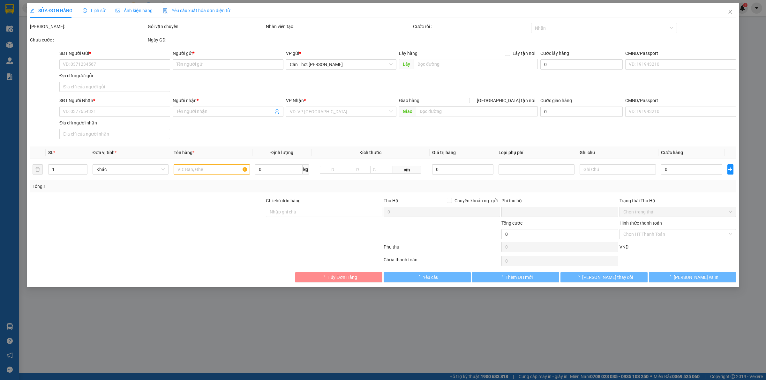
type input "0961813405"
type input "c Chiến"
type input "0383330822"
type input "[PERSON_NAME]"
checkbox input "true"
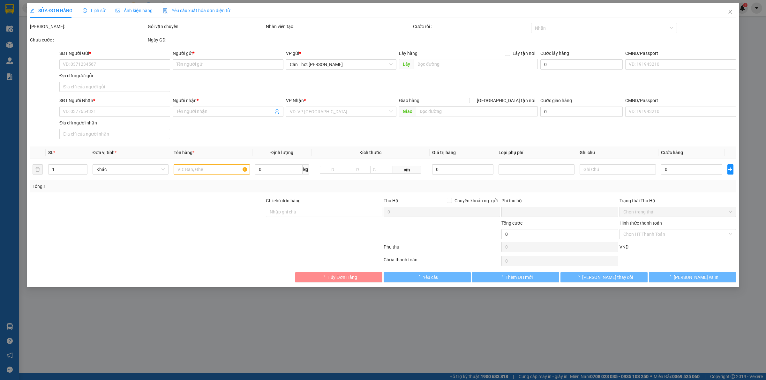
type input "BV [STREET_ADDRESS]+[GEOGRAPHIC_DATA], [GEOGRAPHIC_DATA]"
type input "0"
type input "9.400.000"
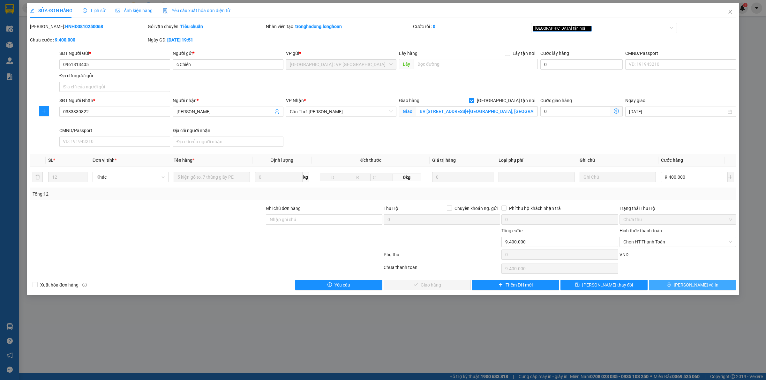
click at [668, 284] on button "[PERSON_NAME] và In" at bounding box center [691, 285] width 87 height 10
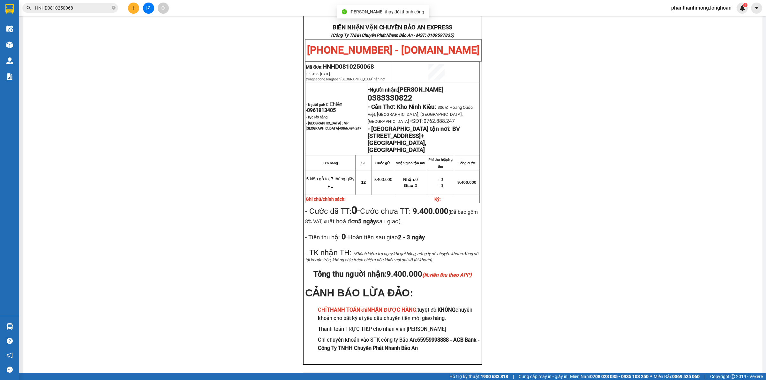
scroll to position [37, 0]
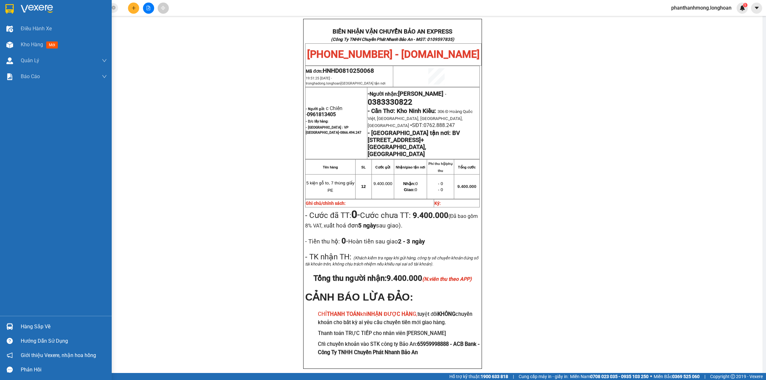
click at [36, 333] on div "Hàng sắp về" at bounding box center [56, 326] width 112 height 14
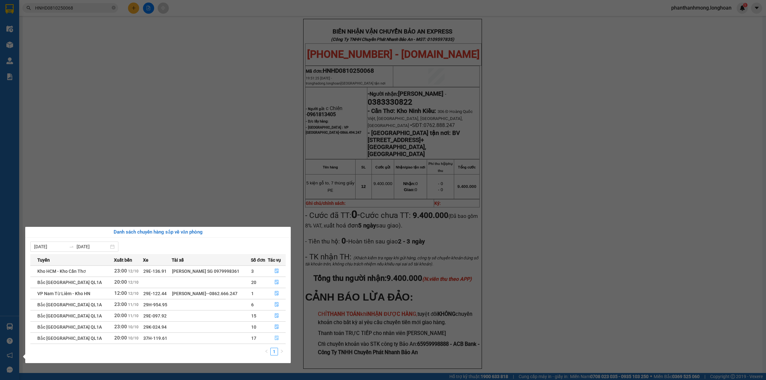
click at [278, 339] on icon "file-done" at bounding box center [276, 338] width 4 height 4
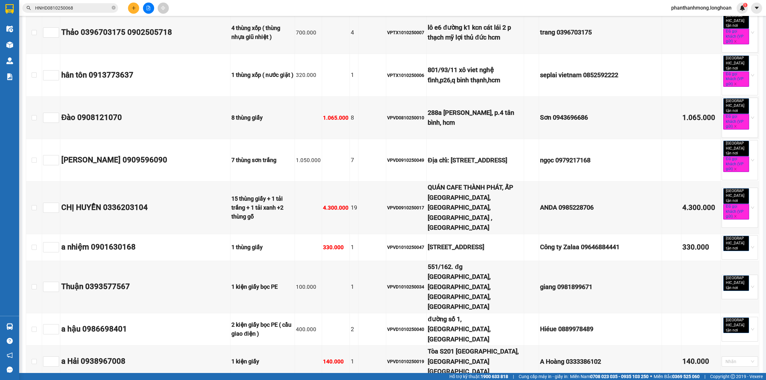
scroll to position [2377, 0]
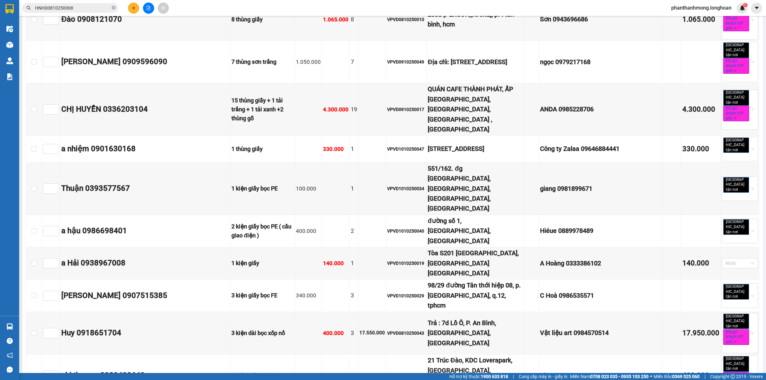
click at [87, 12] on span "HNHD0810250068" at bounding box center [70, 8] width 96 height 10
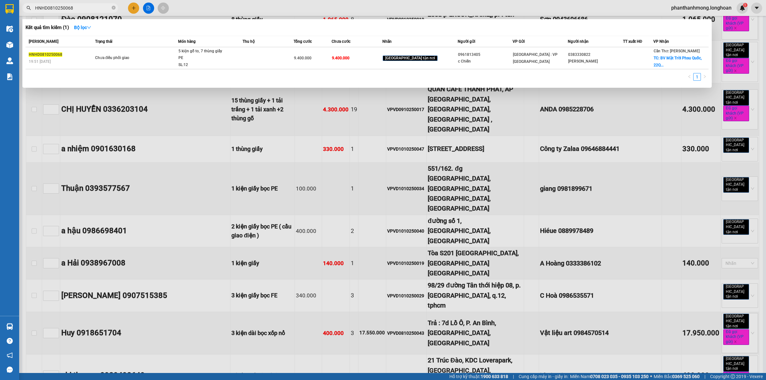
click at [278, 9] on div at bounding box center [383, 190] width 766 height 380
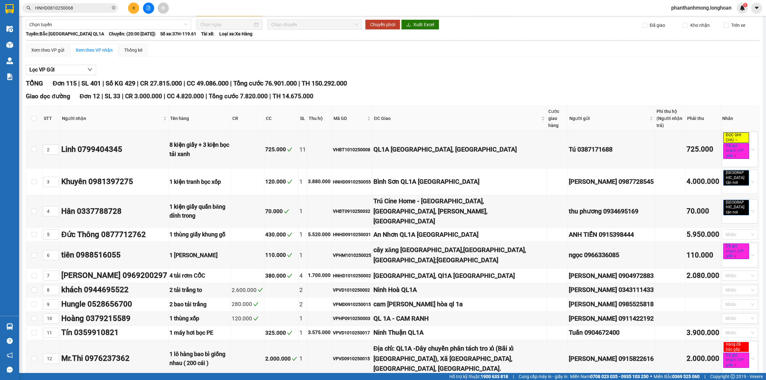
scroll to position [0, 0]
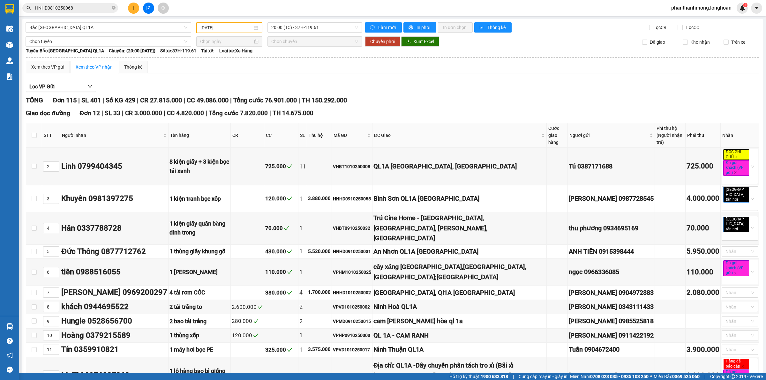
click at [317, 29] on span "20:00 (TC) - 37H-119.61" at bounding box center [314, 28] width 87 height 10
click at [314, 58] on div "23:00 (TC) - 29K-024.94" at bounding box center [294, 60] width 50 height 7
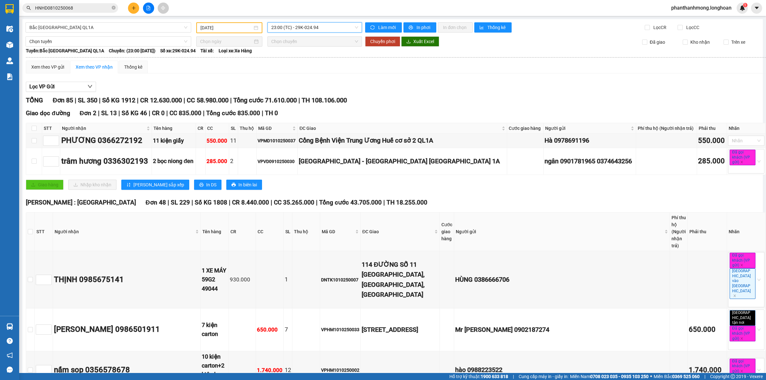
click at [316, 25] on span "23:00 (TC) - 29K-024.94" at bounding box center [314, 28] width 87 height 10
click at [309, 49] on div "20:00 (TC) - 37H-119.61" at bounding box center [294, 50] width 50 height 7
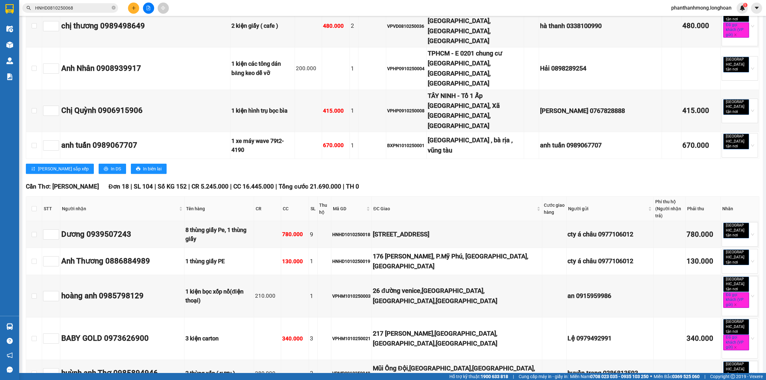
scroll to position [2774, 0]
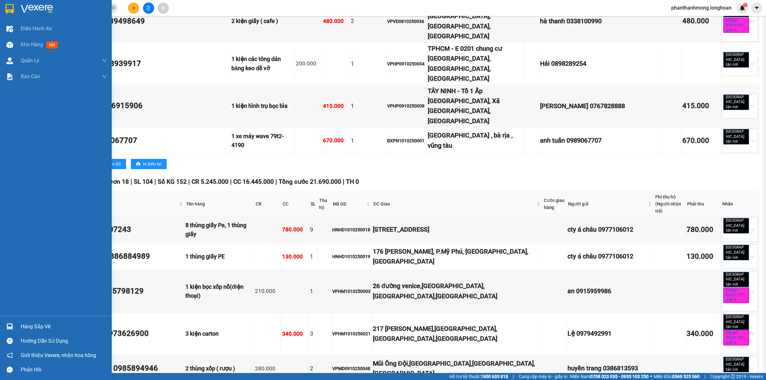
click at [10, 11] on img at bounding box center [9, 9] width 8 height 10
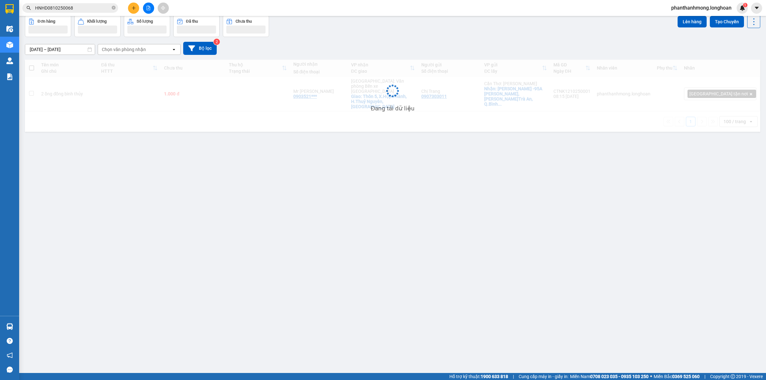
scroll to position [29, 0]
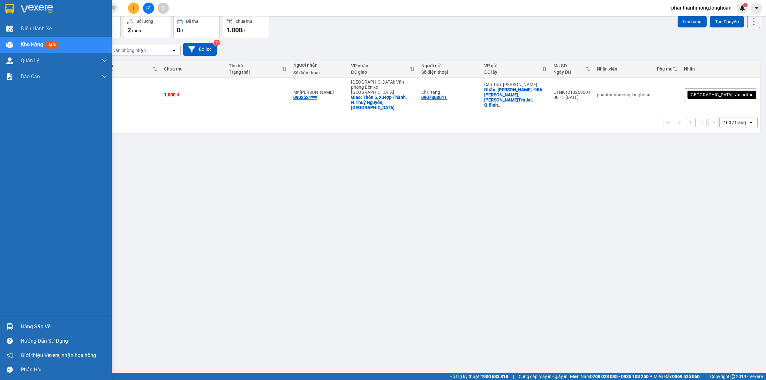
click at [9, 5] on img at bounding box center [9, 9] width 8 height 10
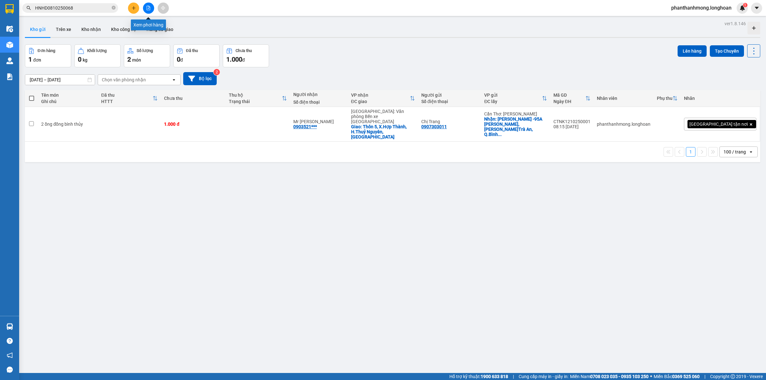
click at [147, 6] on icon "file-add" at bounding box center [149, 8] width 4 height 4
click at [11, 324] on img at bounding box center [9, 326] width 7 height 7
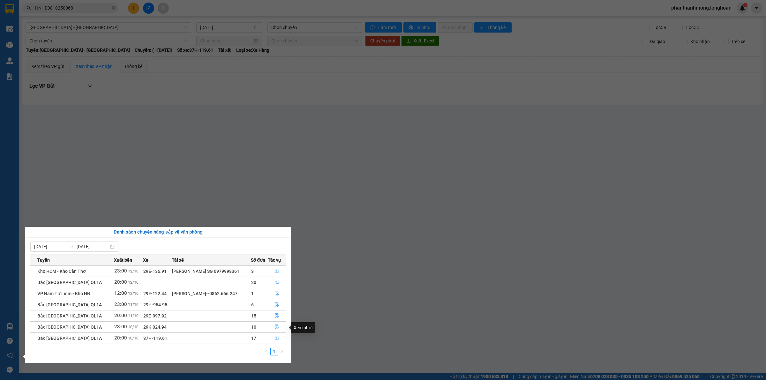
click at [277, 329] on icon "file-done" at bounding box center [276, 326] width 4 height 4
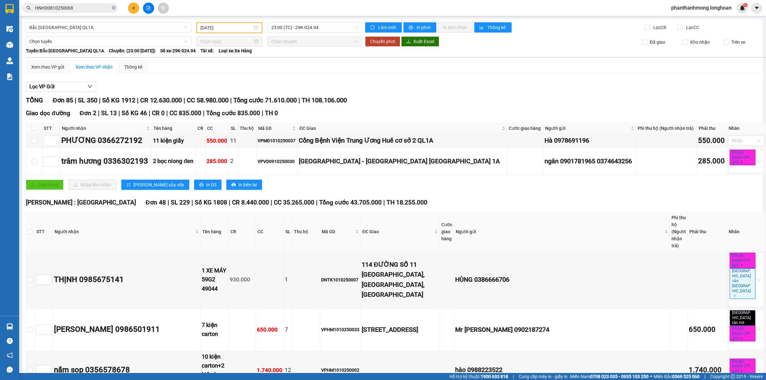
type input "[DATE]"
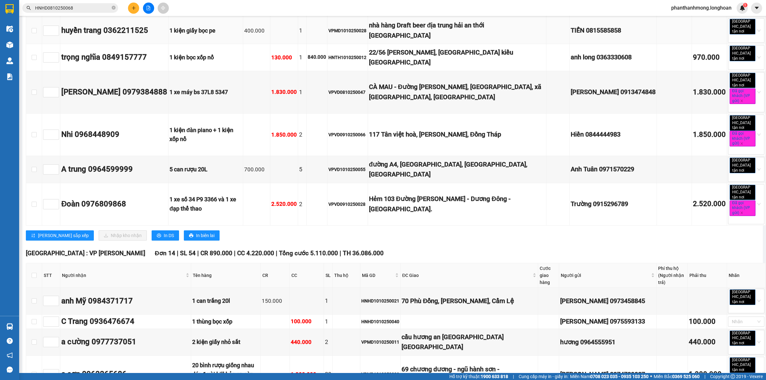
scroll to position [2727, 0]
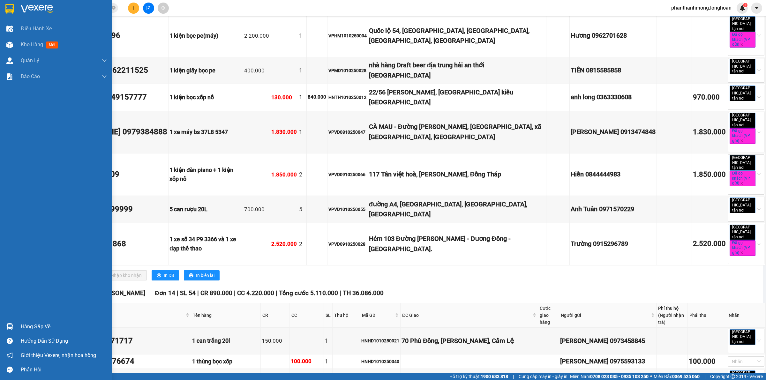
click at [2, 11] on div at bounding box center [56, 10] width 112 height 21
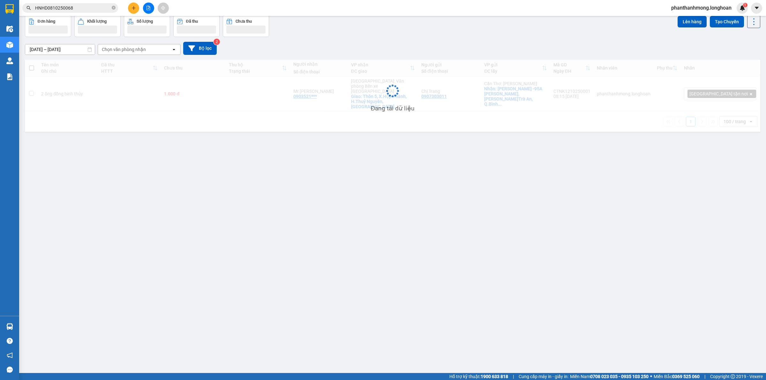
scroll to position [29, 0]
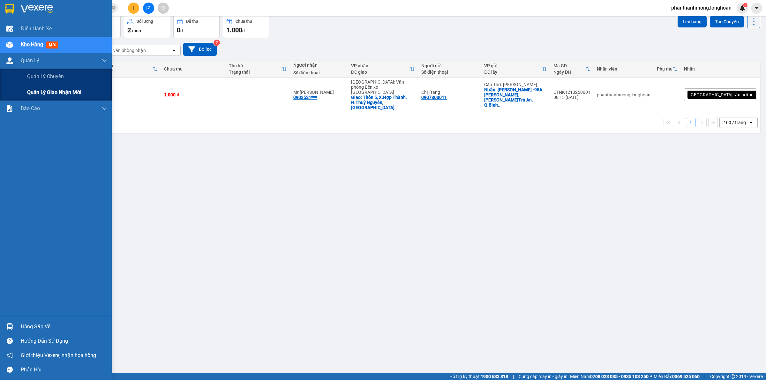
click at [48, 91] on span "Quản lý giao nhận mới" at bounding box center [54, 92] width 54 height 8
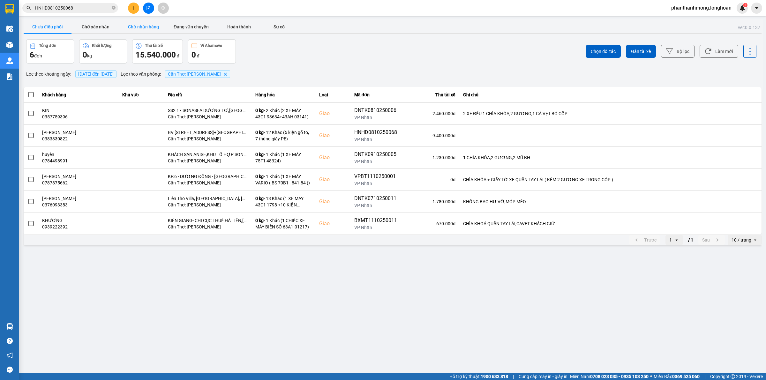
click at [139, 27] on button "Chờ nhận hàng" at bounding box center [143, 26] width 48 height 13
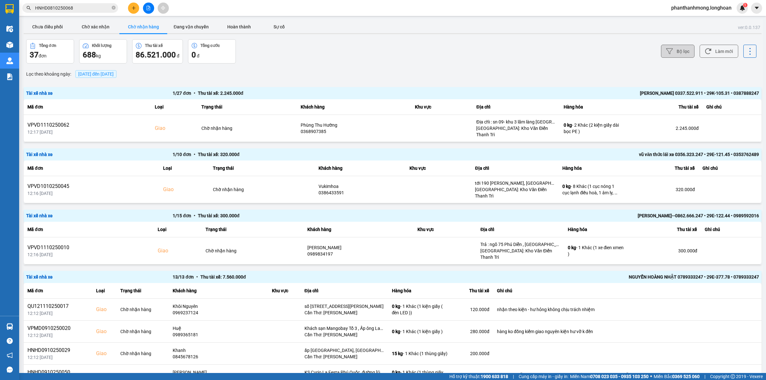
click at [675, 53] on button "Bộ lọc" at bounding box center [677, 51] width 33 height 13
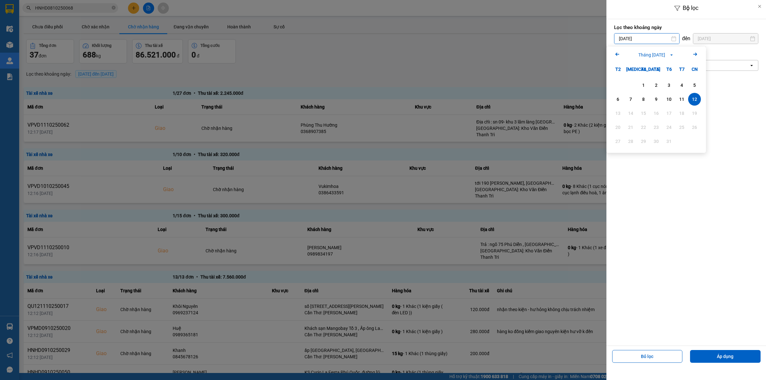
click at [657, 40] on input "[DATE]" at bounding box center [646, 38] width 65 height 10
click at [638, 84] on div "1" at bounding box center [643, 85] width 13 height 13
type input "[DATE]"
click at [656, 71] on div "Chọn văn phòng open" at bounding box center [686, 65] width 144 height 11
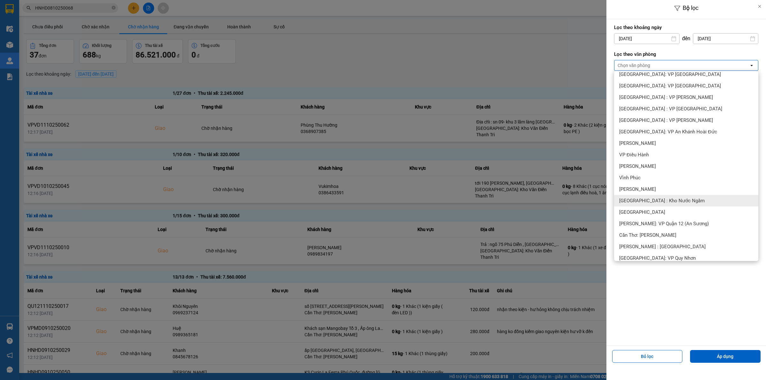
scroll to position [159, 0]
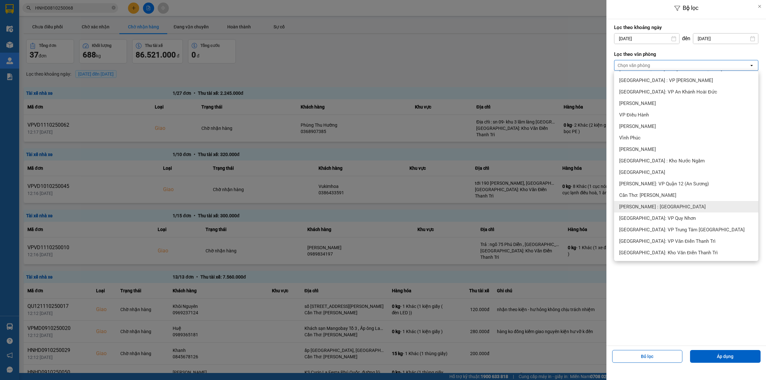
click at [660, 197] on span "Cần Thơ: [PERSON_NAME]" at bounding box center [647, 195] width 57 height 6
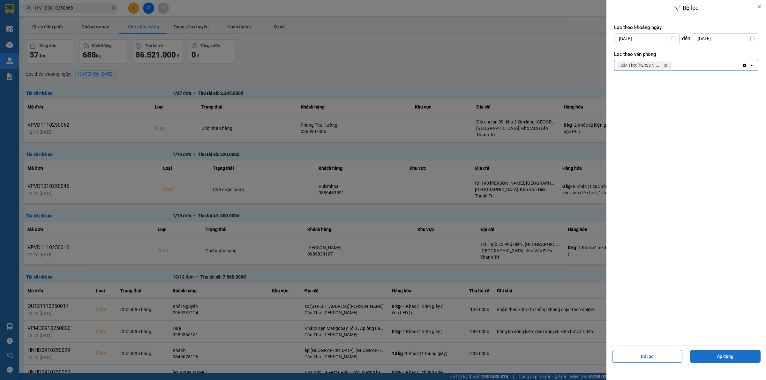
click at [700, 353] on button "Áp dụng" at bounding box center [725, 356] width 70 height 13
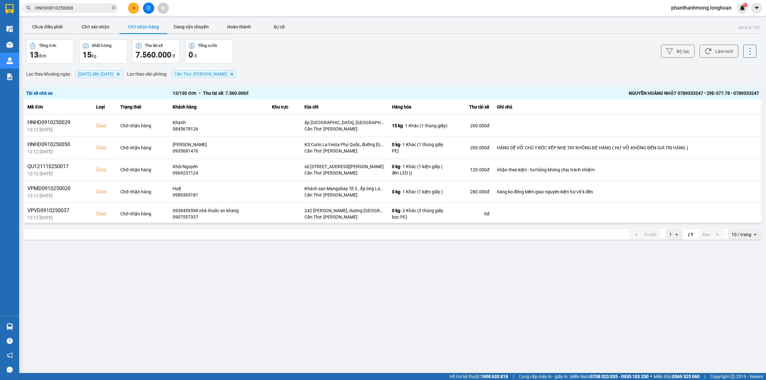
click at [663, 80] on div "ver: 0.0.137 Chưa điều phối Chờ xác nhận Chờ nhận hàng Đang vận chuyển Hoàn thà…" at bounding box center [392, 131] width 740 height 224
click at [651, 90] on div "NGUYẾN HOÀNG NHẬT 0789333247 • 29E-377.78 • 0789333247" at bounding box center [612, 93] width 293 height 7
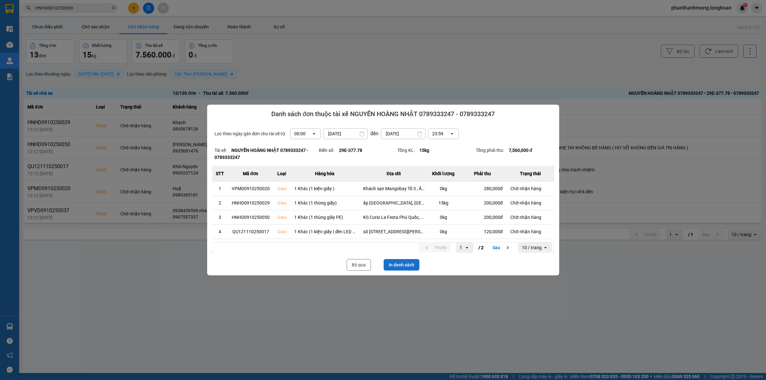
click at [404, 262] on button "In danh sách" at bounding box center [401, 264] width 36 height 11
click at [19, 7] on div at bounding box center [383, 190] width 766 height 380
click at [11, 11] on div at bounding box center [383, 190] width 766 height 380
click at [349, 263] on button "Bỏ qua" at bounding box center [358, 264] width 24 height 11
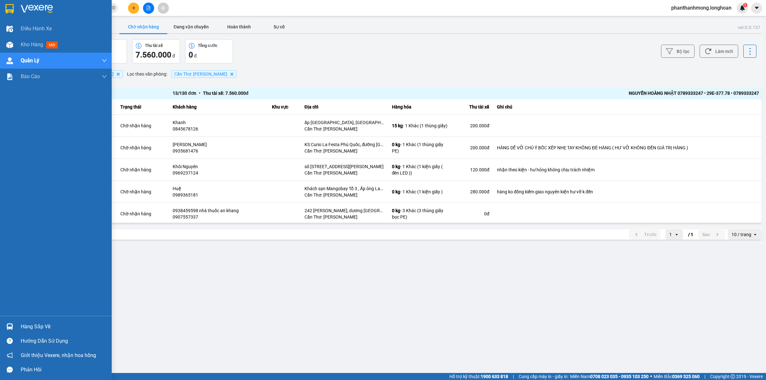
click at [3, 10] on div at bounding box center [56, 10] width 112 height 21
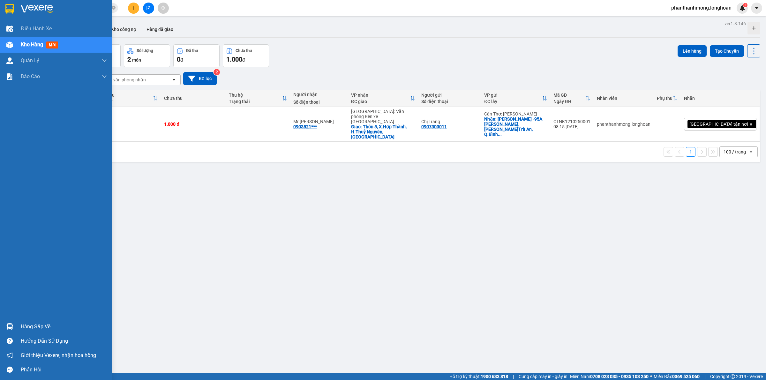
drag, startPoint x: 16, startPoint y: 10, endPoint x: 49, endPoint y: 2, distance: 33.4
click at [17, 10] on div at bounding box center [56, 10] width 112 height 21
click at [24, 334] on div "Hướng dẫn sử dụng" at bounding box center [56, 341] width 112 height 14
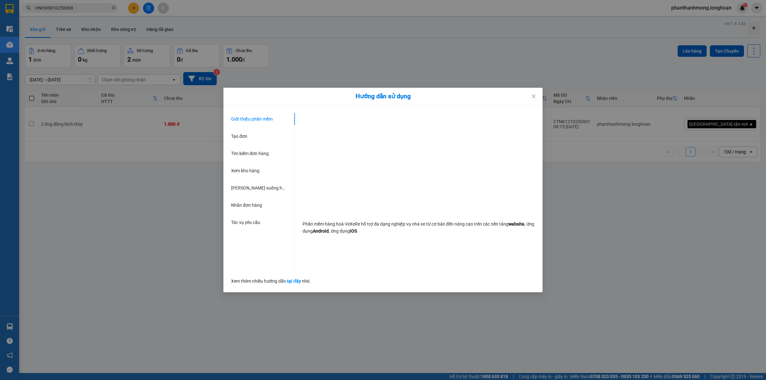
click at [24, 328] on div "Hướng dẫn sử dụng Giới thiệu phần mềm Tạo đơn Tìm kiếm đơn hàng Xem kho hàng Lê…" at bounding box center [383, 190] width 766 height 380
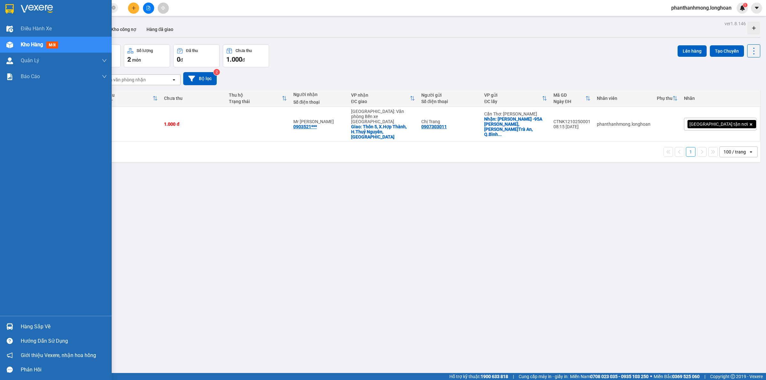
click at [11, 326] on img at bounding box center [9, 326] width 7 height 7
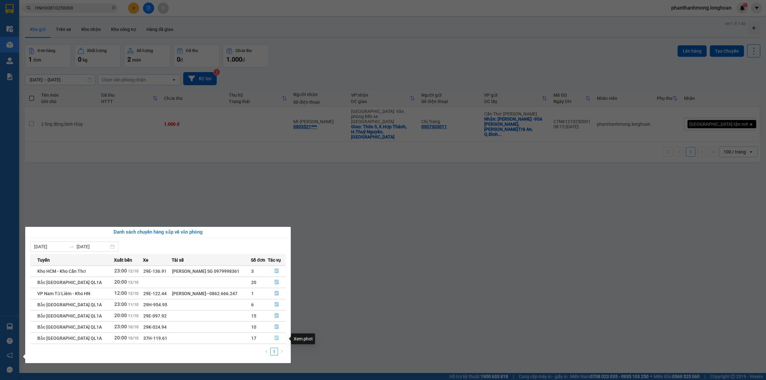
click at [275, 337] on icon "file-done" at bounding box center [276, 338] width 4 height 4
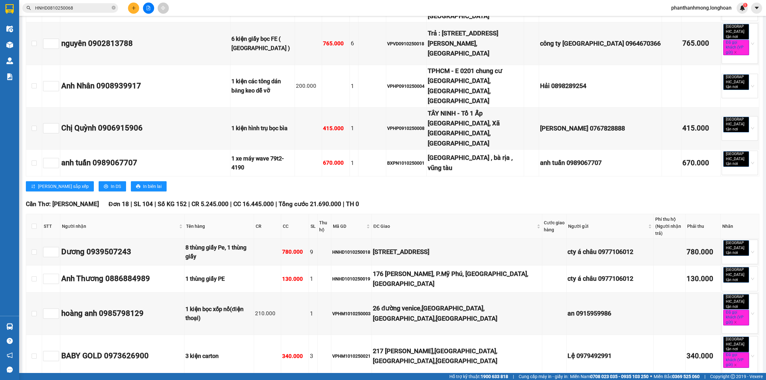
scroll to position [2789, 0]
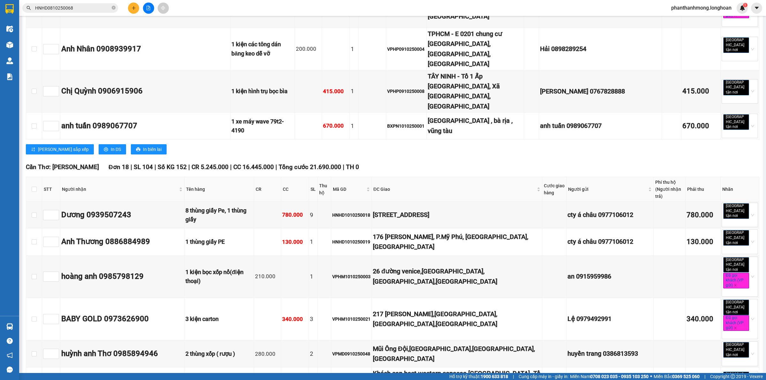
copy div "0865869826"
